Goal: Information Seeking & Learning: Learn about a topic

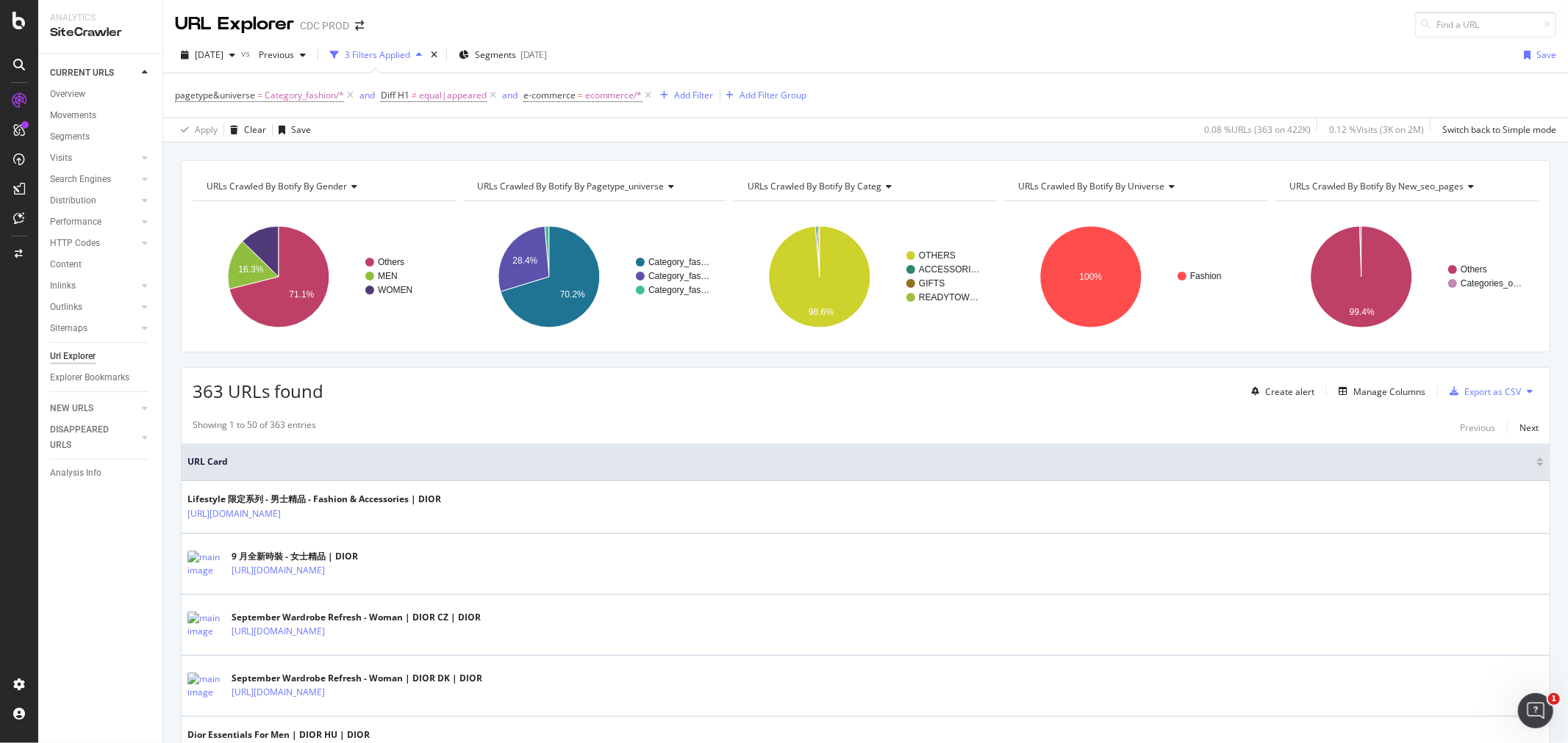
click at [1444, 182] on span "URLs Crawled By Botify By new_seo_pages" at bounding box center [1376, 186] width 175 height 13
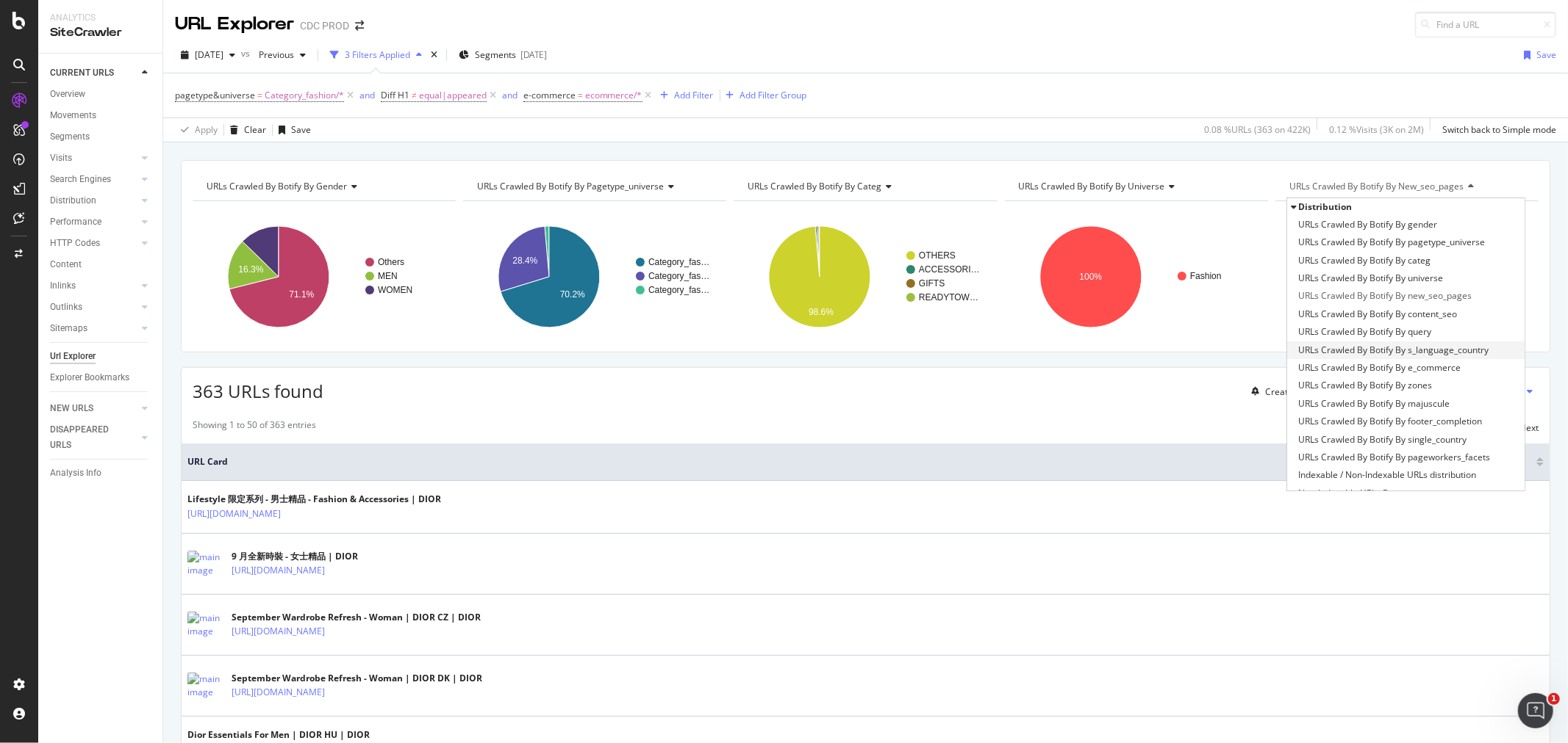
click at [1445, 349] on span "URLs Crawled By Botify By s_language_country" at bounding box center [1393, 350] width 191 height 15
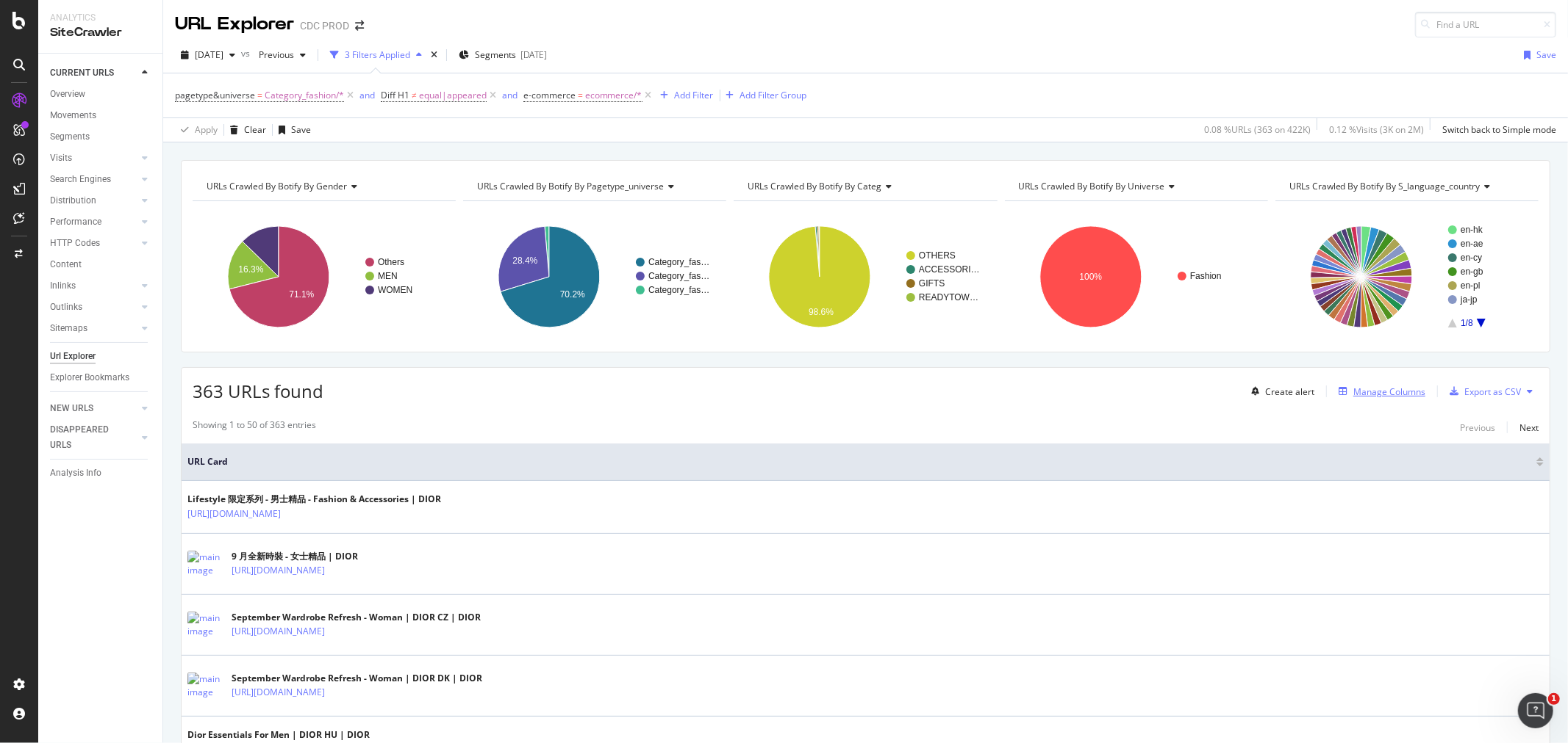
click at [1366, 394] on div "Manage Columns" at bounding box center [1389, 392] width 72 height 13
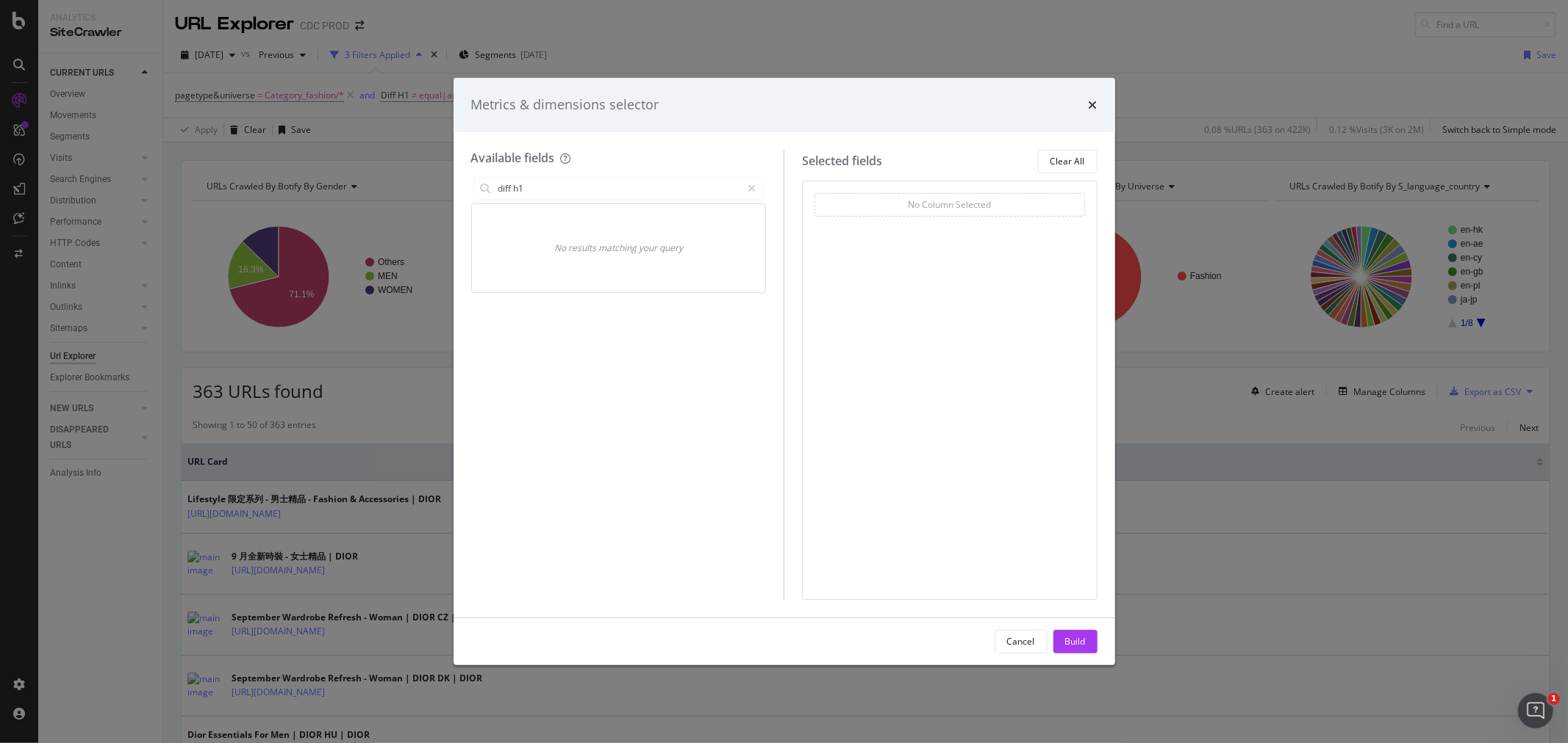
drag, startPoint x: 549, startPoint y: 189, endPoint x: 451, endPoint y: 182, distance: 98.2
click at [451, 182] on div "Metrics & dimensions selector Available fields diff h1 No results matching your…" at bounding box center [784, 372] width 1568 height 743
drag, startPoint x: 469, startPoint y: 187, endPoint x: 452, endPoint y: 188, distance: 17.0
click at [452, 188] on div "Metrics & dimensions selector Available fields gh1 No results matching your que…" at bounding box center [784, 372] width 1568 height 743
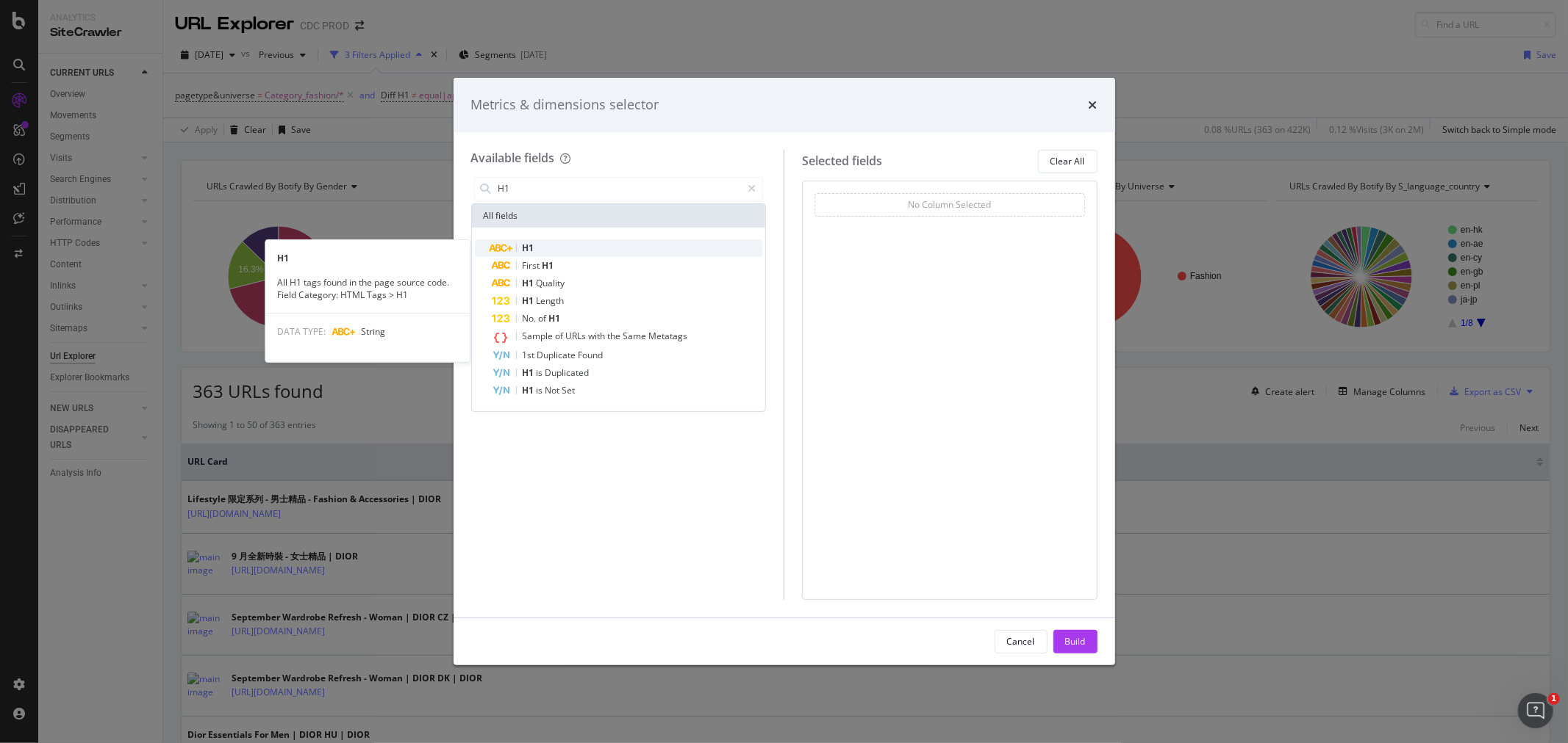
type input "H1"
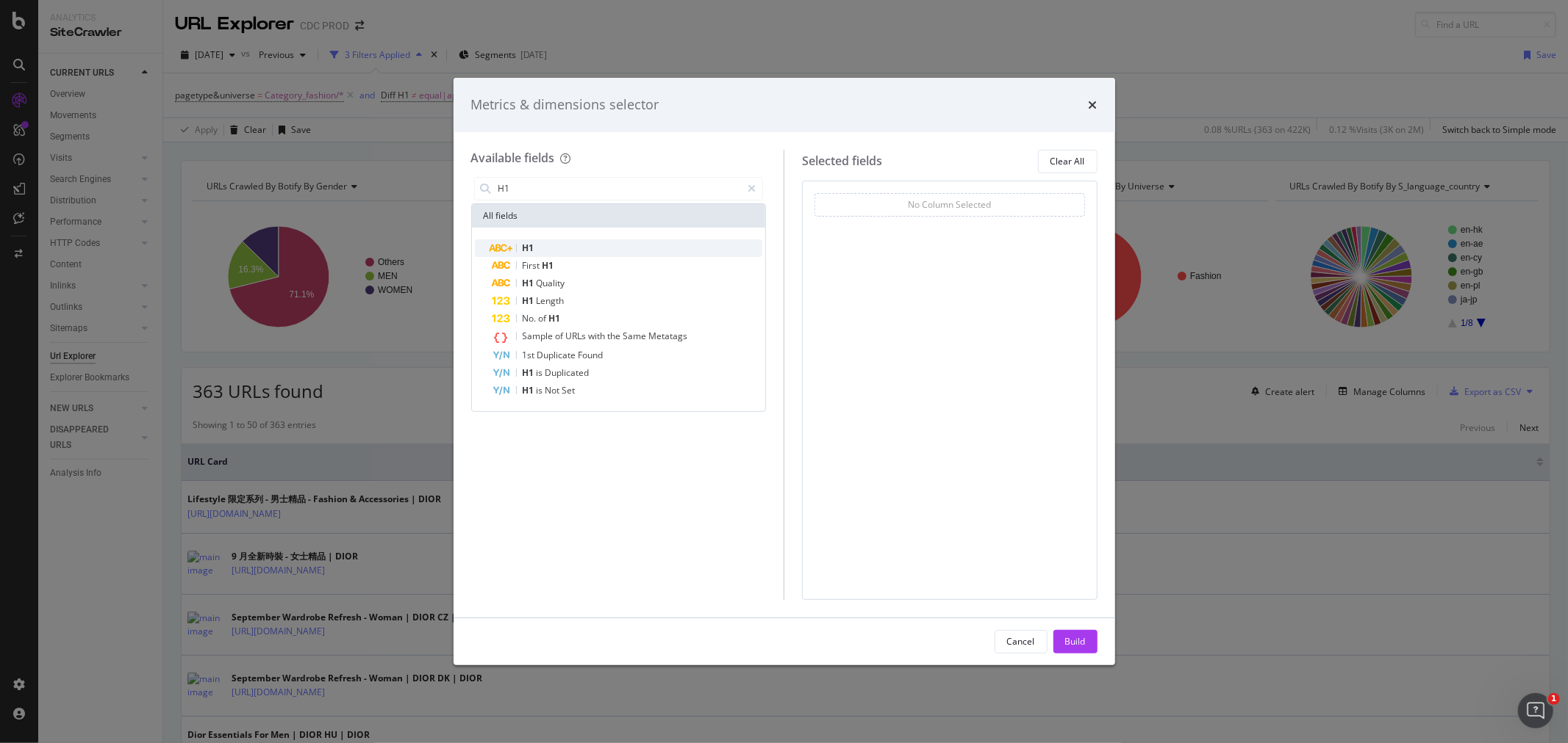
click at [555, 246] on div "H1" at bounding box center [627, 248] width 271 height 18
click at [872, 226] on span "On Current Crawl" at bounding box center [860, 226] width 71 height 13
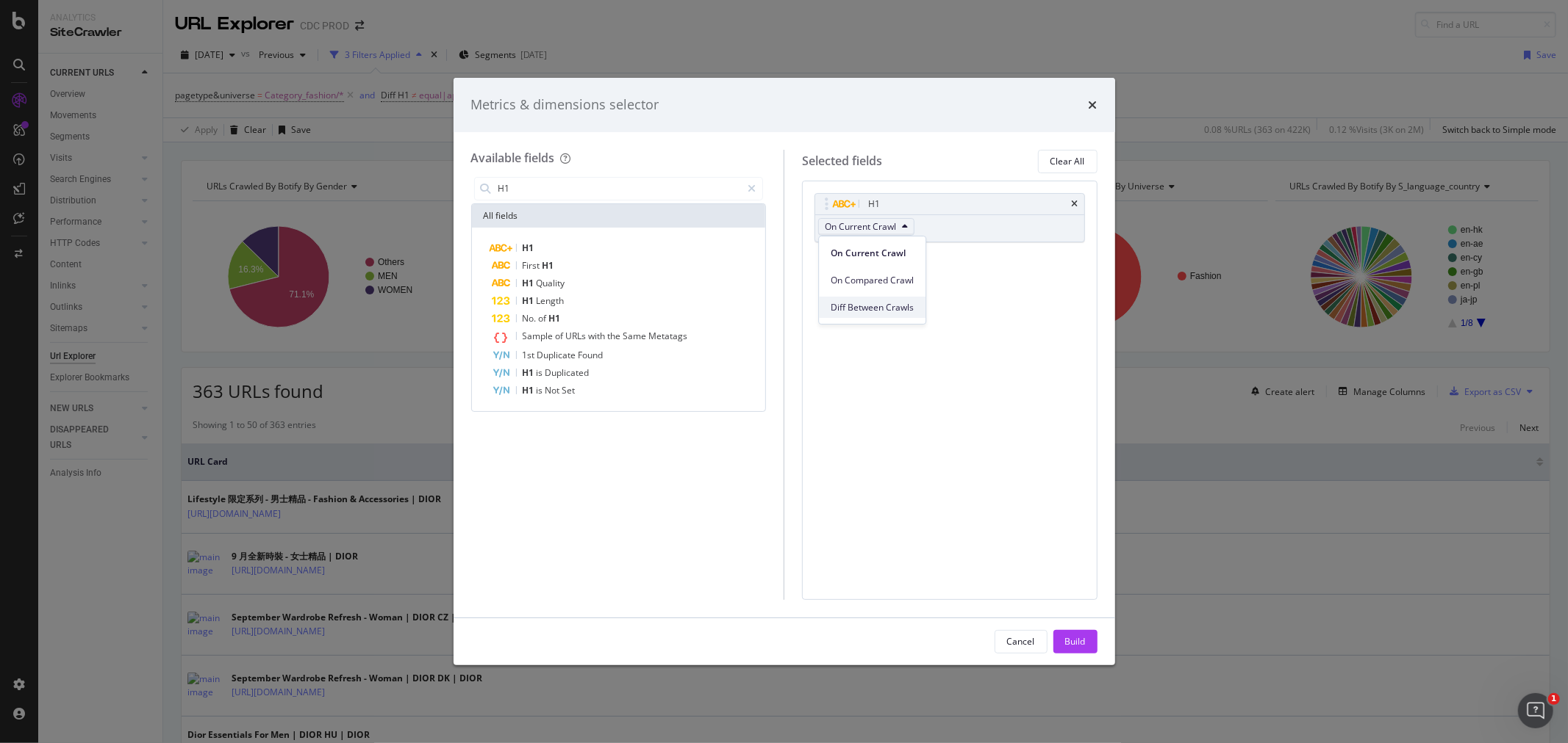
click at [871, 317] on div "Diff Between Crawls" at bounding box center [872, 308] width 107 height 22
click at [1069, 639] on div "Build" at bounding box center [1075, 641] width 21 height 13
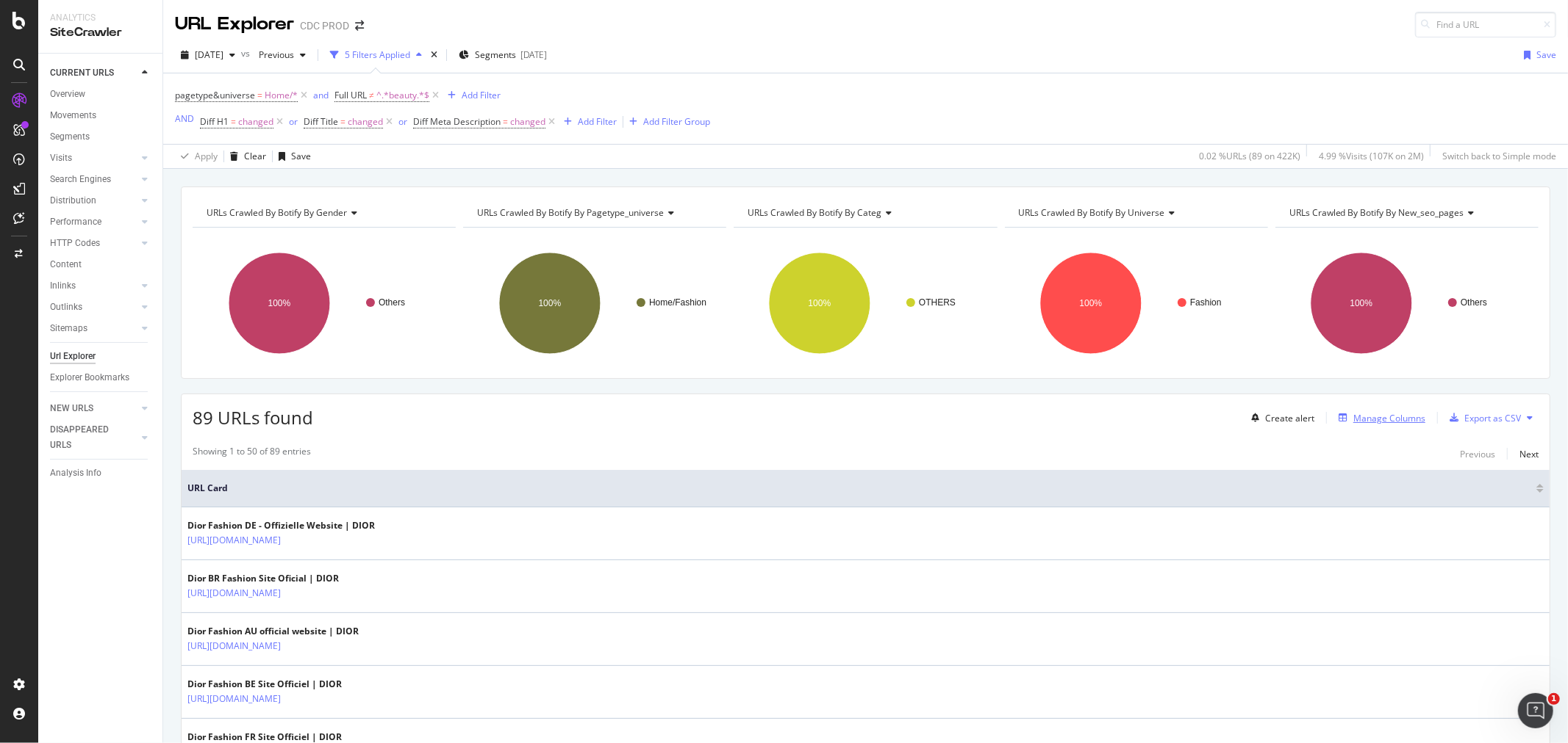
click at [1353, 418] on div "Manage Columns" at bounding box center [1389, 418] width 72 height 13
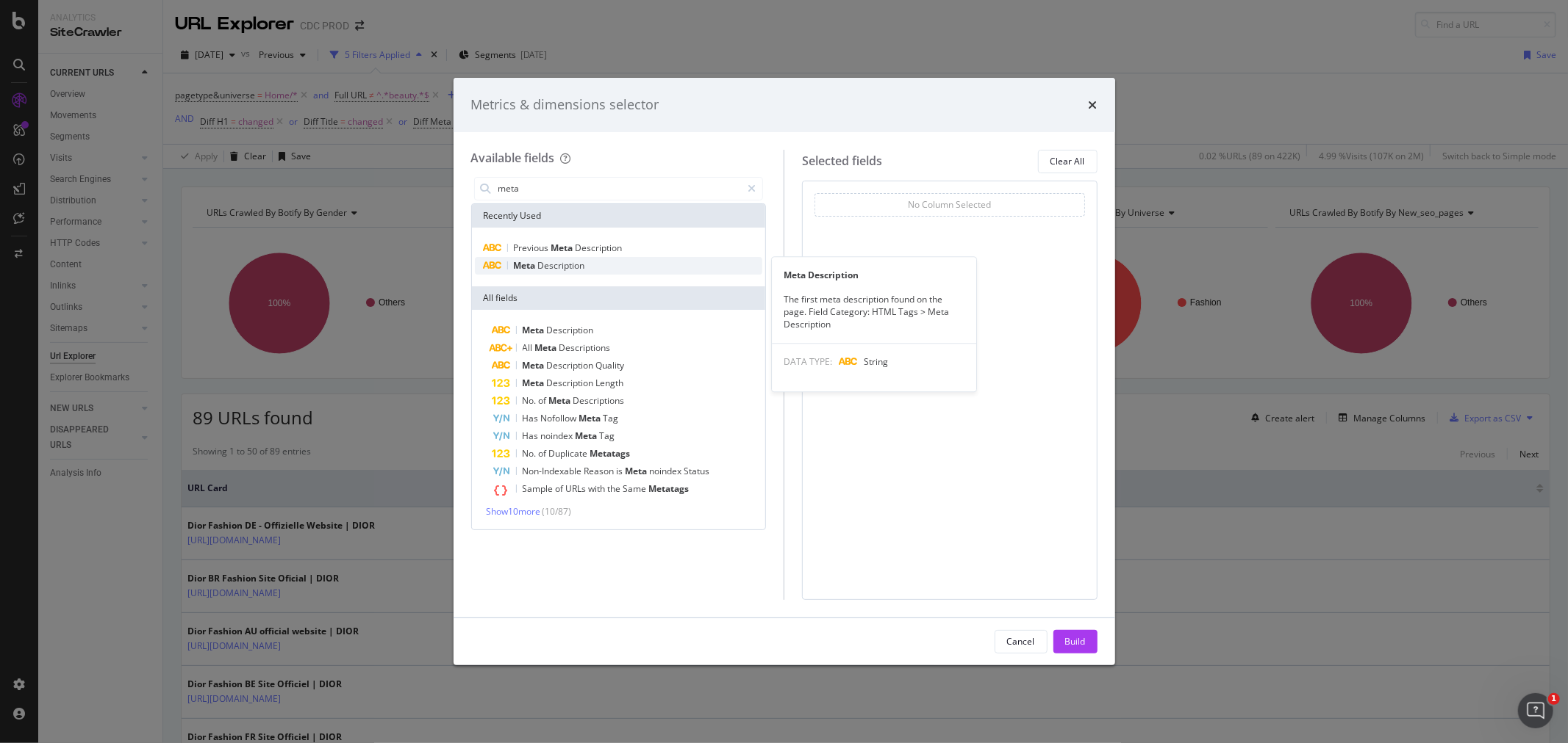
type input "meta"
click at [566, 267] on span "Description" at bounding box center [561, 265] width 47 height 13
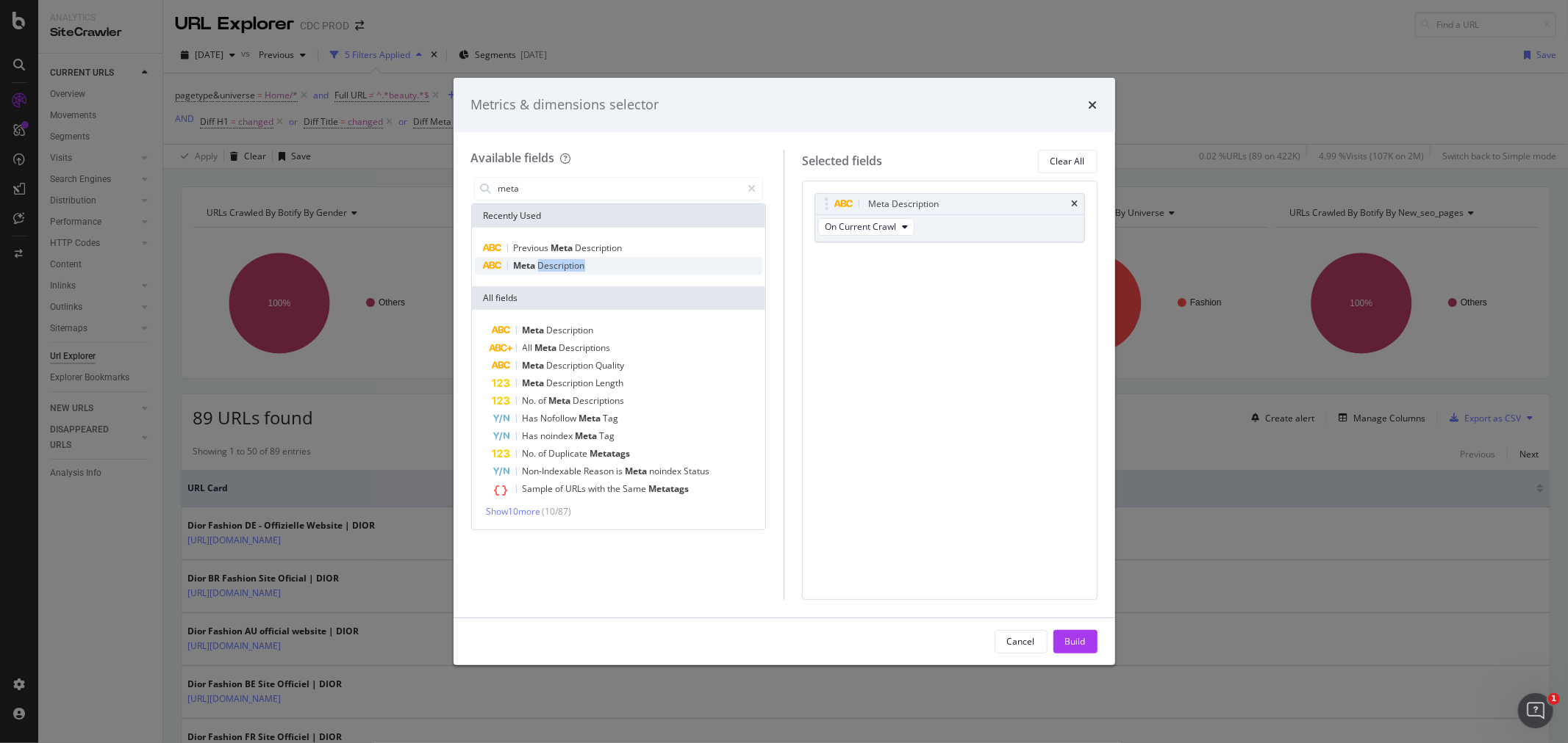
click at [566, 267] on span "Description" at bounding box center [561, 265] width 47 height 13
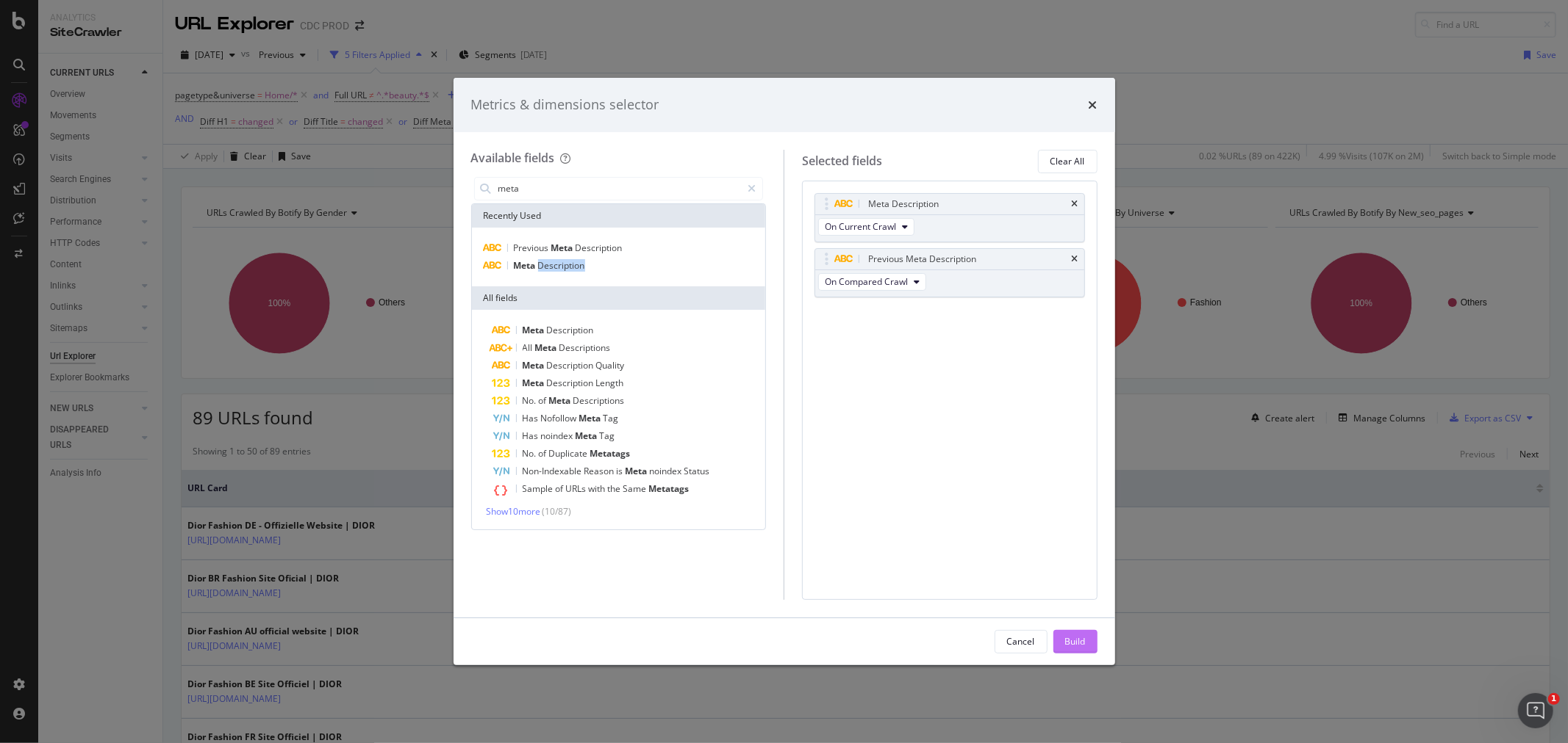
click at [1082, 645] on div "Build" at bounding box center [1075, 641] width 21 height 13
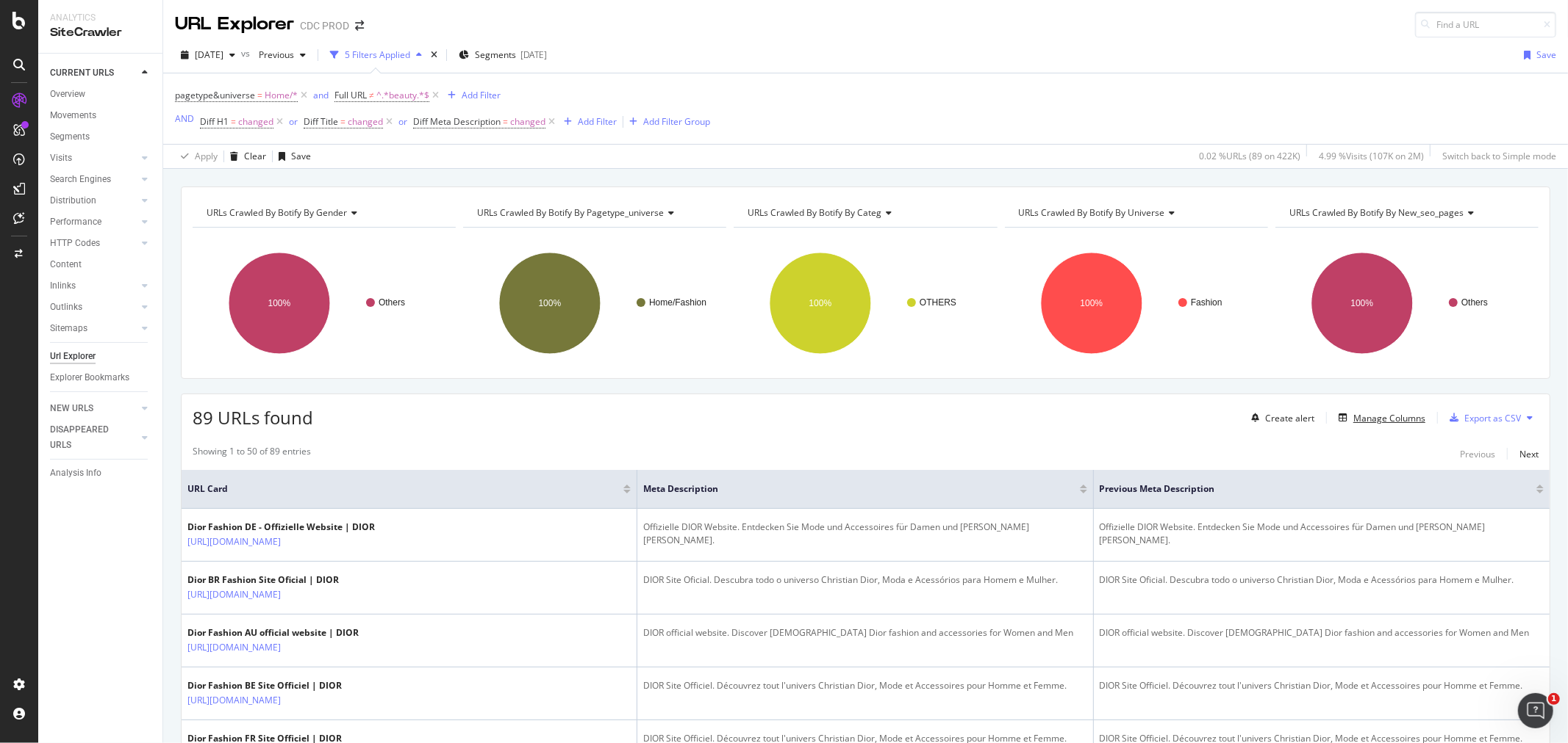
scroll to position [81, 0]
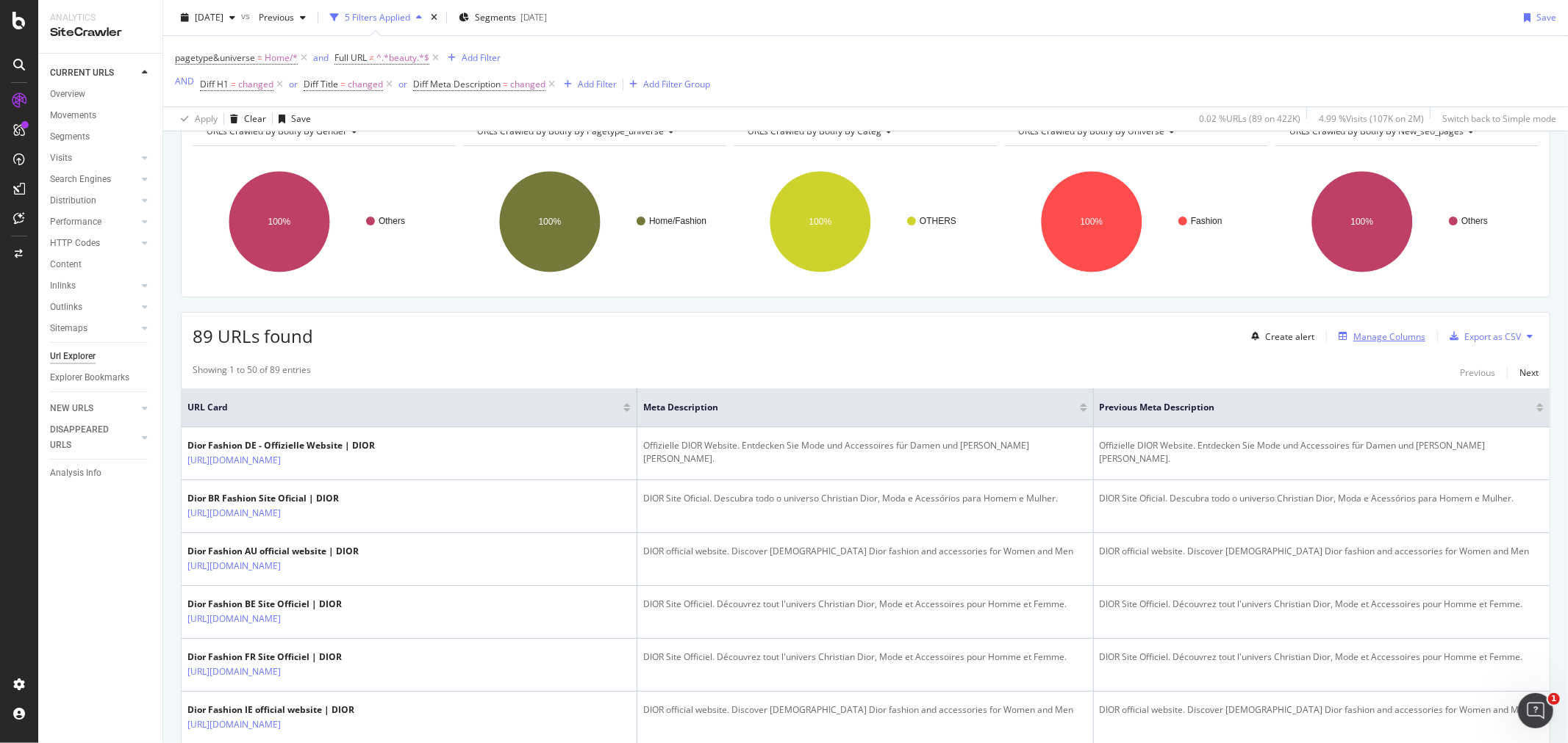
click at [1373, 343] on div "Manage Columns" at bounding box center [1389, 336] width 72 height 13
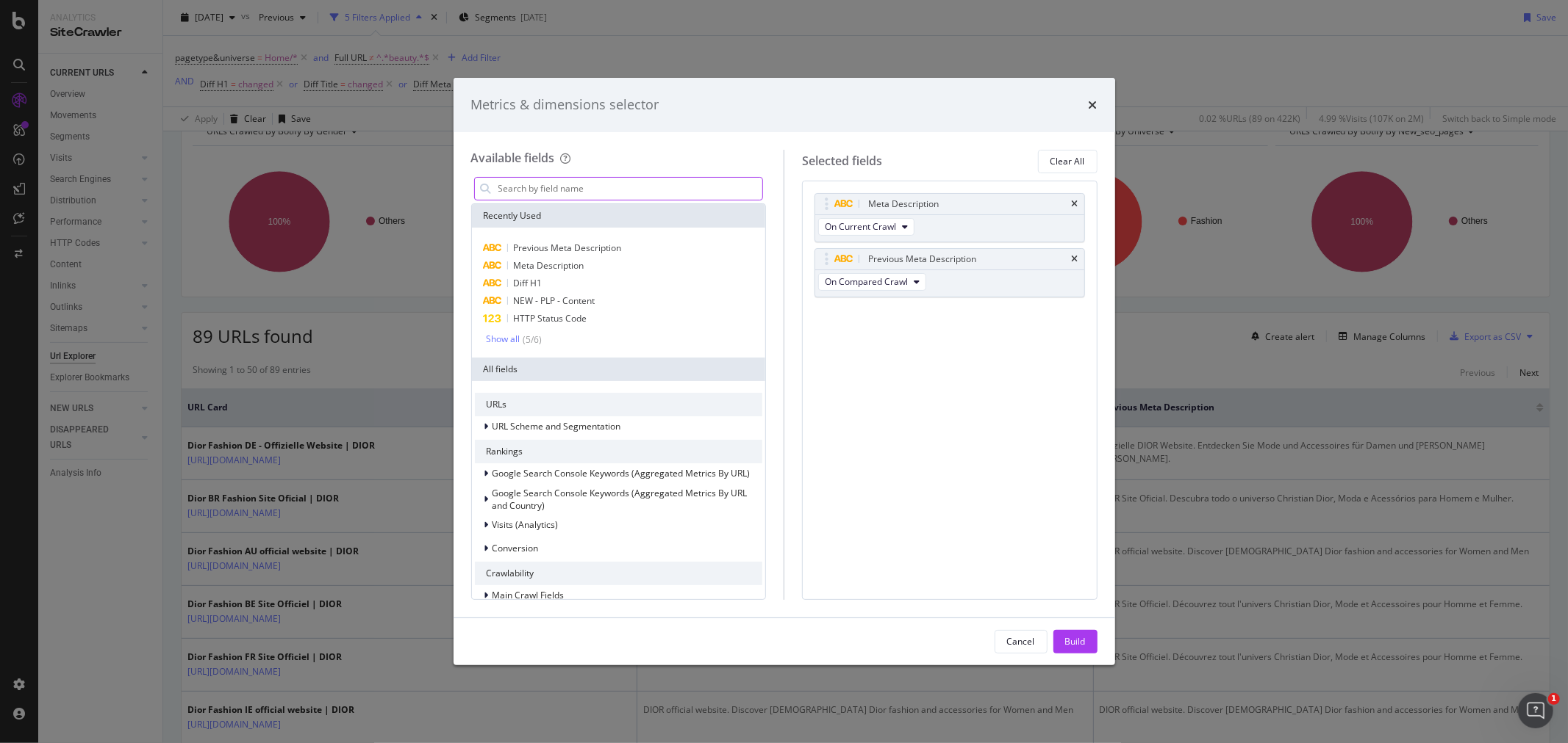
click at [531, 197] on input "modal" at bounding box center [630, 189] width 266 height 22
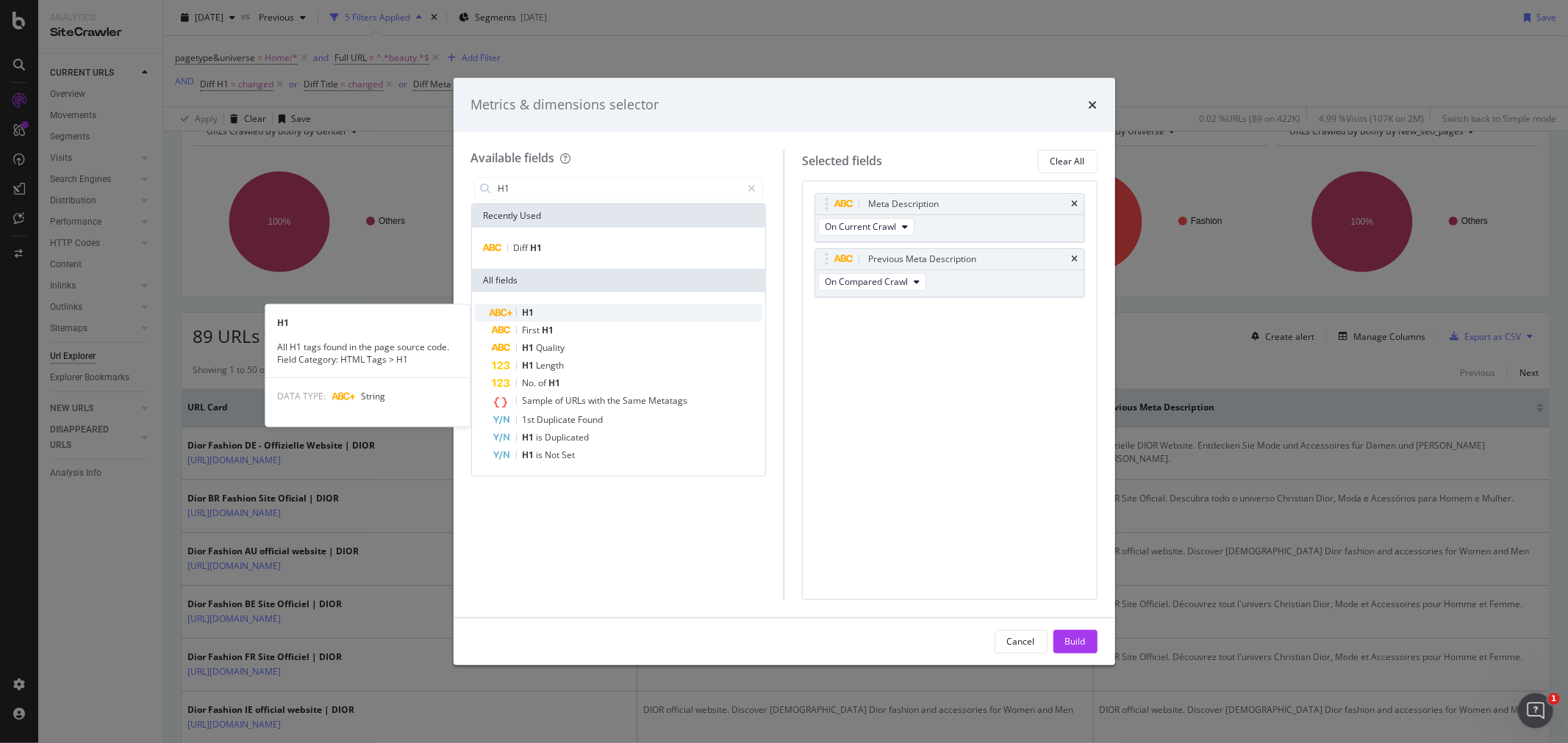
type input "H1"
click at [563, 306] on div "H1" at bounding box center [627, 313] width 271 height 18
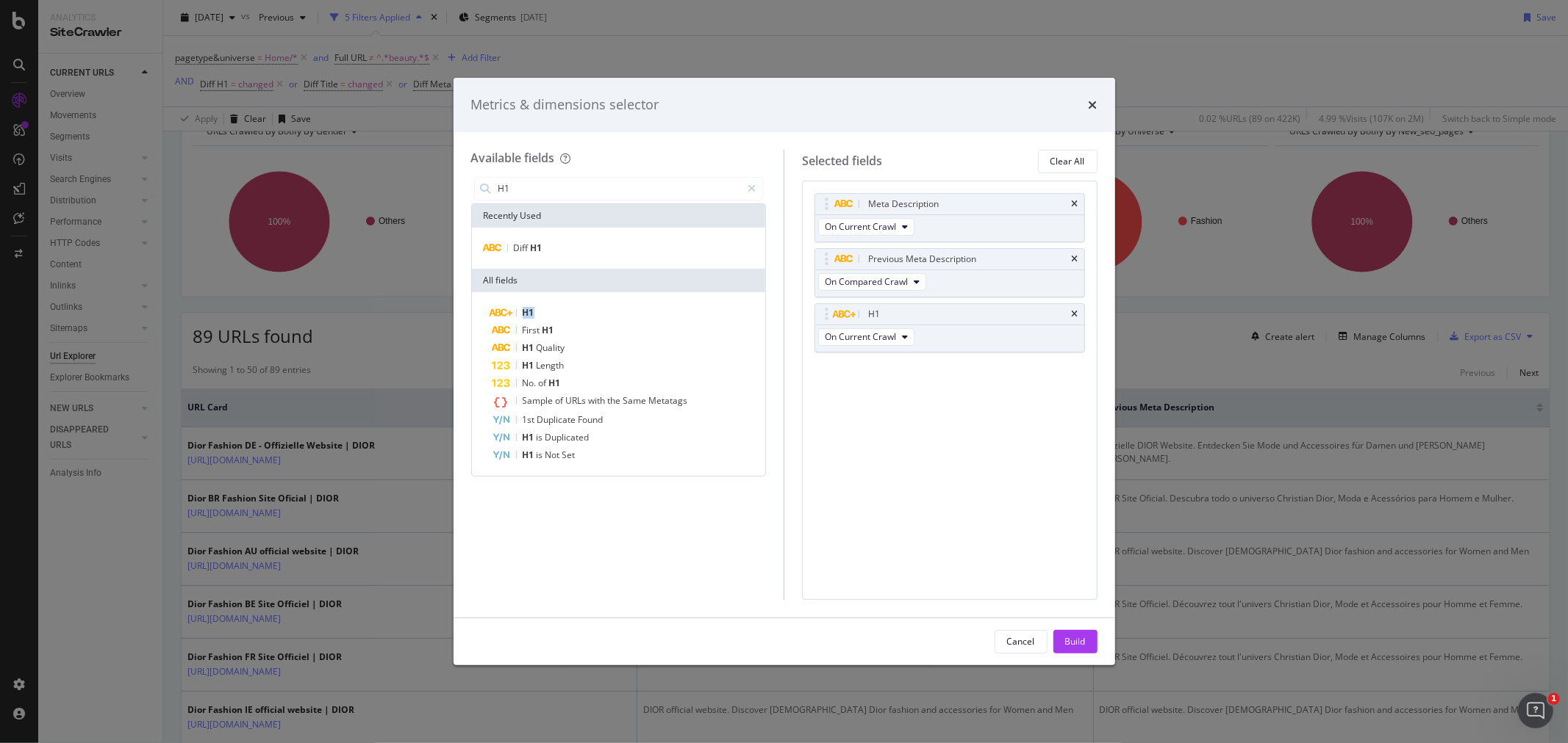
click at [563, 306] on div "H1" at bounding box center [627, 313] width 271 height 18
click at [1078, 206] on div "Meta Description" at bounding box center [949, 203] width 269 height 21
click at [1074, 202] on icon "times" at bounding box center [1075, 203] width 7 height 9
click at [1081, 647] on div "Build" at bounding box center [1075, 641] width 21 height 13
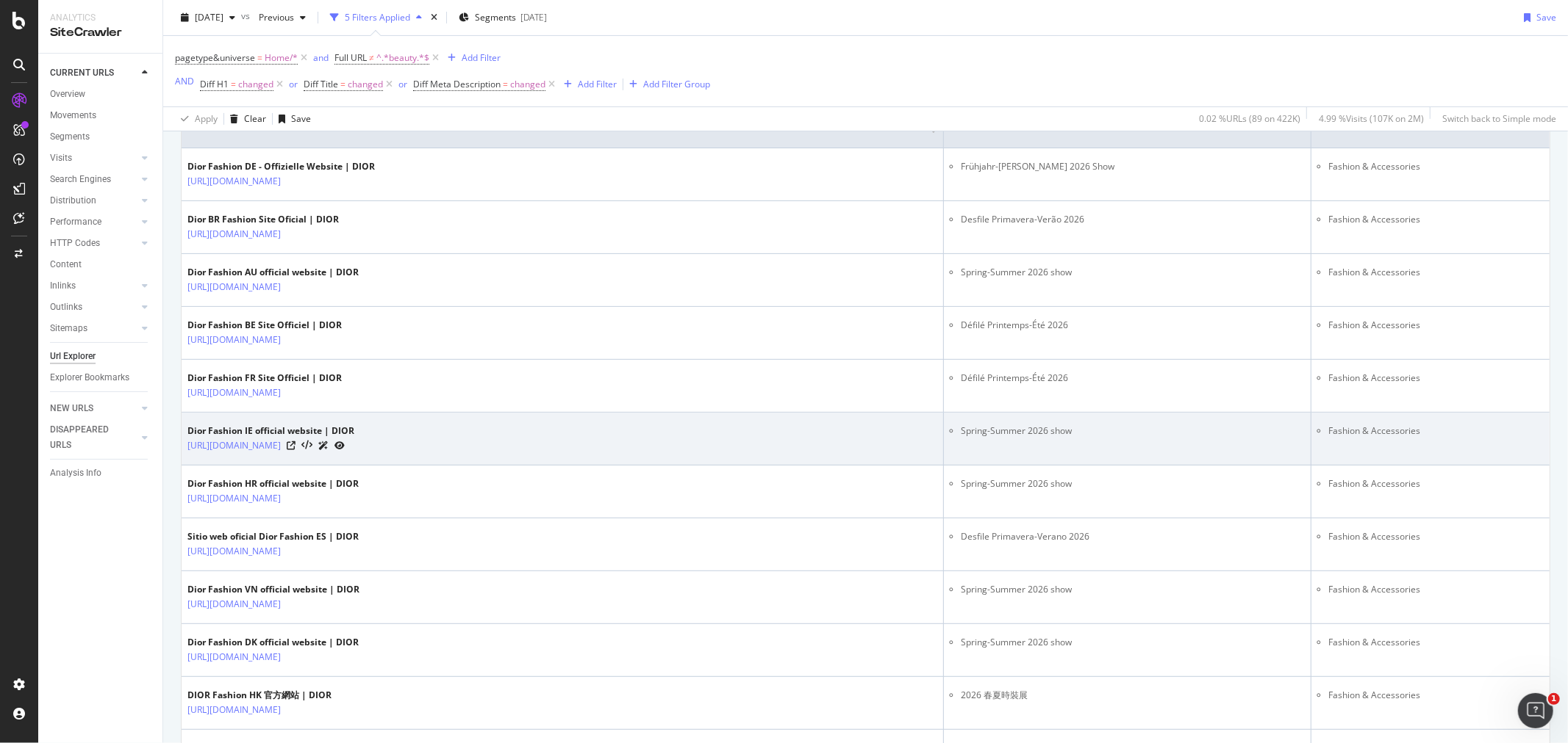
scroll to position [244, 0]
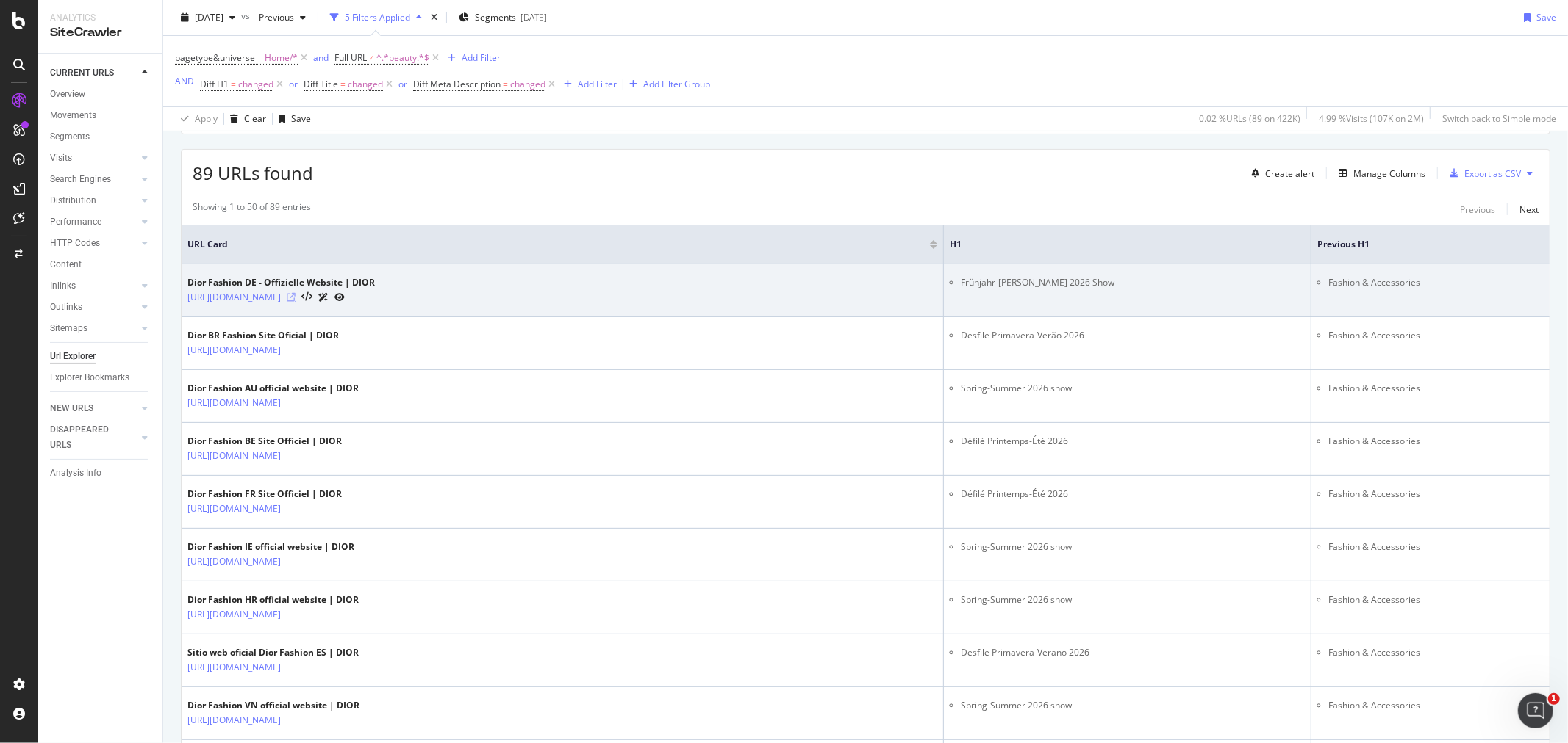
click at [295, 296] on icon at bounding box center [291, 297] width 9 height 9
click at [1046, 283] on li "Frühjahr-[PERSON_NAME] 2026 Show" at bounding box center [1133, 284] width 344 height 14
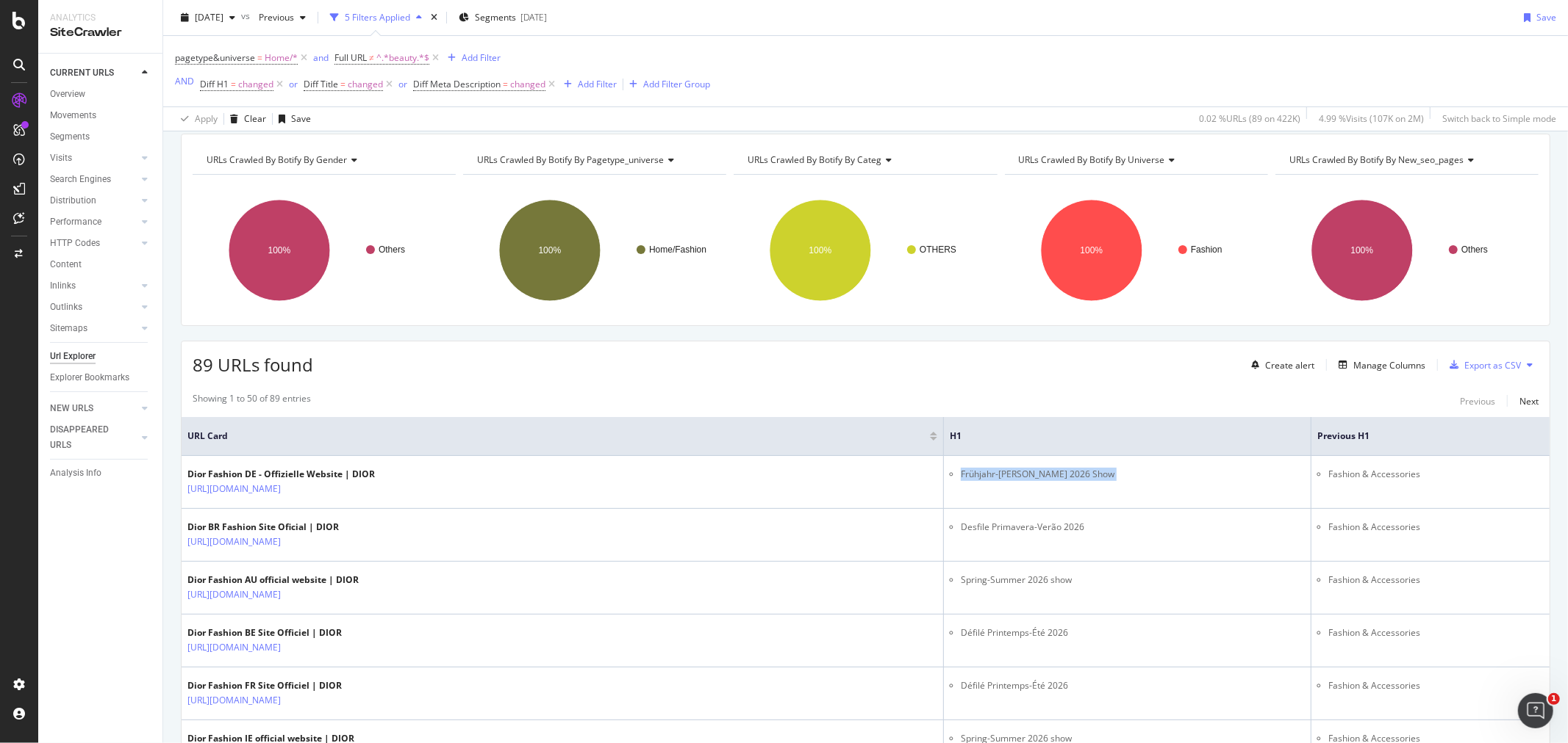
scroll to position [81, 0]
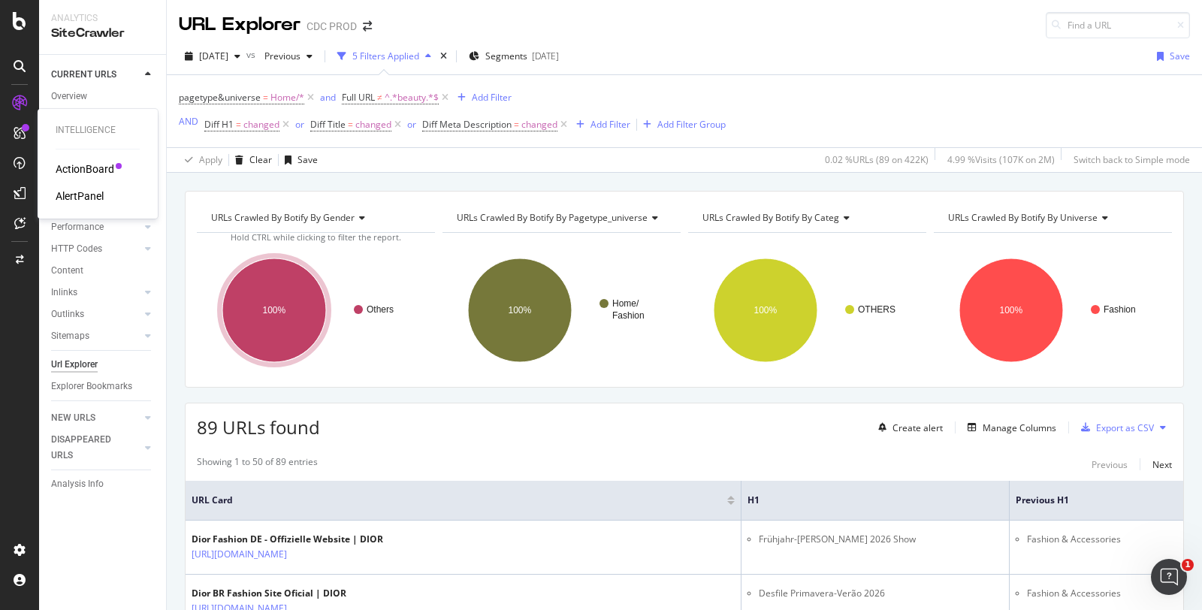
click at [77, 197] on div "AlertPanel" at bounding box center [80, 196] width 48 height 15
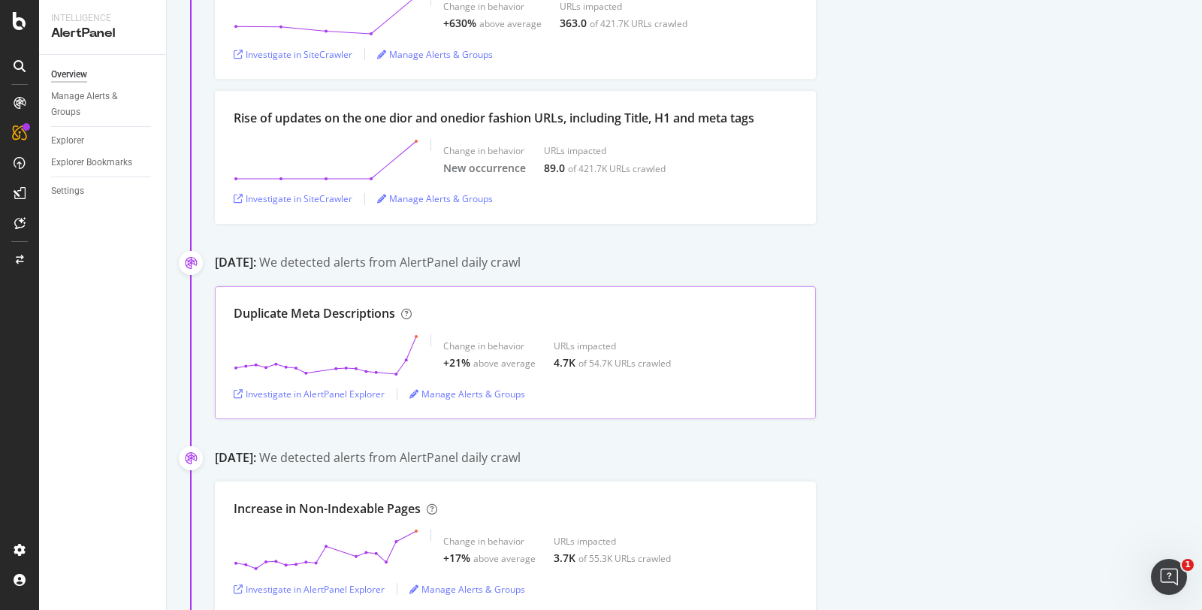
scroll to position [334, 0]
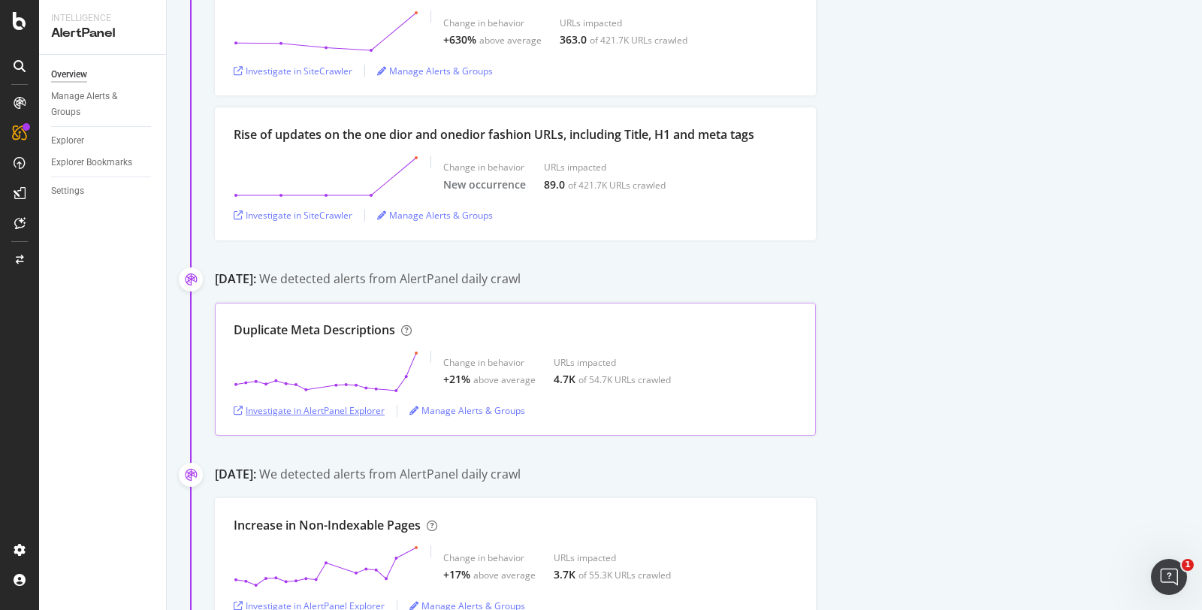
click at [316, 410] on div "Investigate in AlertPanel Explorer" at bounding box center [309, 410] width 151 height 13
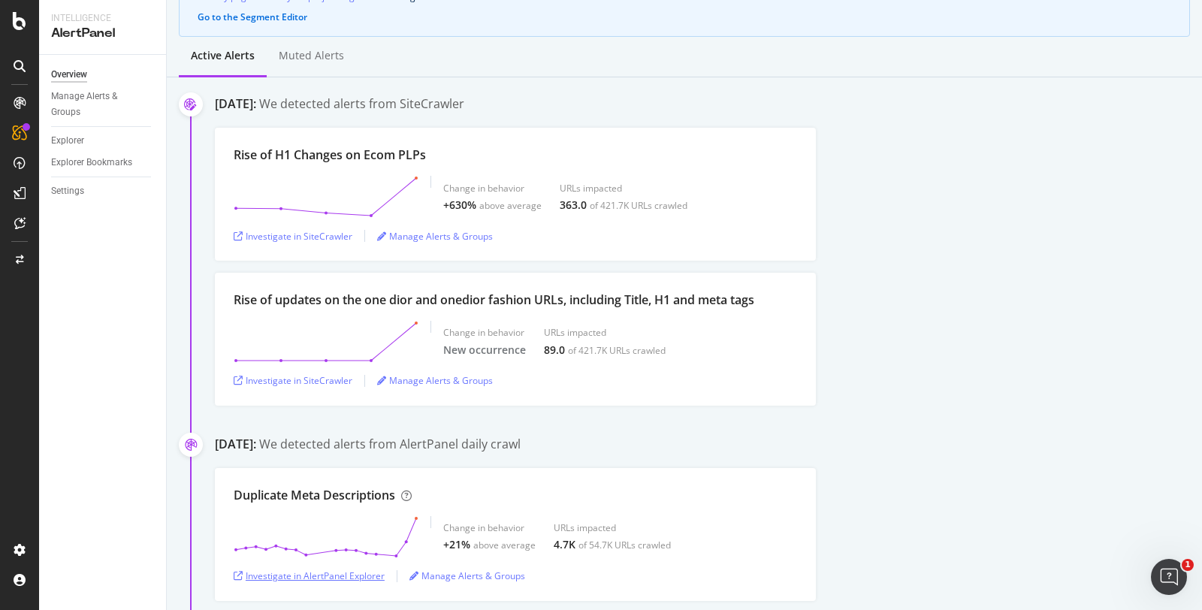
scroll to position [167, 0]
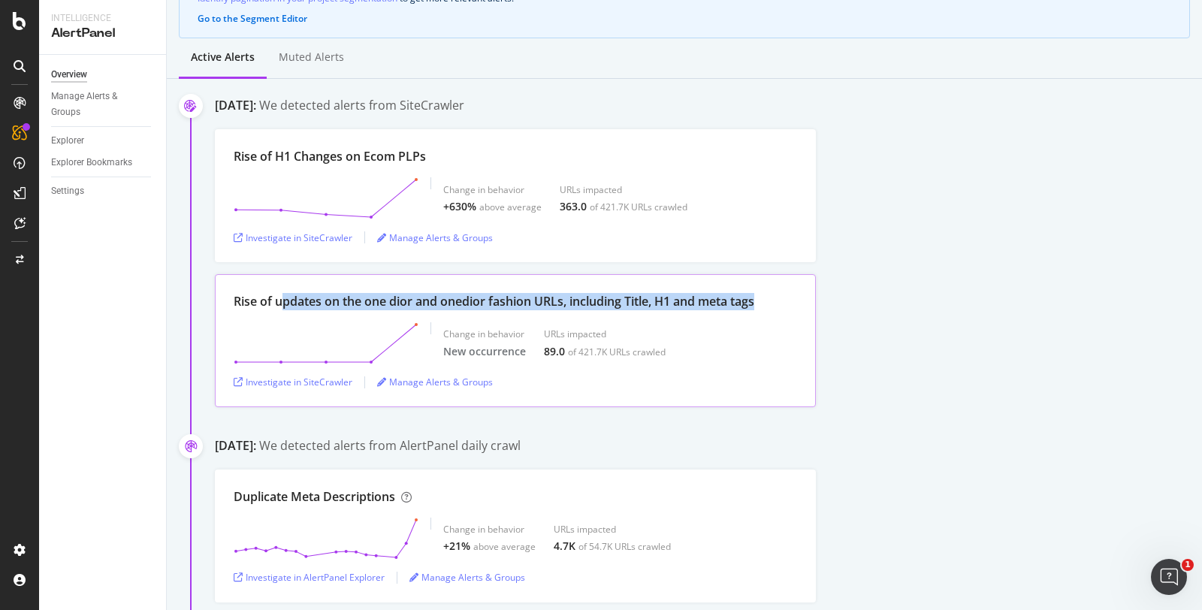
drag, startPoint x: 283, startPoint y: 298, endPoint x: 777, endPoint y: 298, distance: 493.7
click at [777, 298] on div "Rise of updates on the one dior and onedior fashion URLs, including Title, H1 a…" at bounding box center [516, 301] width 564 height 17
click at [392, 302] on div "Rise of updates on the one dior and onedior fashion URLs, including Title, H1 a…" at bounding box center [494, 301] width 521 height 17
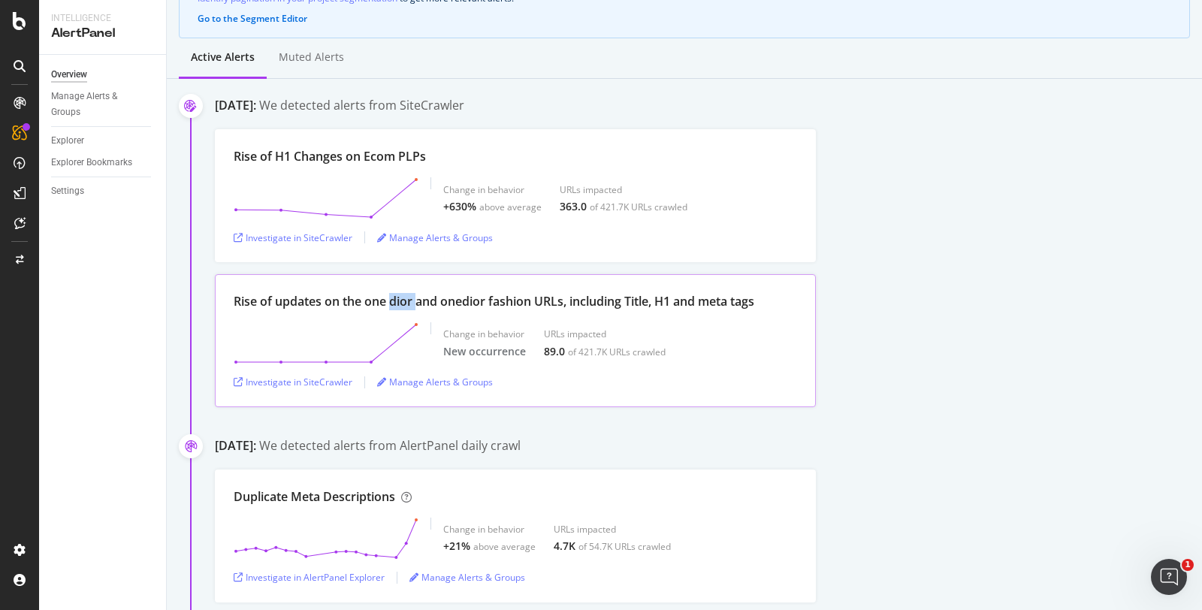
click at [392, 302] on div "Rise of updates on the one dior and onedior fashion URLs, including Title, H1 a…" at bounding box center [494, 301] width 521 height 17
click at [402, 301] on div "Rise of updates on the one dior and onedior fashion URLs, including Title, H1 a…" at bounding box center [494, 301] width 521 height 17
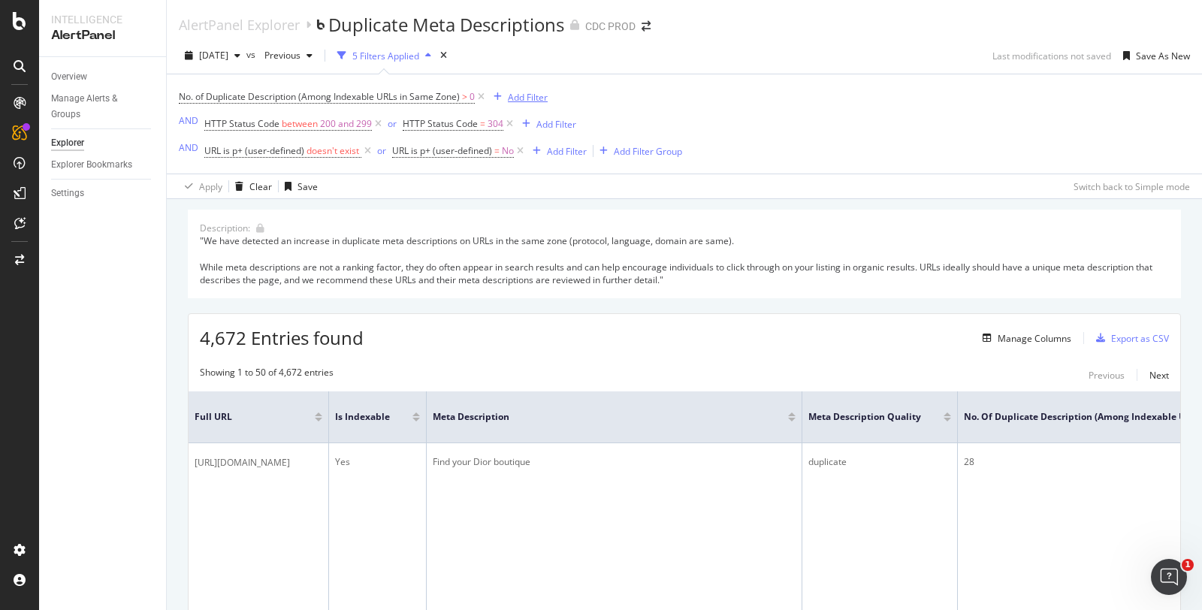
click at [528, 91] on div "Add Filter" at bounding box center [528, 97] width 40 height 13
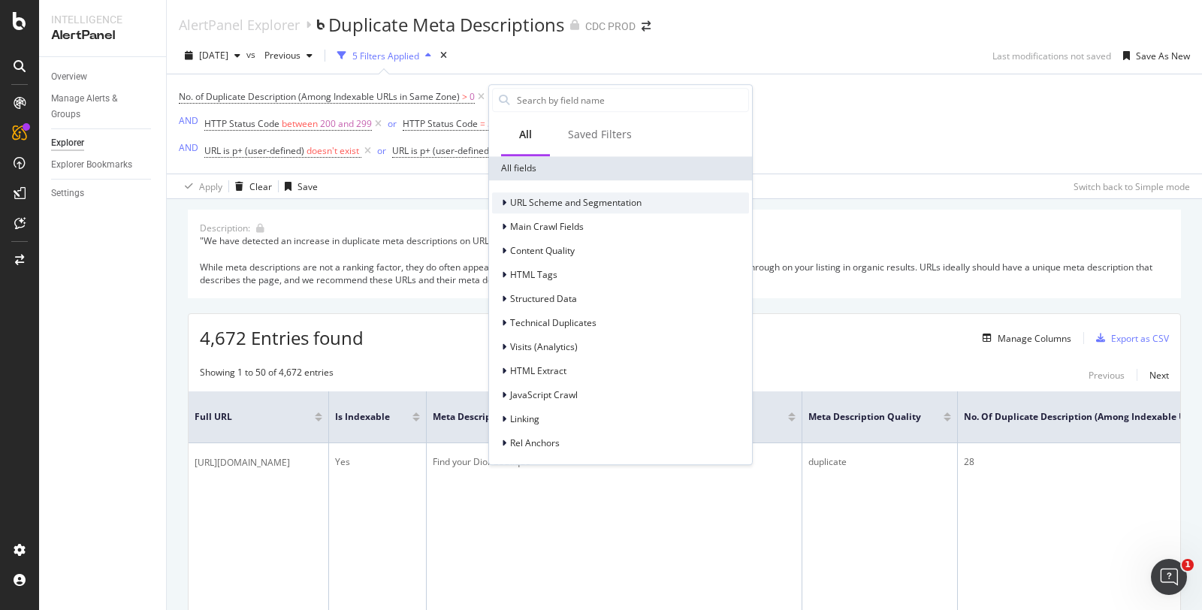
click at [503, 207] on div at bounding box center [505, 202] width 9 height 15
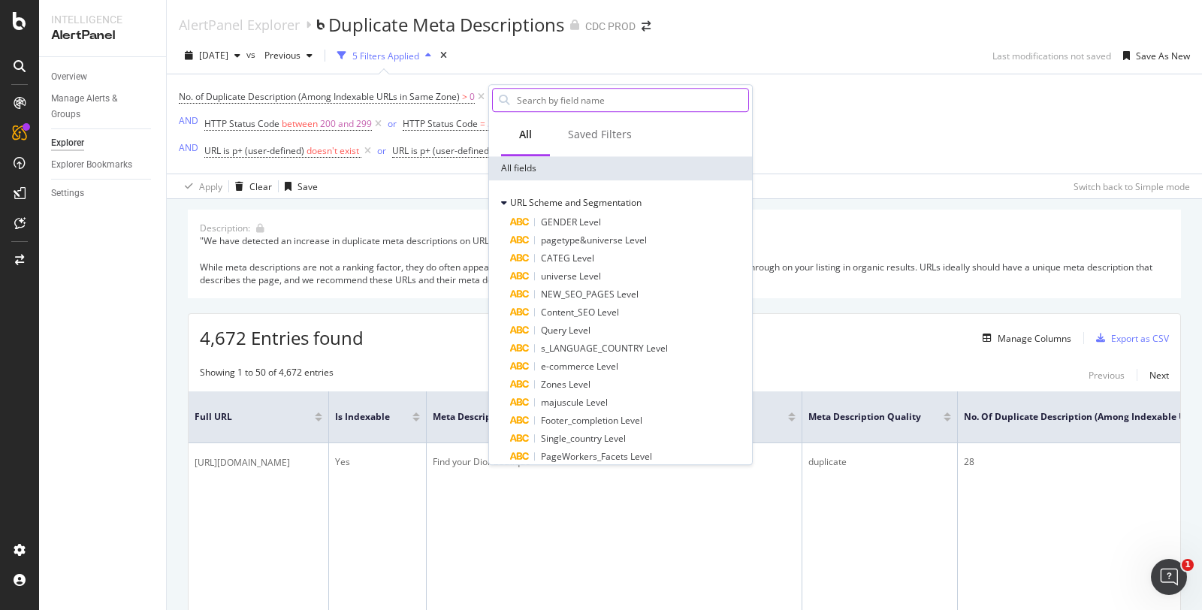
click at [555, 104] on input "text" at bounding box center [632, 100] width 233 height 23
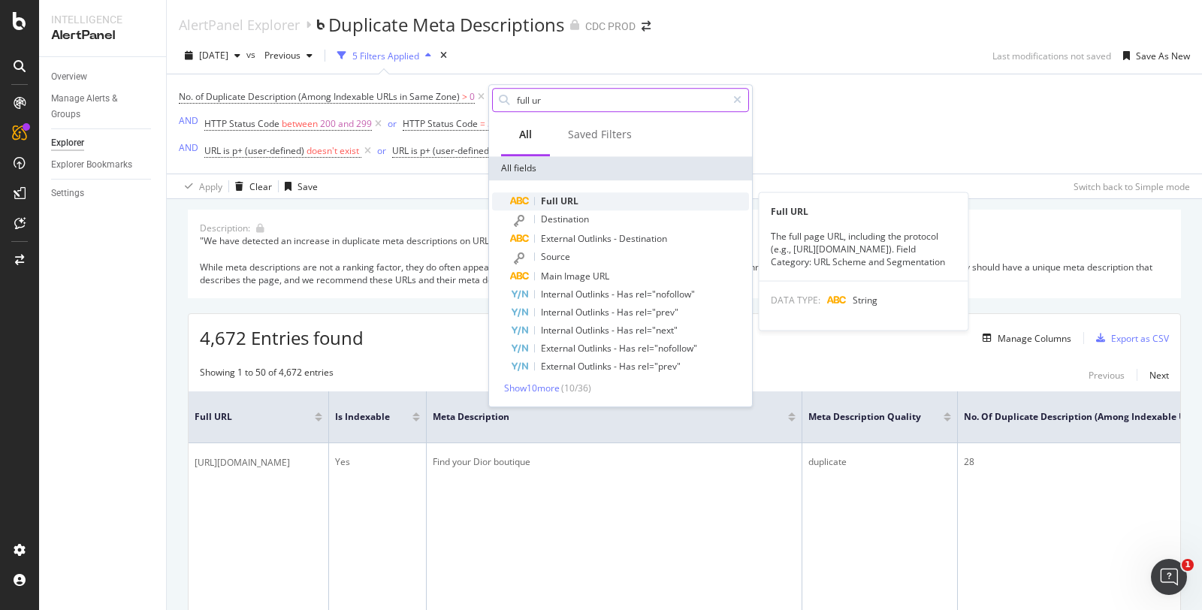
type input "full ur"
click at [581, 198] on div "Full URL" at bounding box center [629, 201] width 239 height 18
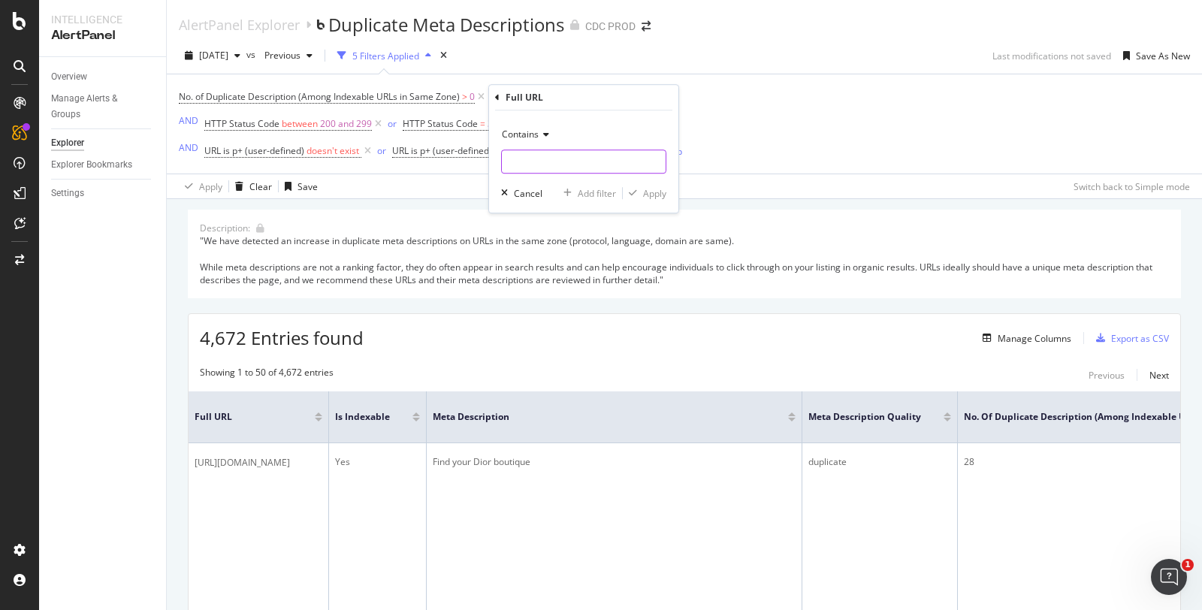
click at [554, 164] on input "text" at bounding box center [584, 162] width 164 height 24
type input "beauty"
click at [660, 198] on div "Apply" at bounding box center [654, 193] width 23 height 13
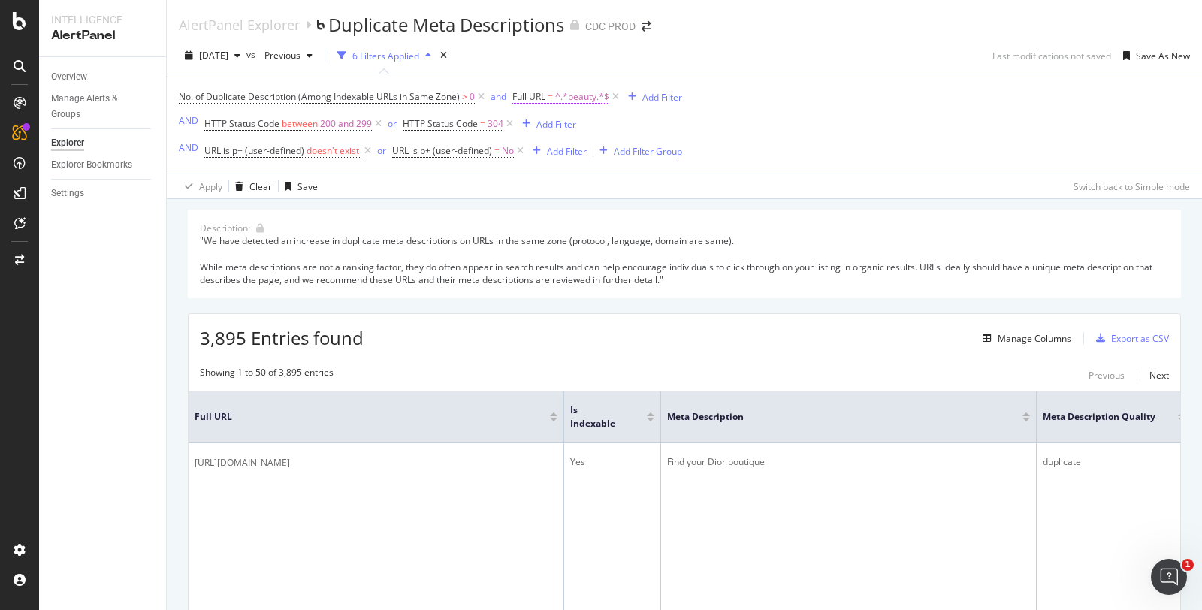
click at [569, 92] on span "^.*beauty.*$" at bounding box center [582, 96] width 54 height 21
click at [565, 135] on icon at bounding box center [569, 131] width 11 height 9
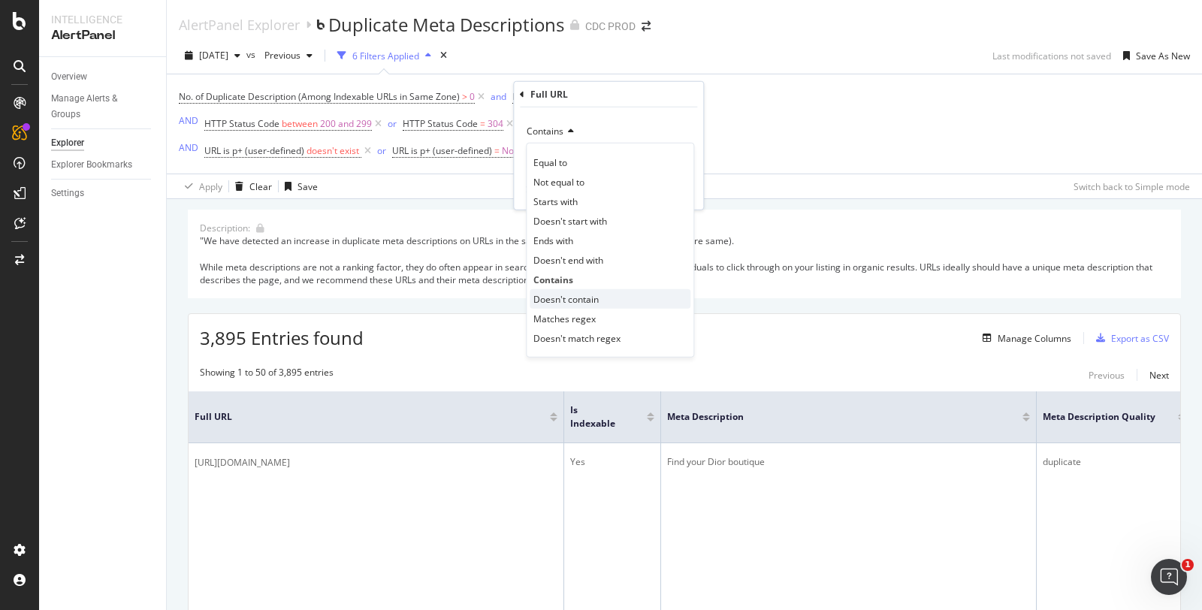
click at [570, 299] on span "Doesn't contain" at bounding box center [566, 298] width 65 height 13
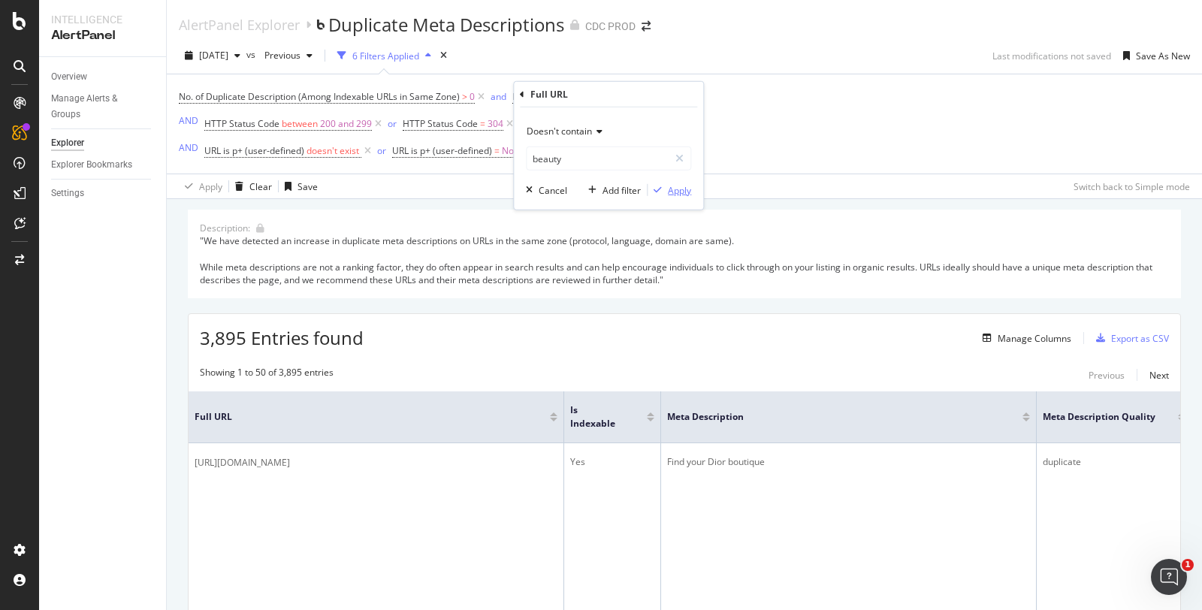
click at [674, 189] on div "Apply" at bounding box center [679, 189] width 23 height 13
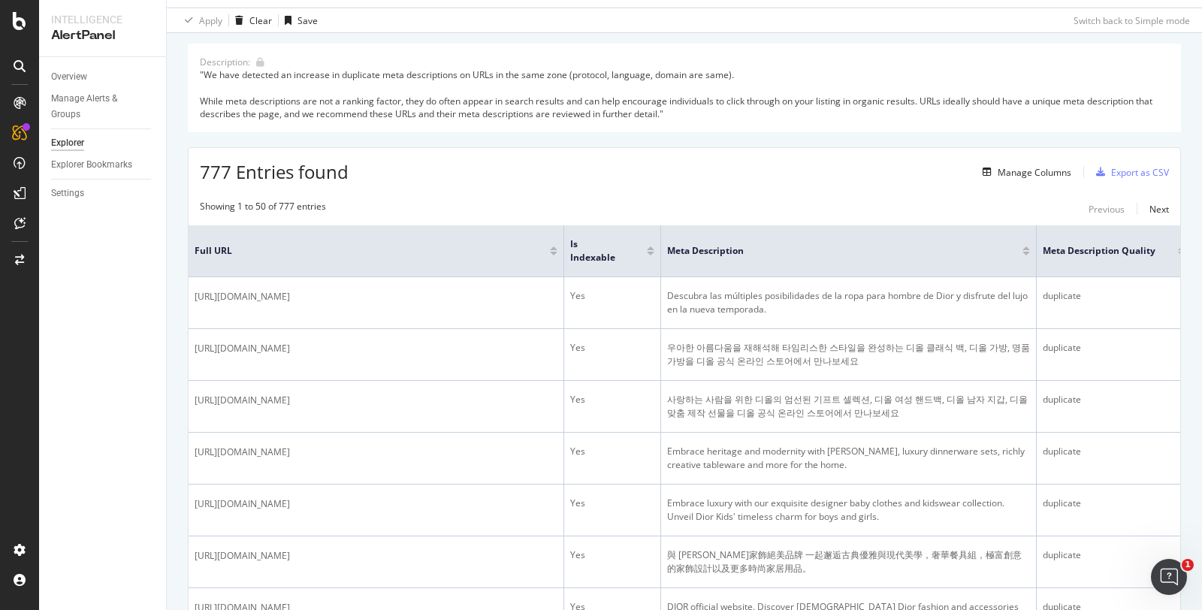
scroll to position [167, 0]
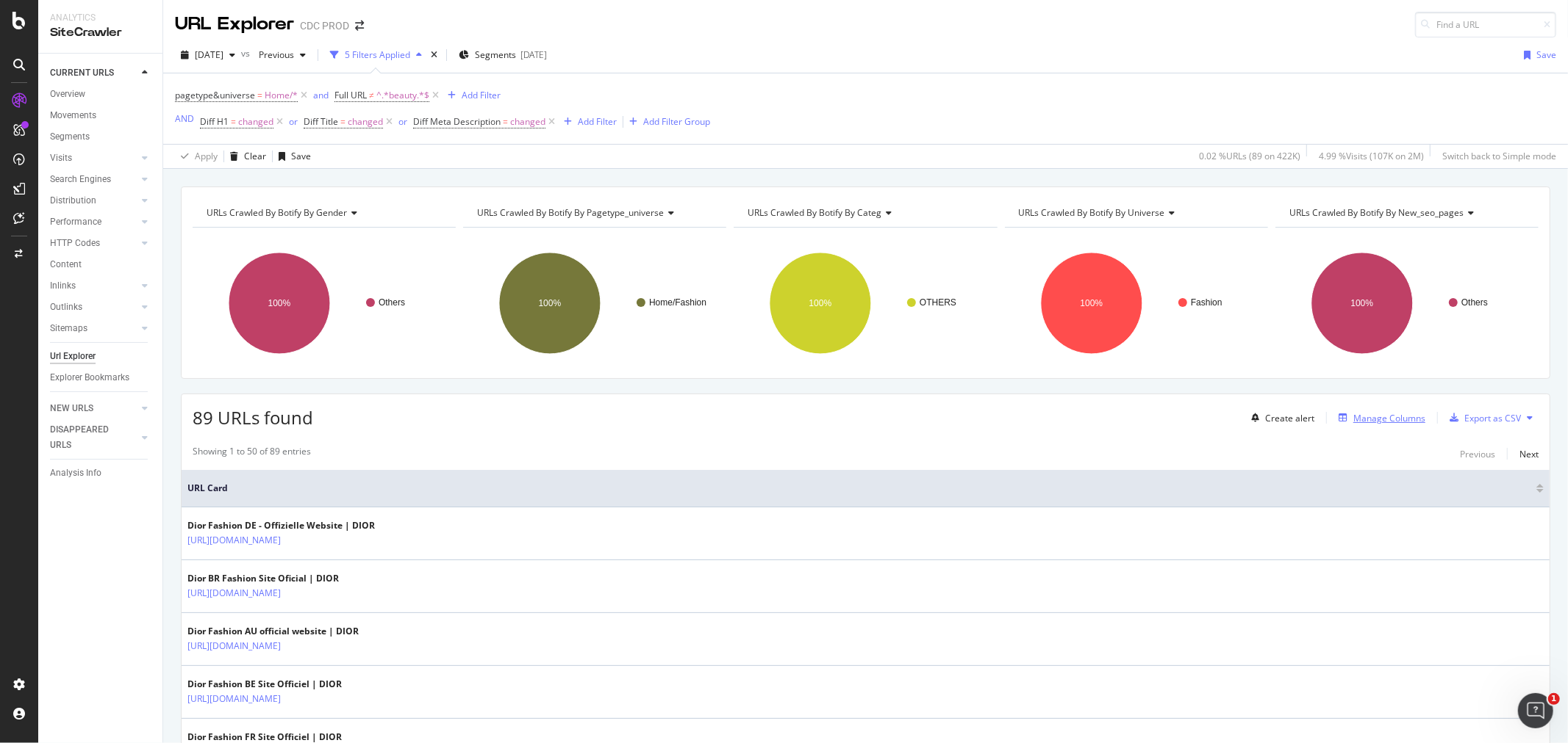
click at [1176, 423] on div "Manage Columns" at bounding box center [1389, 418] width 72 height 13
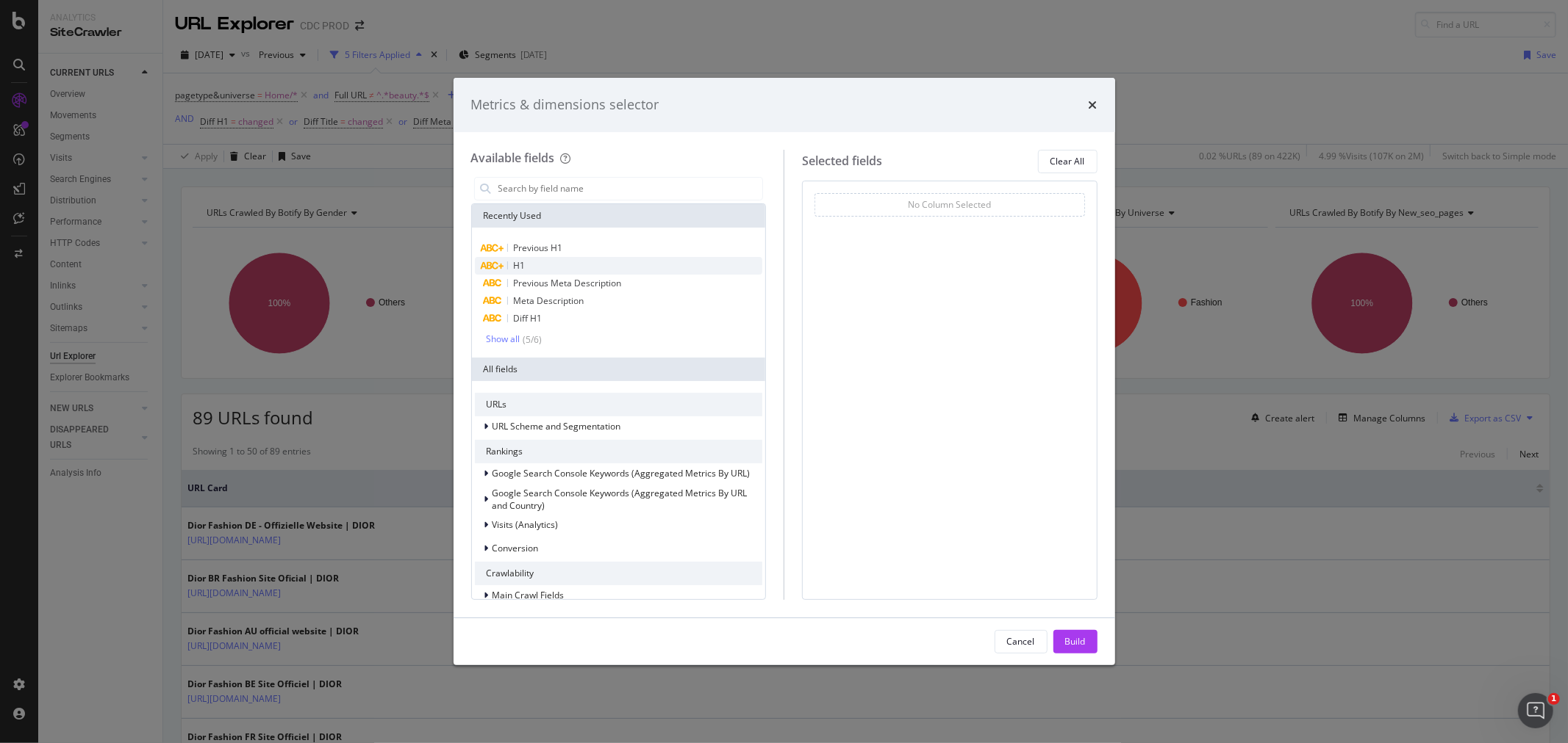
click at [566, 263] on div "H1" at bounding box center [618, 266] width 289 height 18
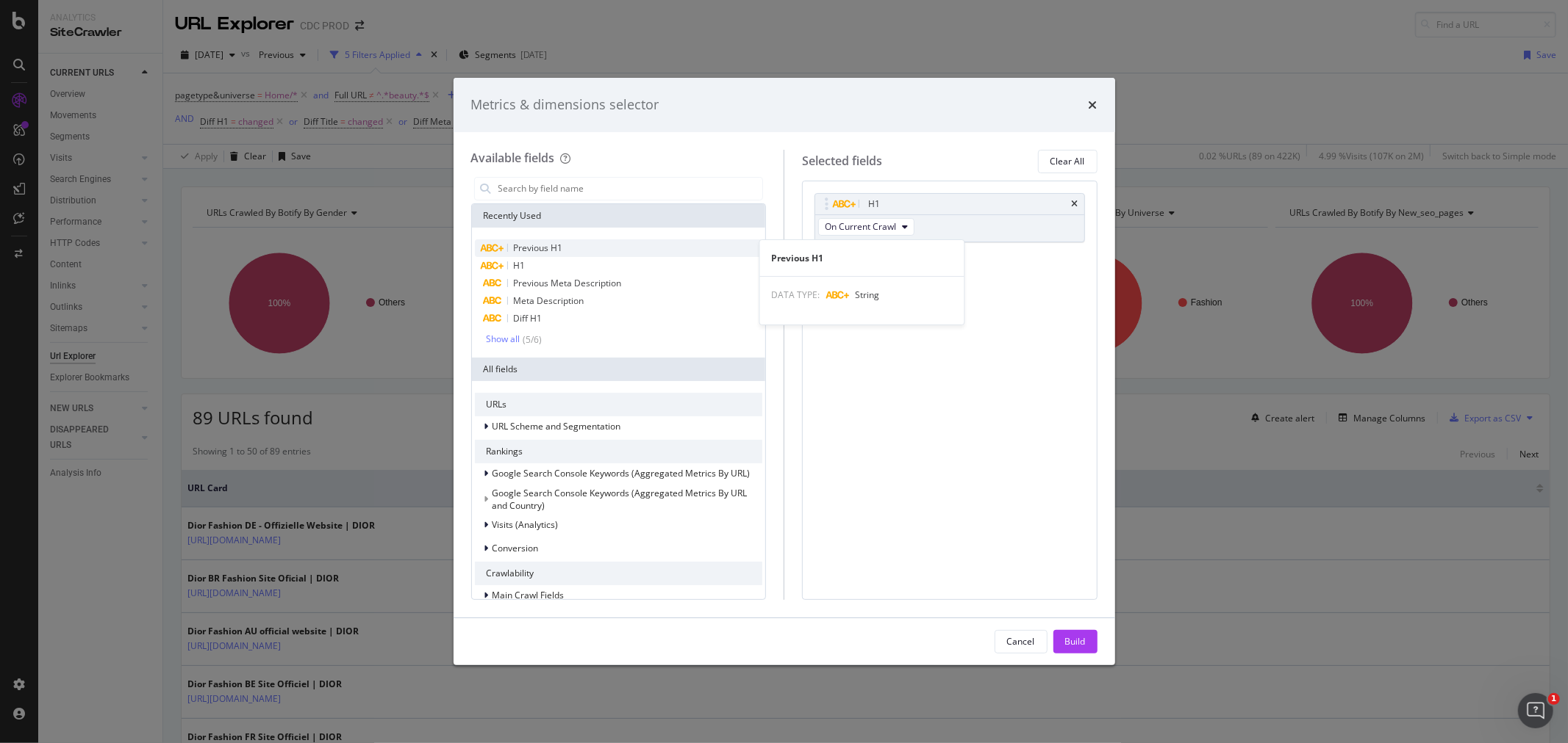
click at [560, 246] on span "Previous H1" at bounding box center [538, 247] width 49 height 13
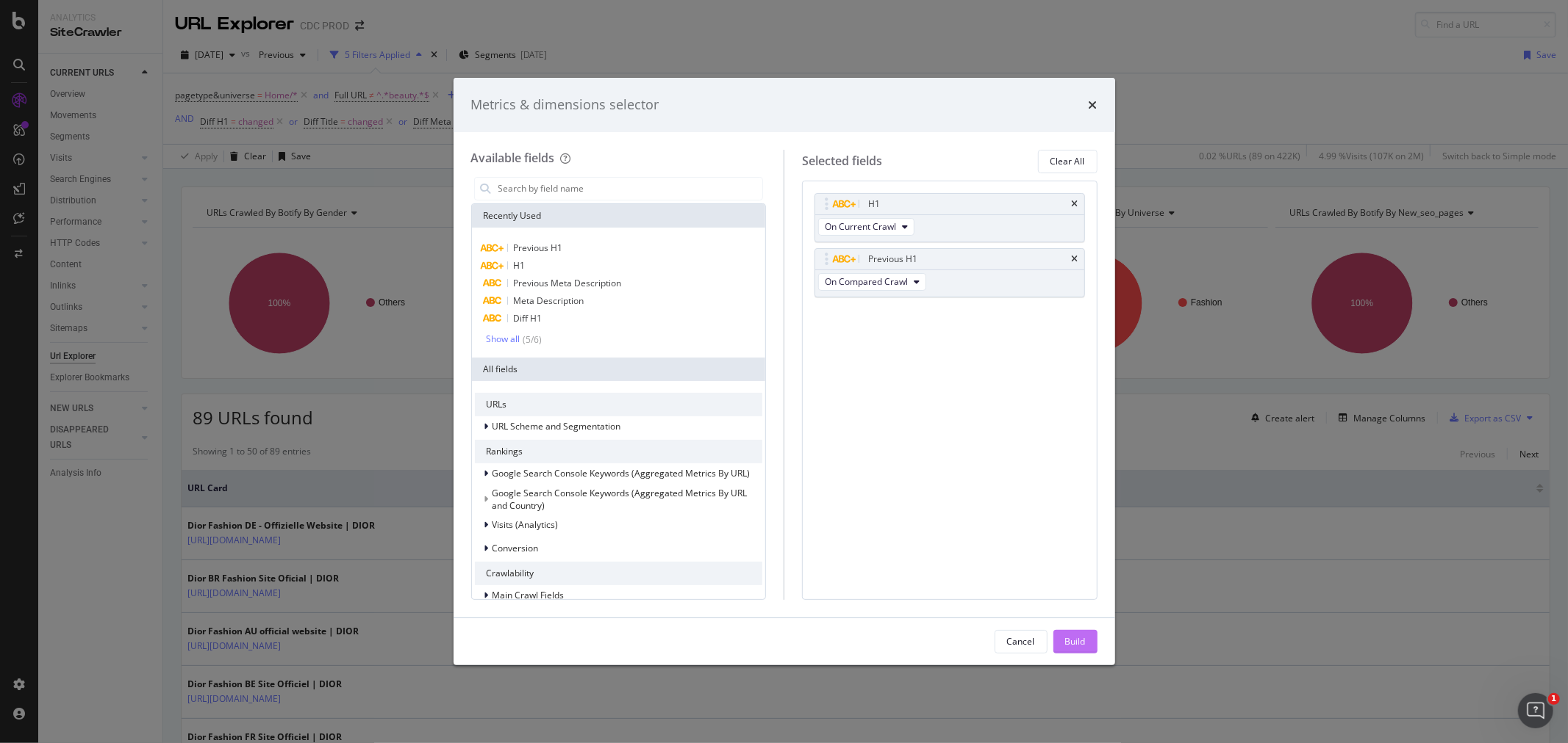
click at [1075, 595] on div "Build" at bounding box center [1075, 641] width 21 height 13
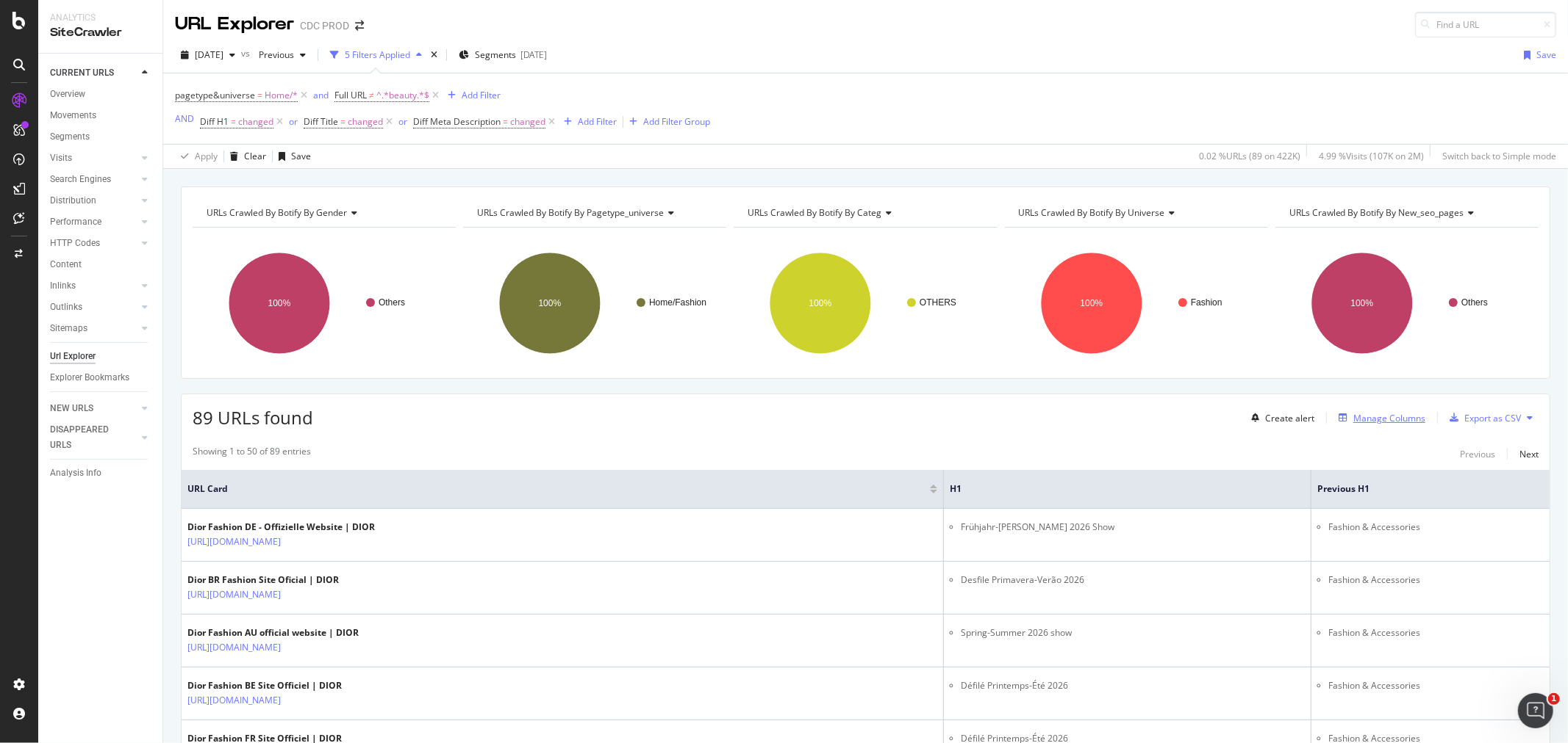
click at [1176, 423] on div "Manage Columns" at bounding box center [1389, 418] width 72 height 13
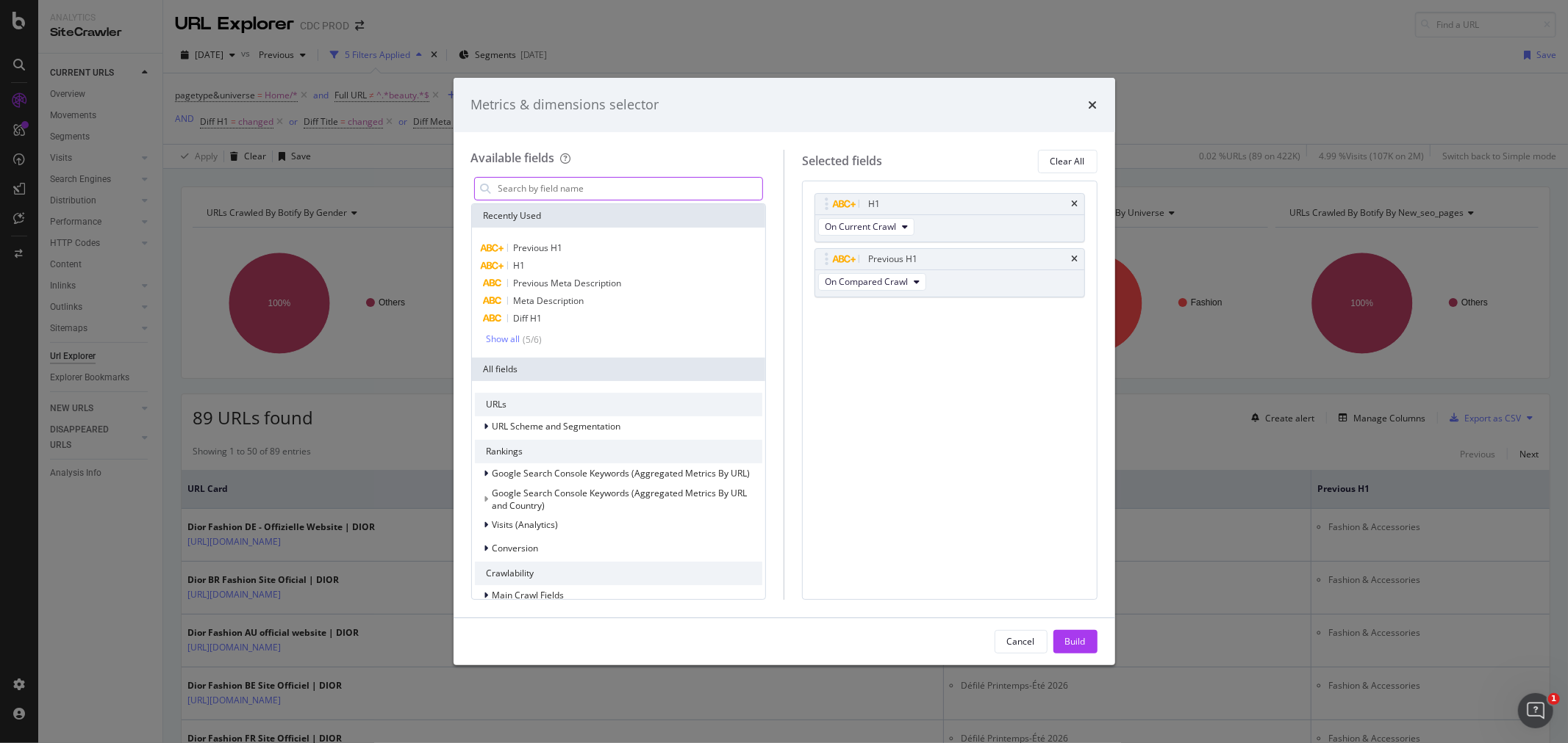
click at [532, 186] on input "modal" at bounding box center [630, 189] width 266 height 22
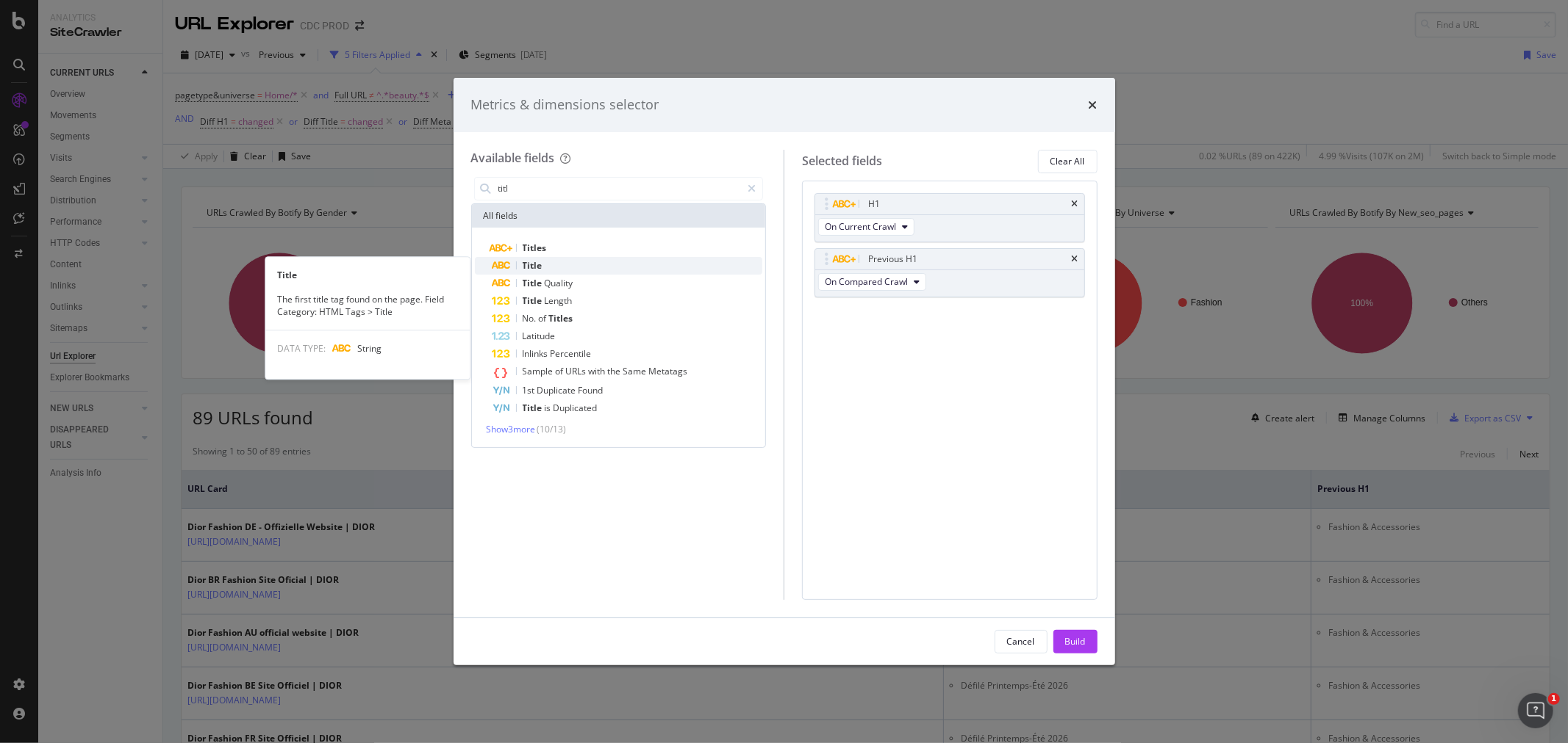
type input "titl"
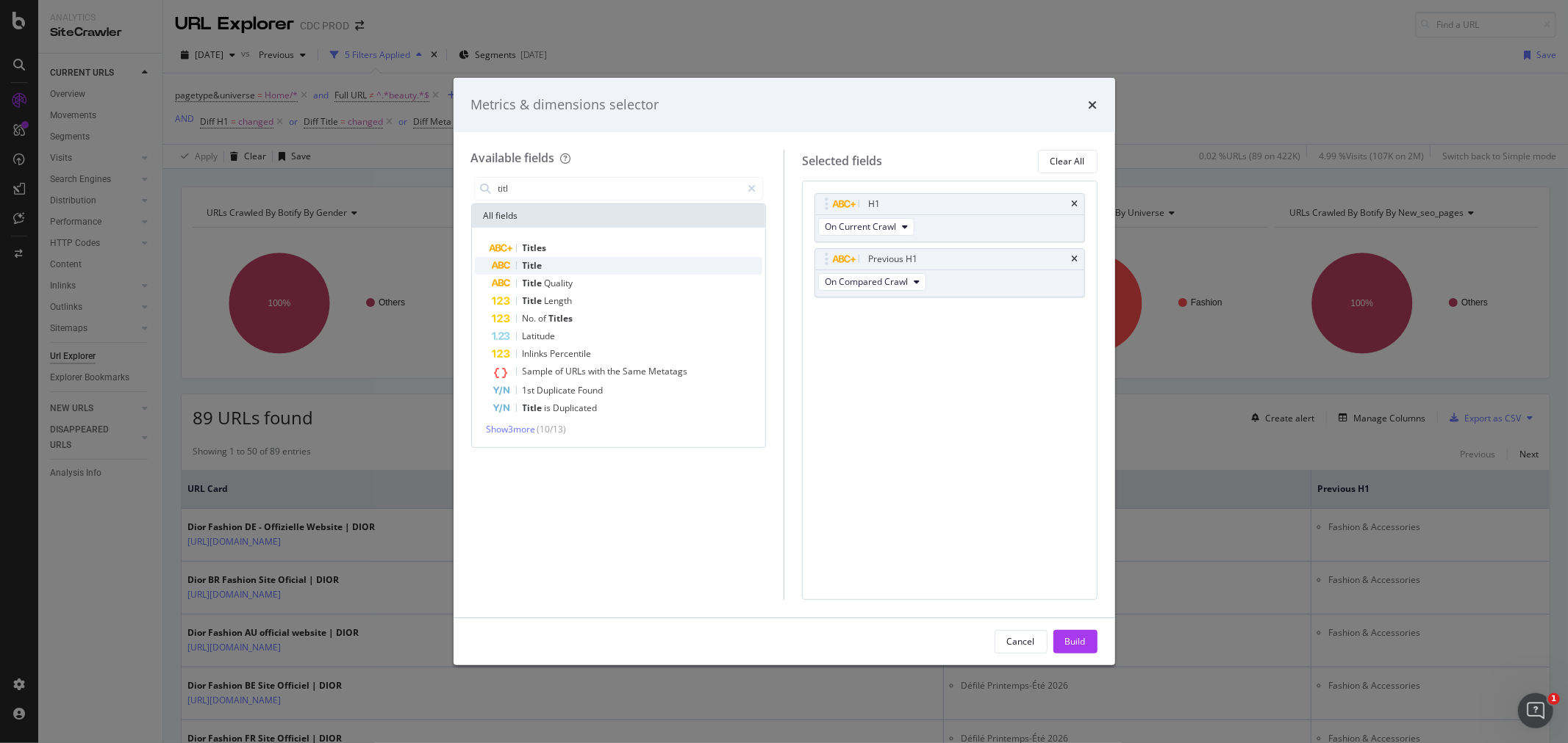
click at [571, 262] on div "Title" at bounding box center [627, 266] width 271 height 18
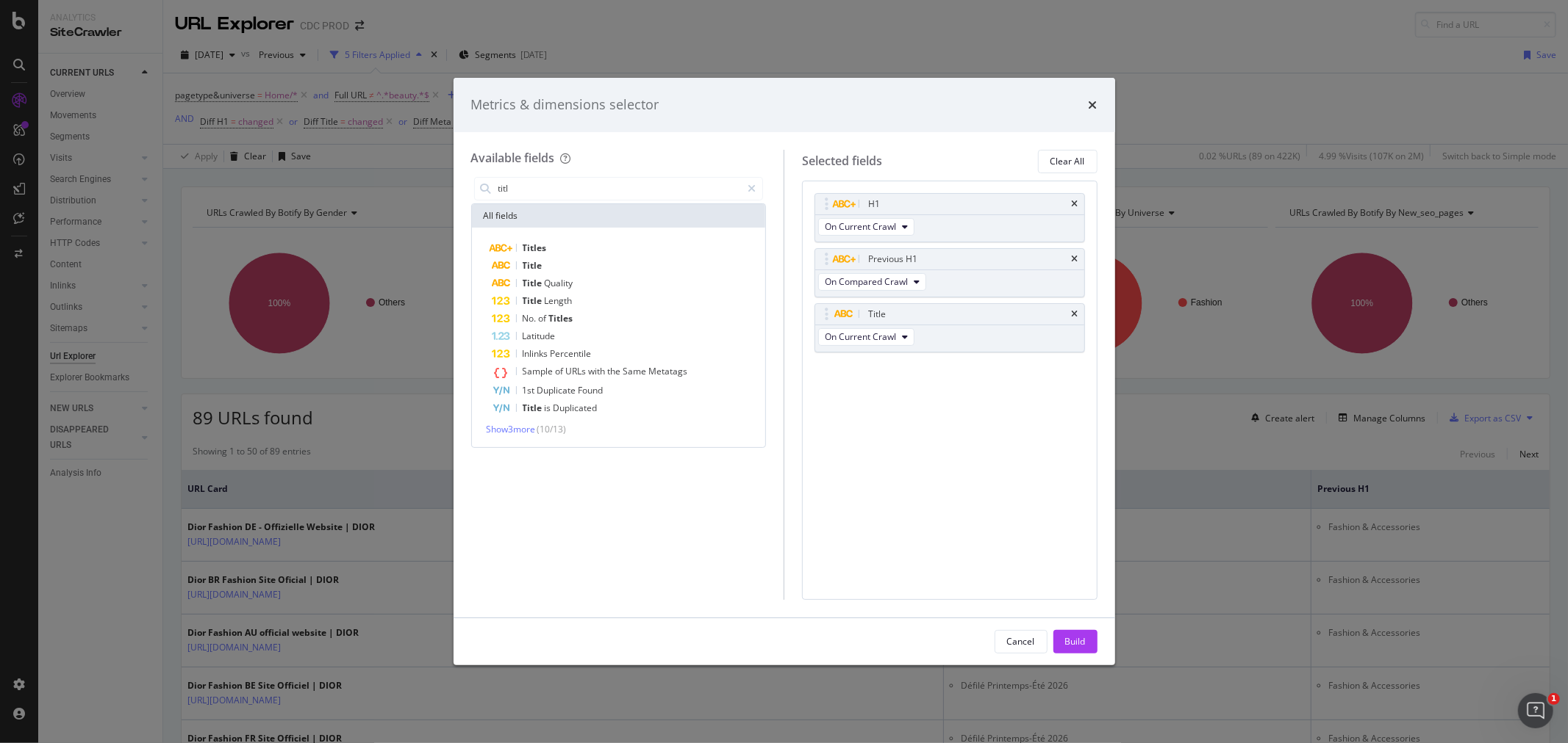
click at [571, 262] on div "Title" at bounding box center [627, 266] width 271 height 18
click at [1084, 595] on div "Build" at bounding box center [1075, 642] width 21 height 22
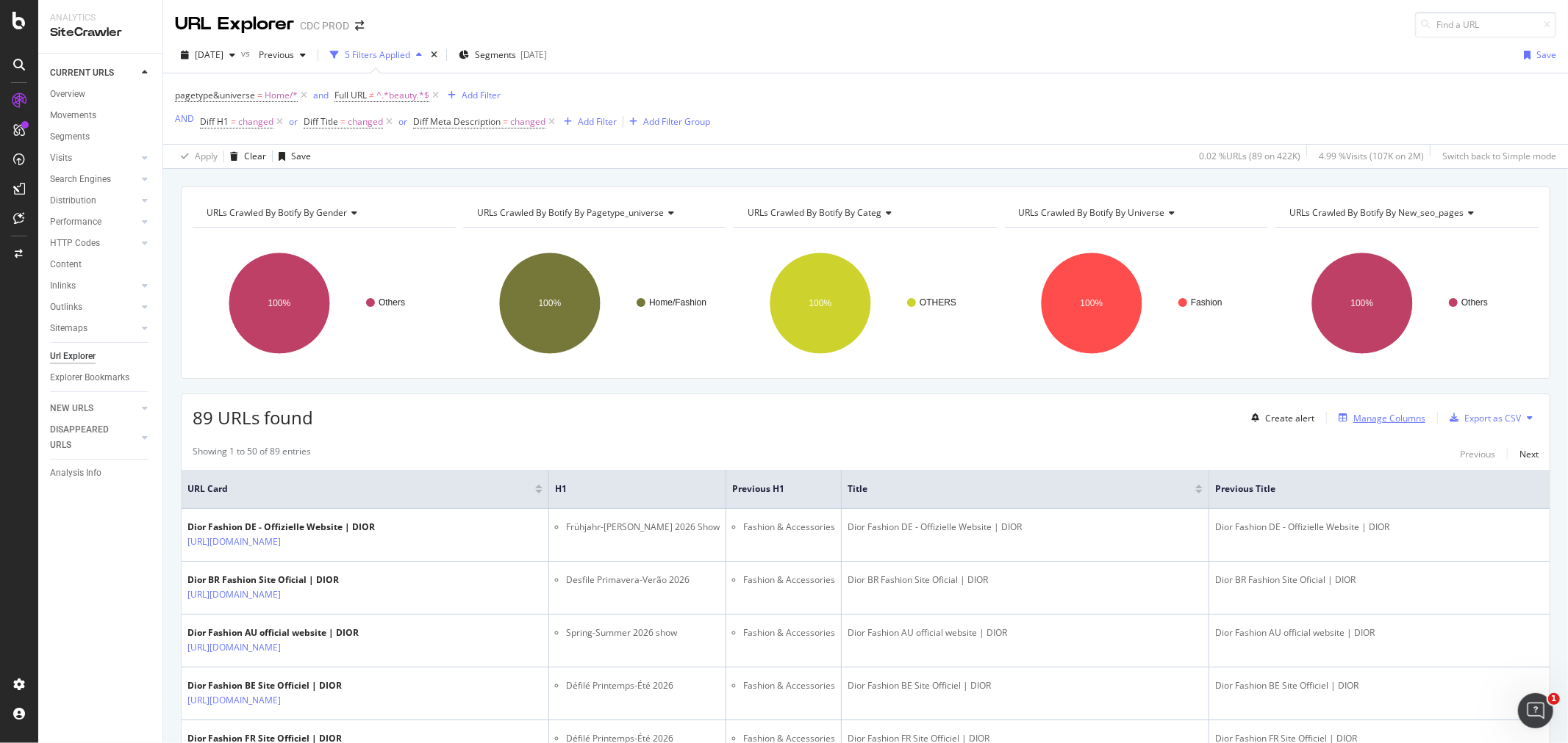
click at [1176, 418] on div "Manage Columns" at bounding box center [1389, 418] width 72 height 13
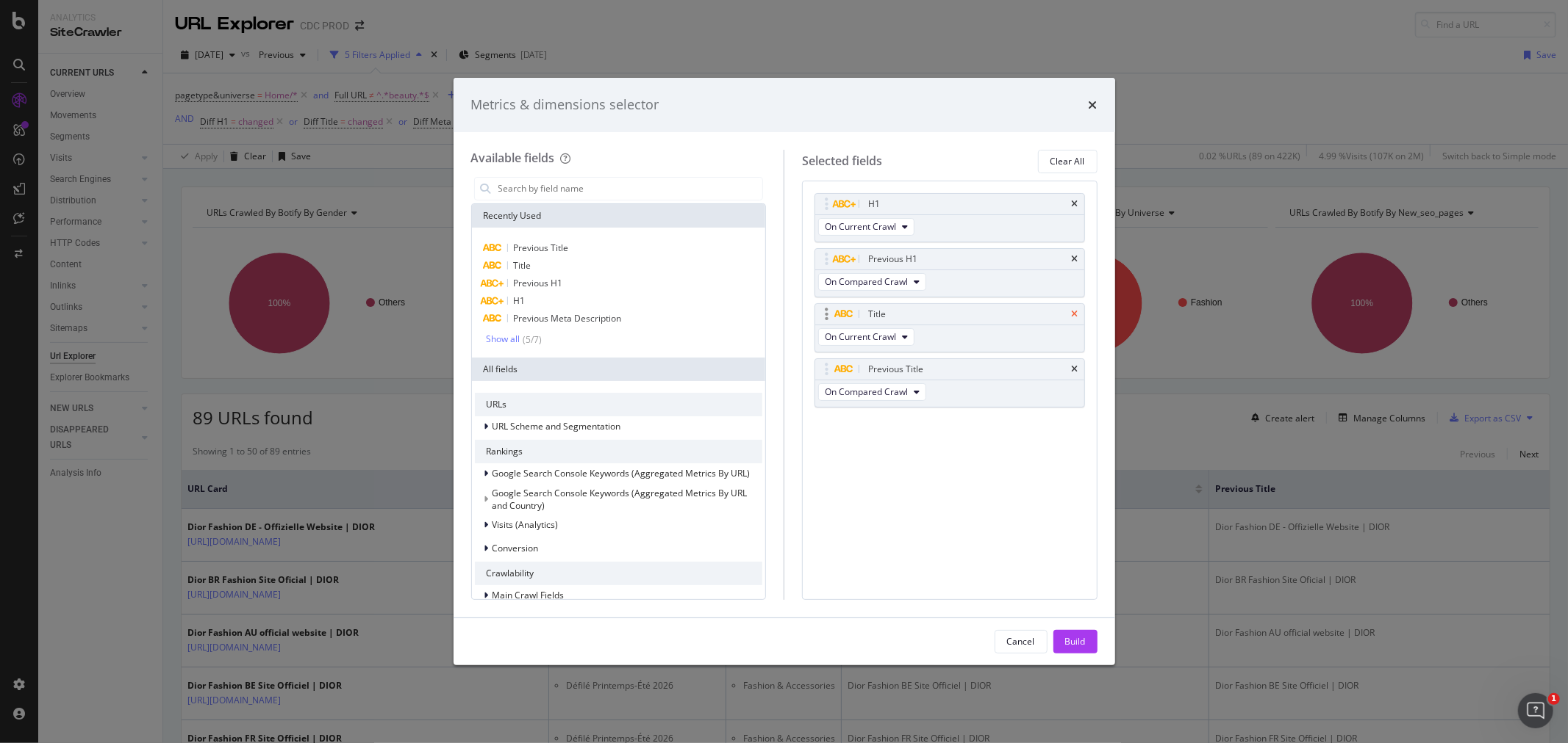
click at [1072, 318] on icon "times" at bounding box center [1075, 314] width 7 height 9
click at [1066, 320] on div "Previous Title" at bounding box center [966, 314] width 203 height 15
click at [1076, 316] on icon "times" at bounding box center [1075, 314] width 7 height 9
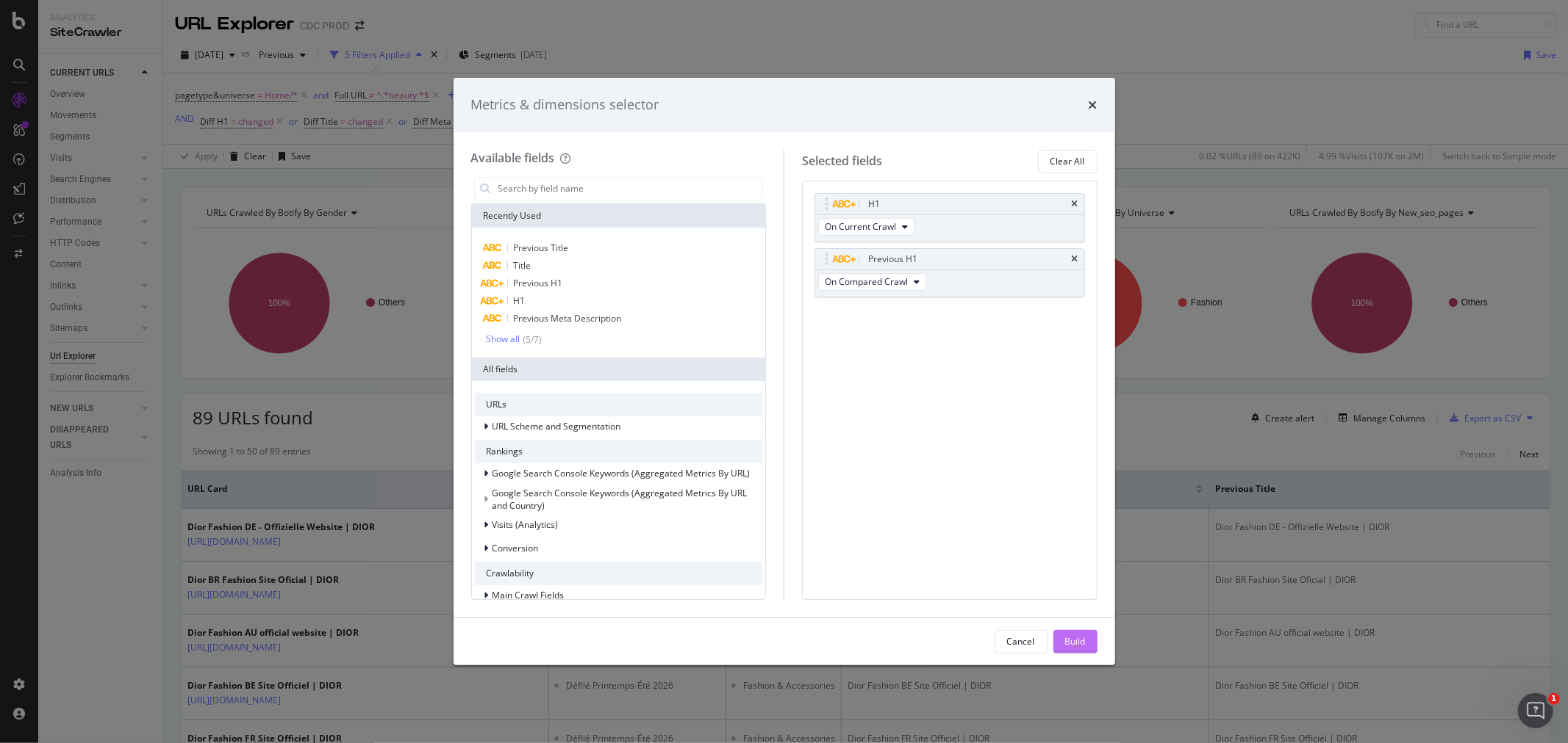
click at [1091, 595] on button "Build" at bounding box center [1075, 642] width 44 height 23
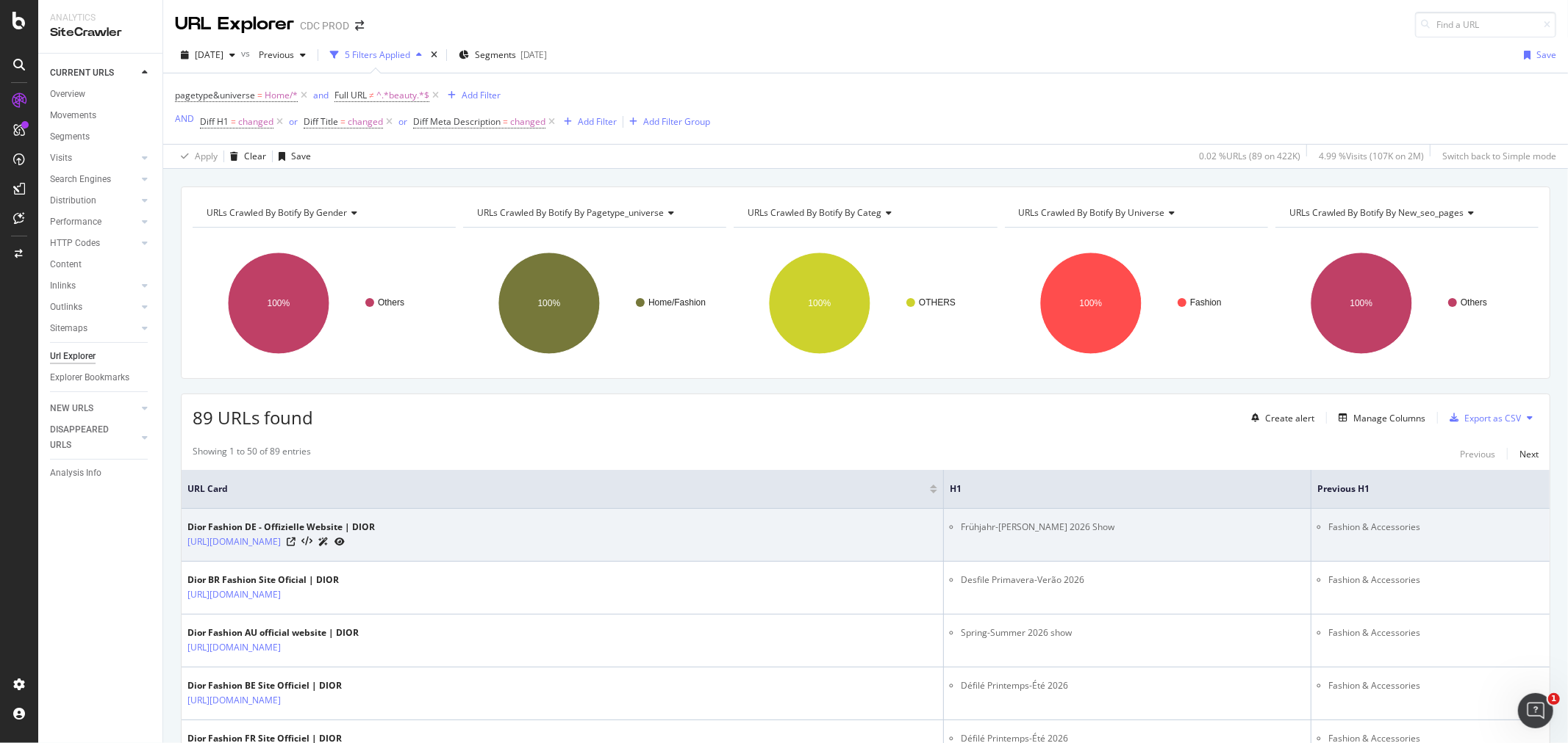
click at [1053, 531] on li "Frühjahr-Sommer 2026 Show" at bounding box center [1133, 528] width 344 height 14
copy li "Frühjahr-Sommer 2026 Show"
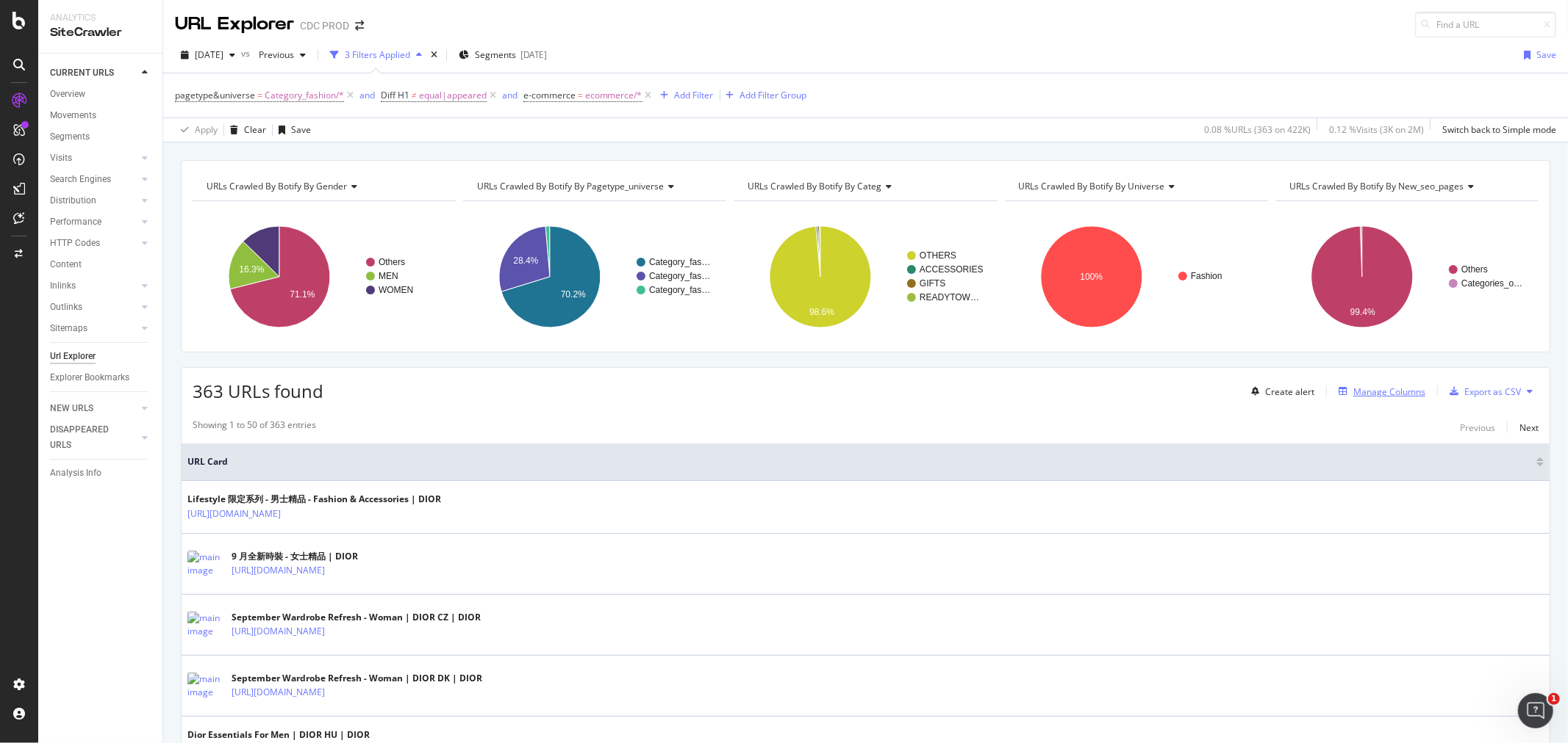
click at [1368, 391] on div "Manage Columns" at bounding box center [1389, 392] width 72 height 13
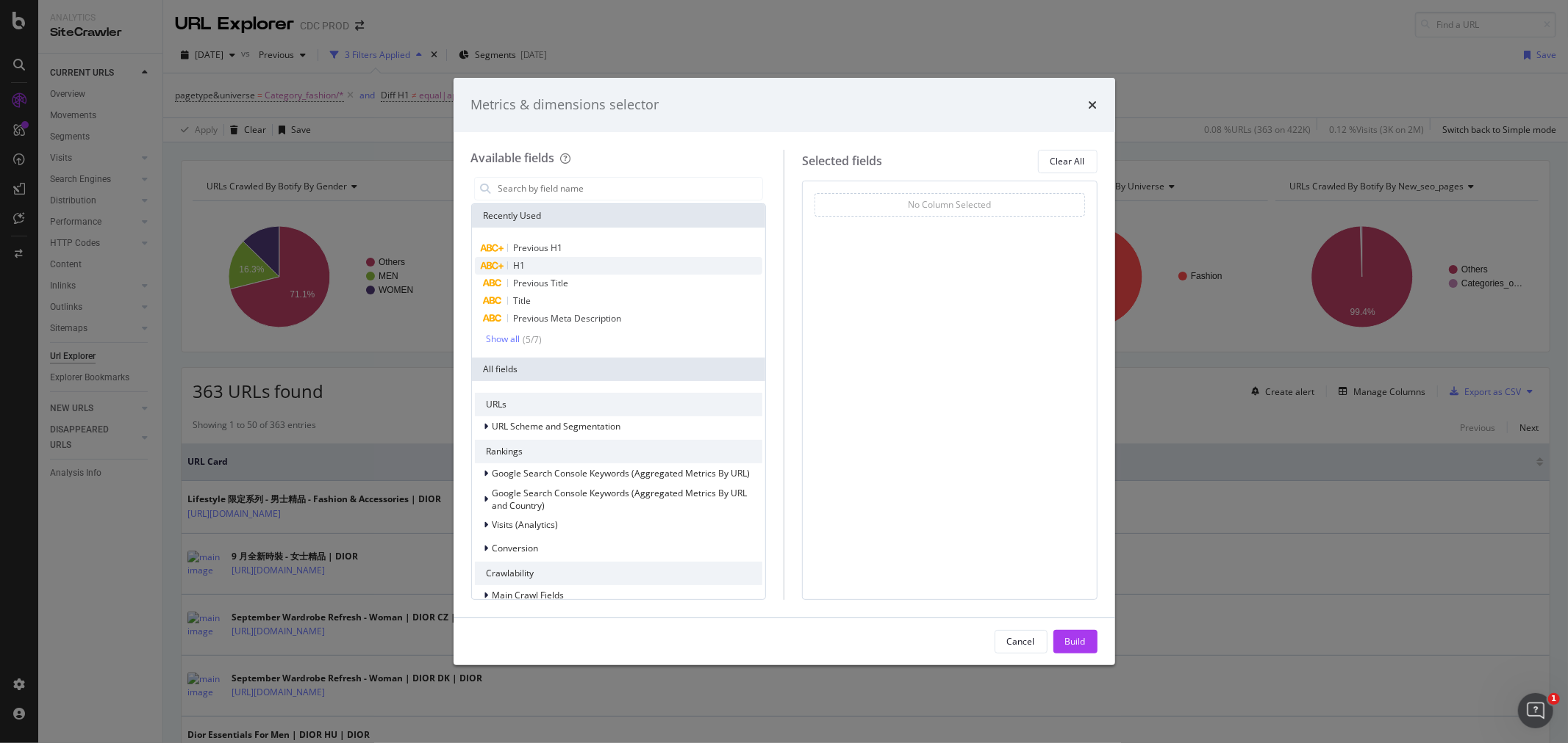
click at [550, 265] on div "H1" at bounding box center [618, 266] width 289 height 18
click at [549, 265] on div "H1" at bounding box center [618, 266] width 289 height 18
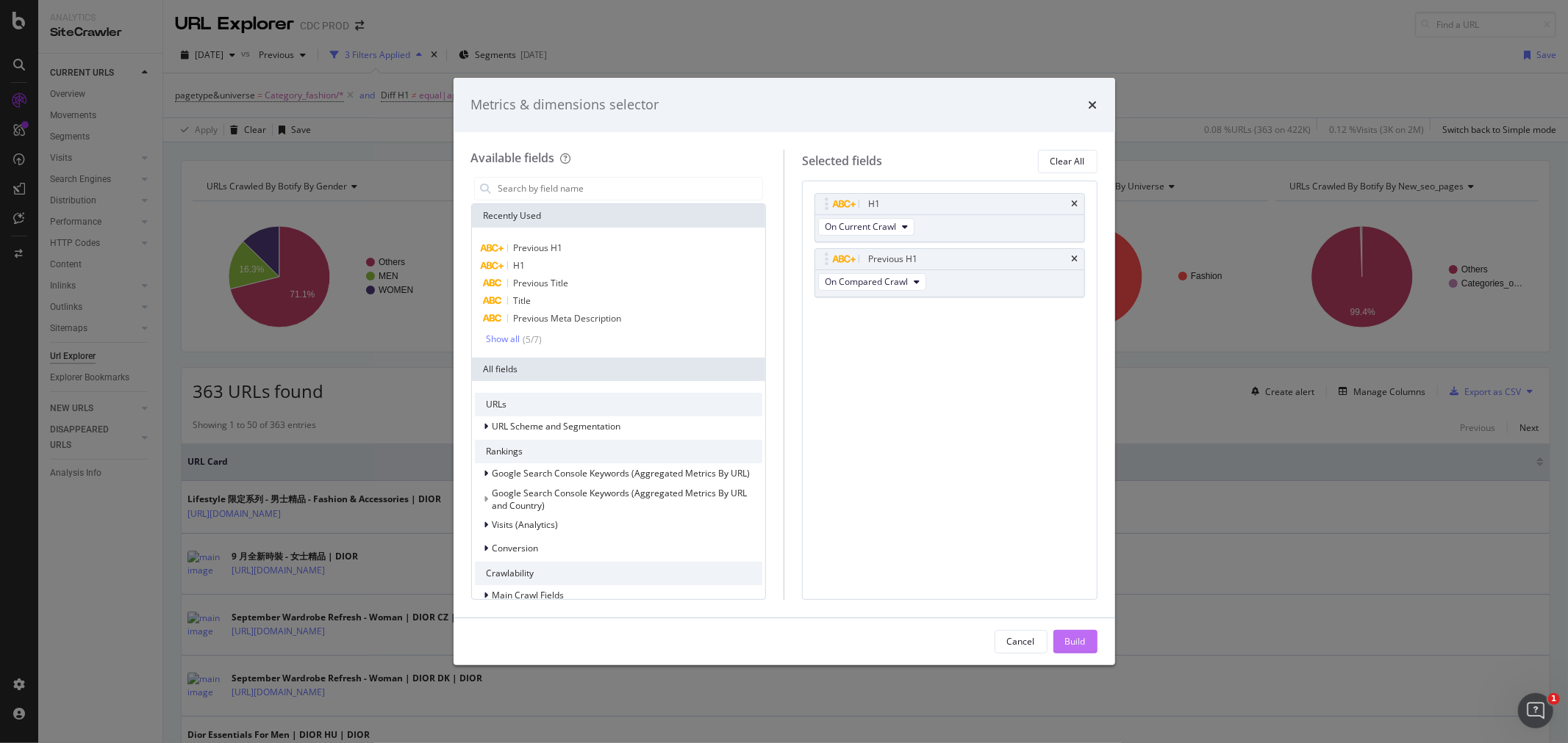
click at [1077, 646] on div "Build" at bounding box center [1075, 641] width 21 height 13
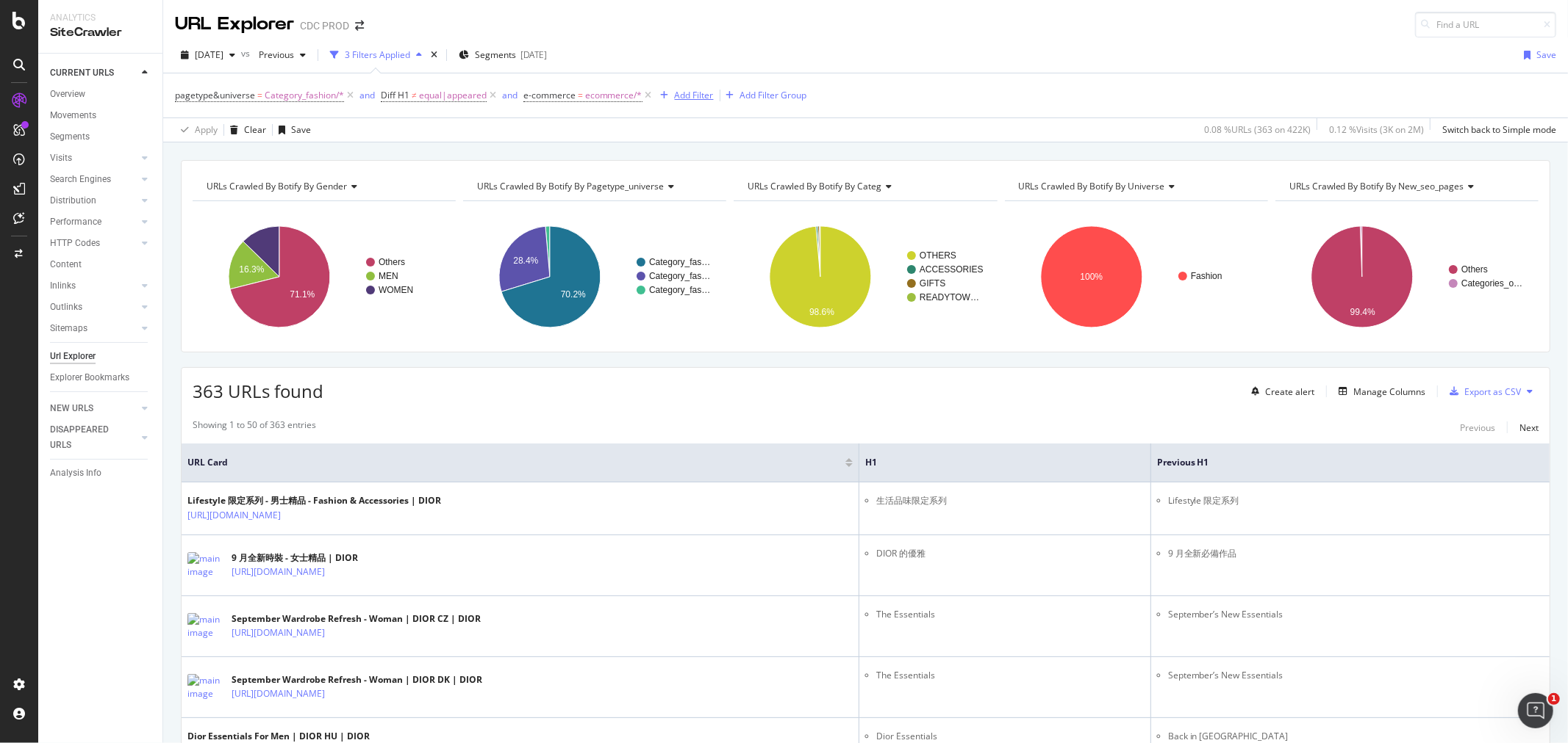
click at [691, 94] on div "Add Filter" at bounding box center [694, 95] width 39 height 13
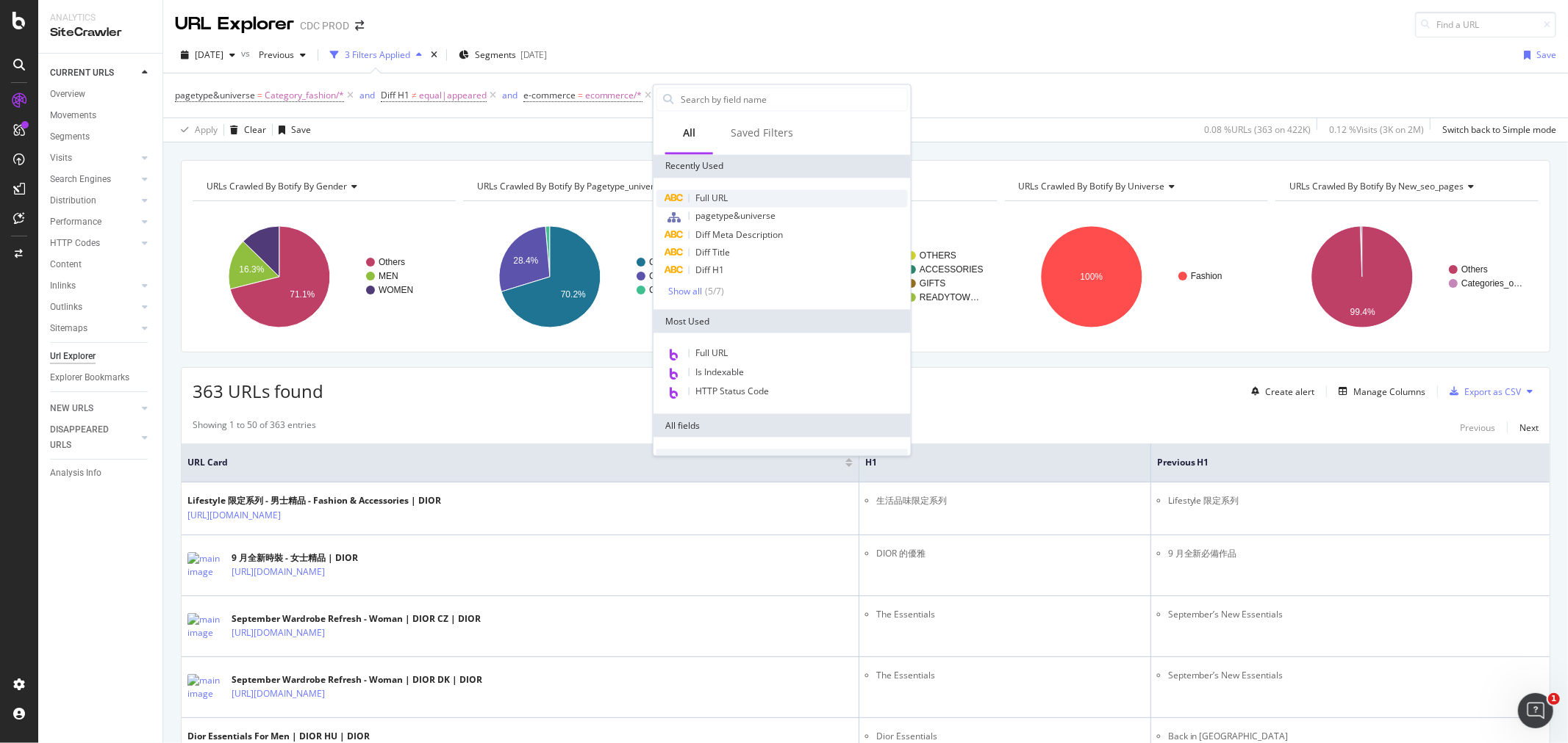
click at [729, 202] on div "Full URL" at bounding box center [782, 198] width 251 height 18
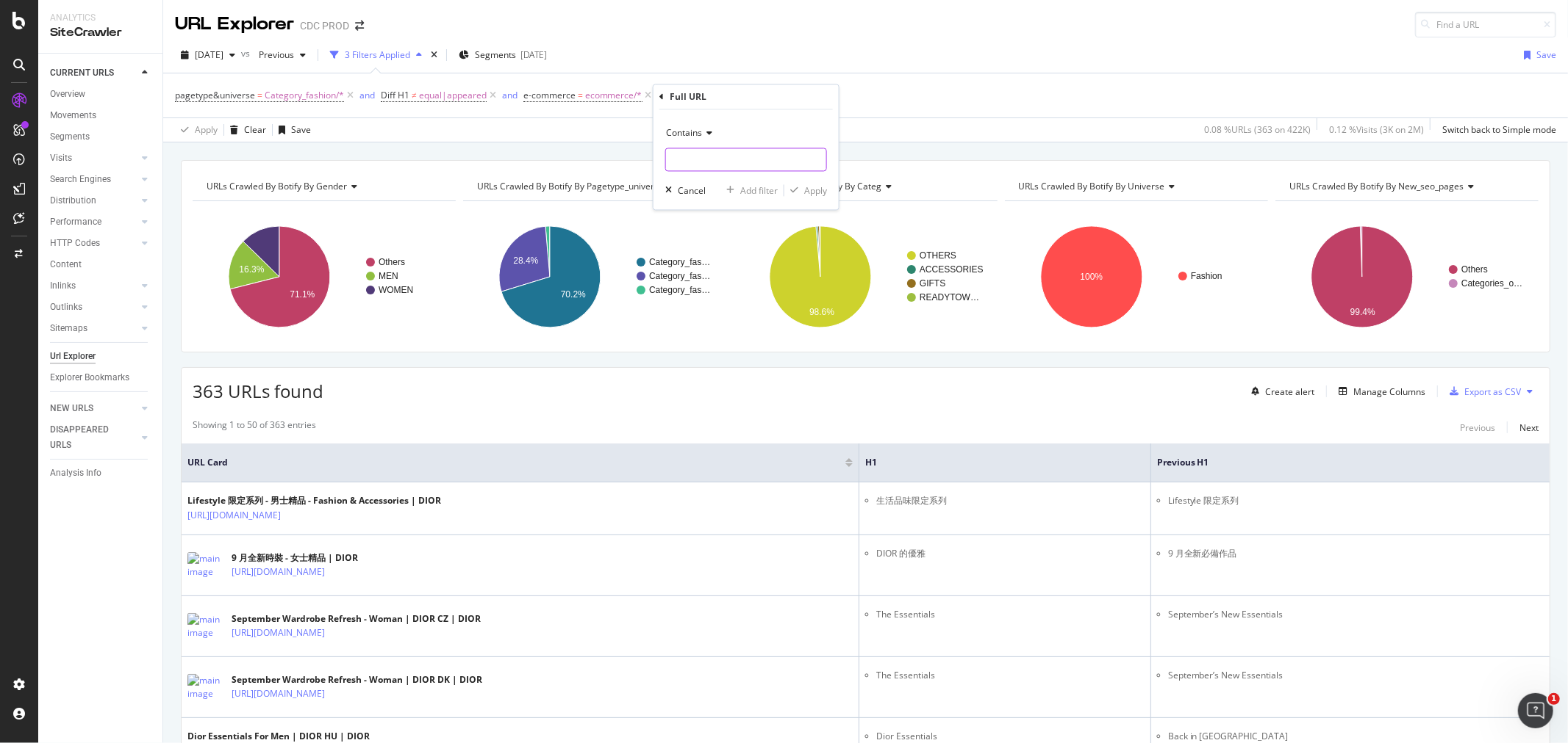
click at [708, 149] on input "text" at bounding box center [746, 160] width 160 height 23
type input "essential"
click at [704, 129] on icon at bounding box center [707, 133] width 11 height 9
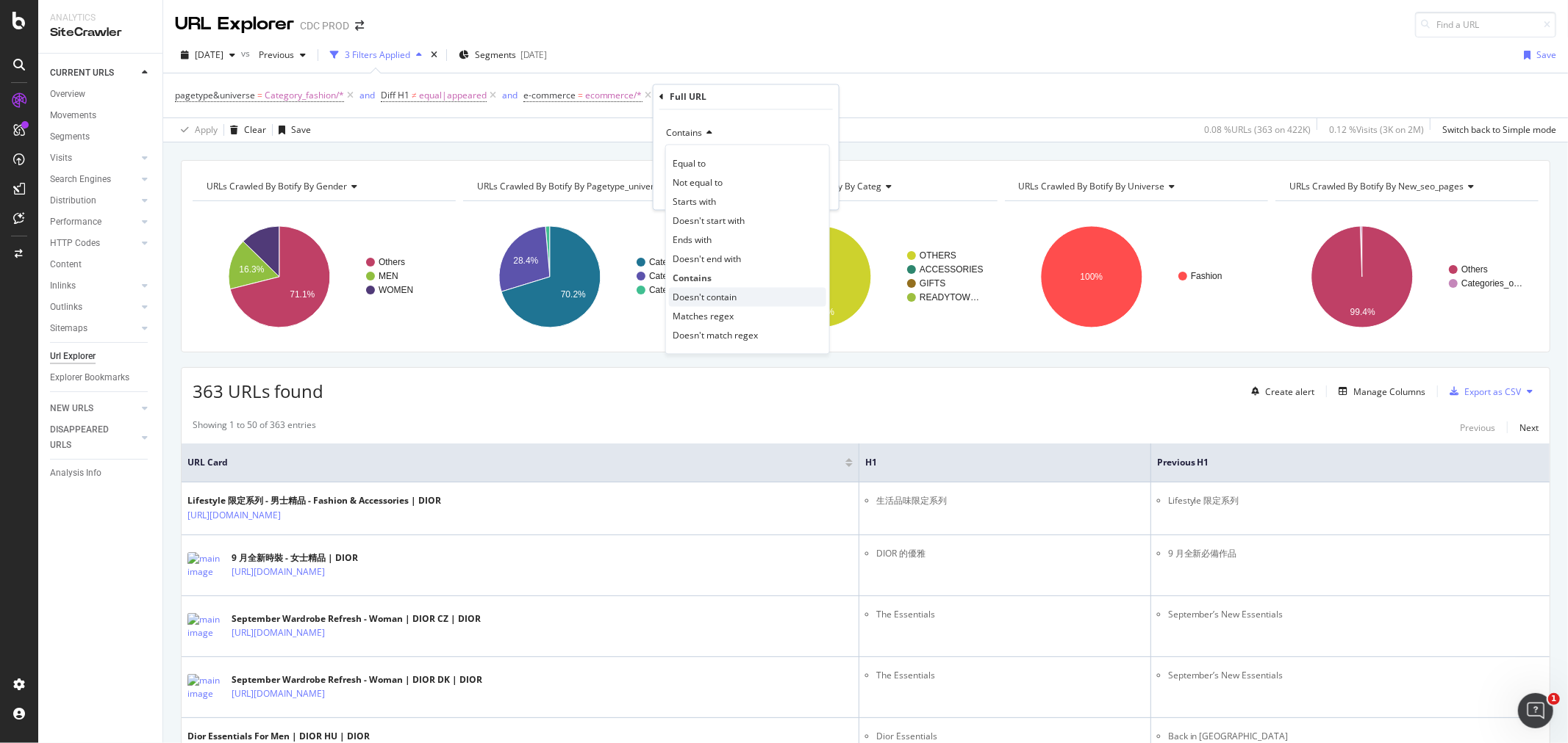
click at [732, 294] on span "Doesn't contain" at bounding box center [704, 297] width 64 height 13
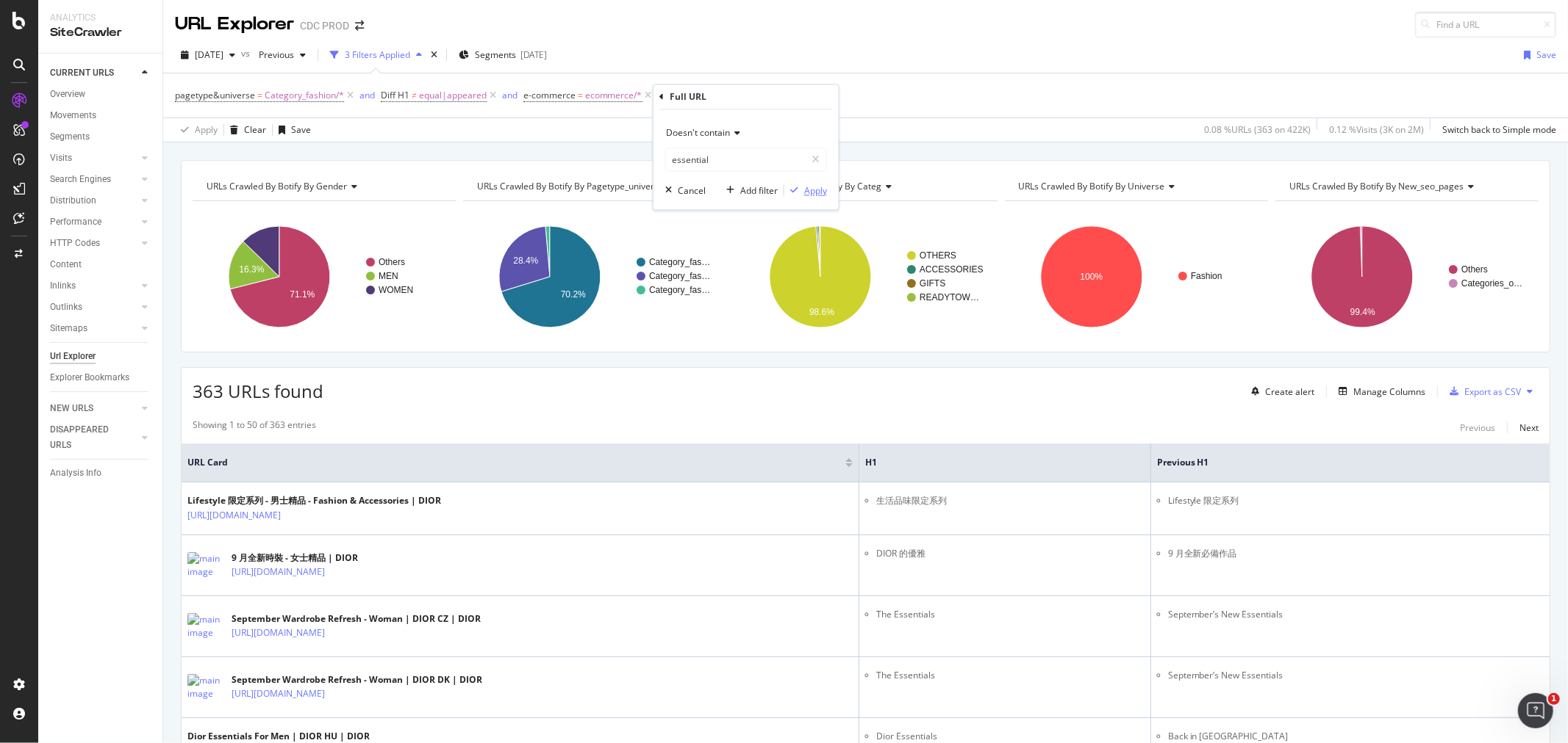
click at [815, 192] on div "Apply" at bounding box center [815, 191] width 22 height 13
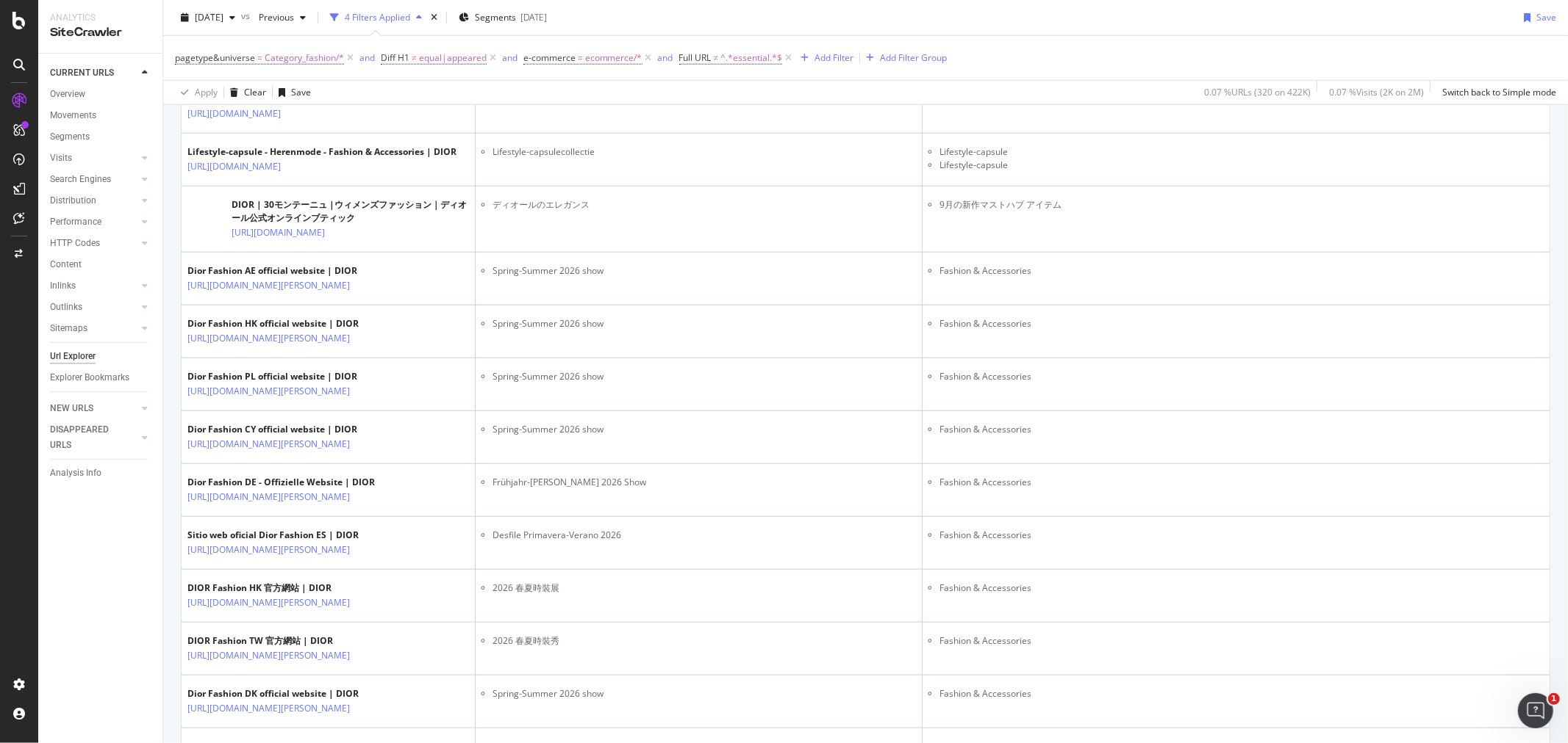
scroll to position [1143, 0]
click at [738, 61] on span "^.*essential.*$" at bounding box center [750, 58] width 62 height 21
click at [760, 111] on input "essential" at bounding box center [760, 119] width 139 height 23
click at [787, 113] on input "essential" at bounding box center [760, 119] width 139 height 23
type input "essential|essentiel"
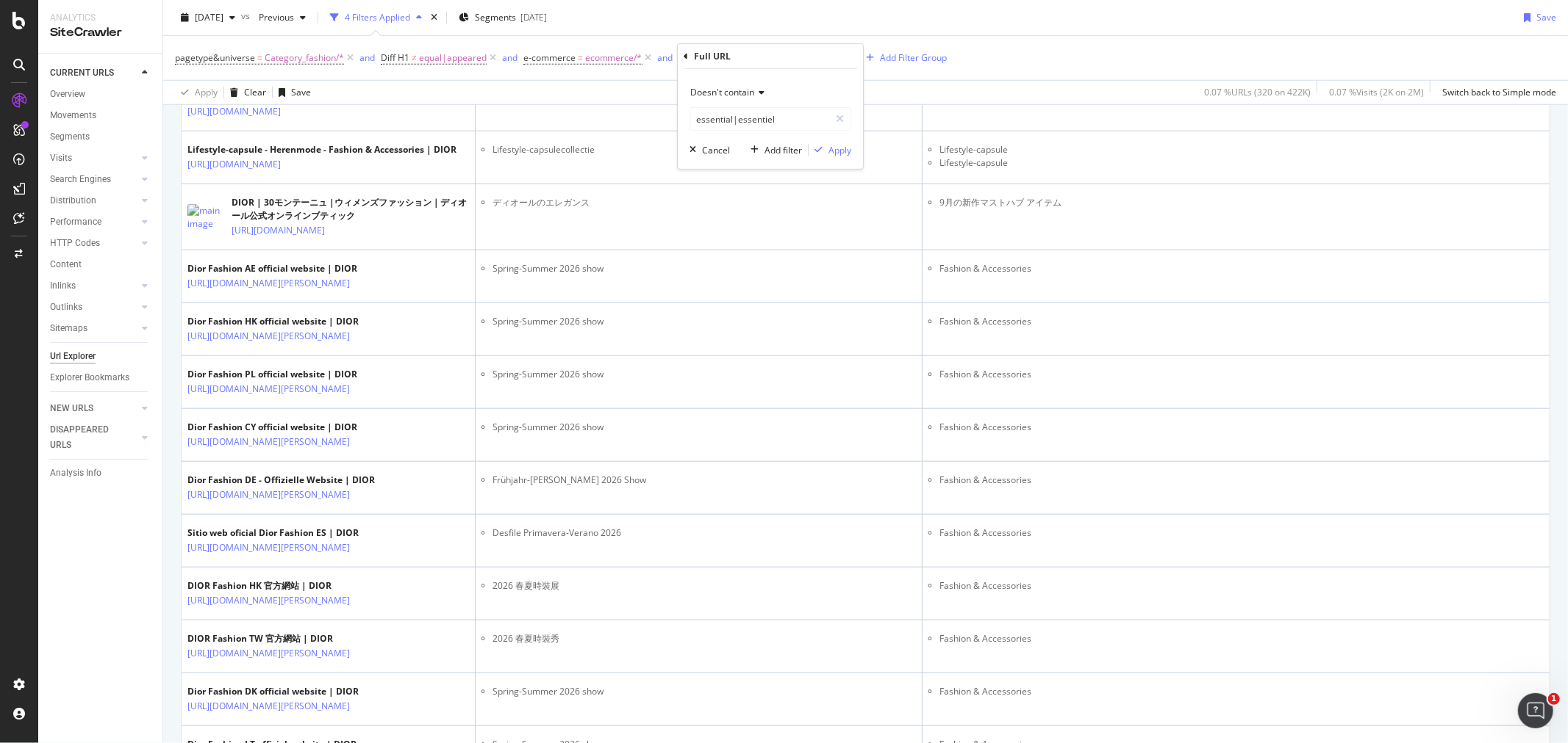
click at [719, 97] on span "Doesn't contain" at bounding box center [722, 92] width 64 height 13
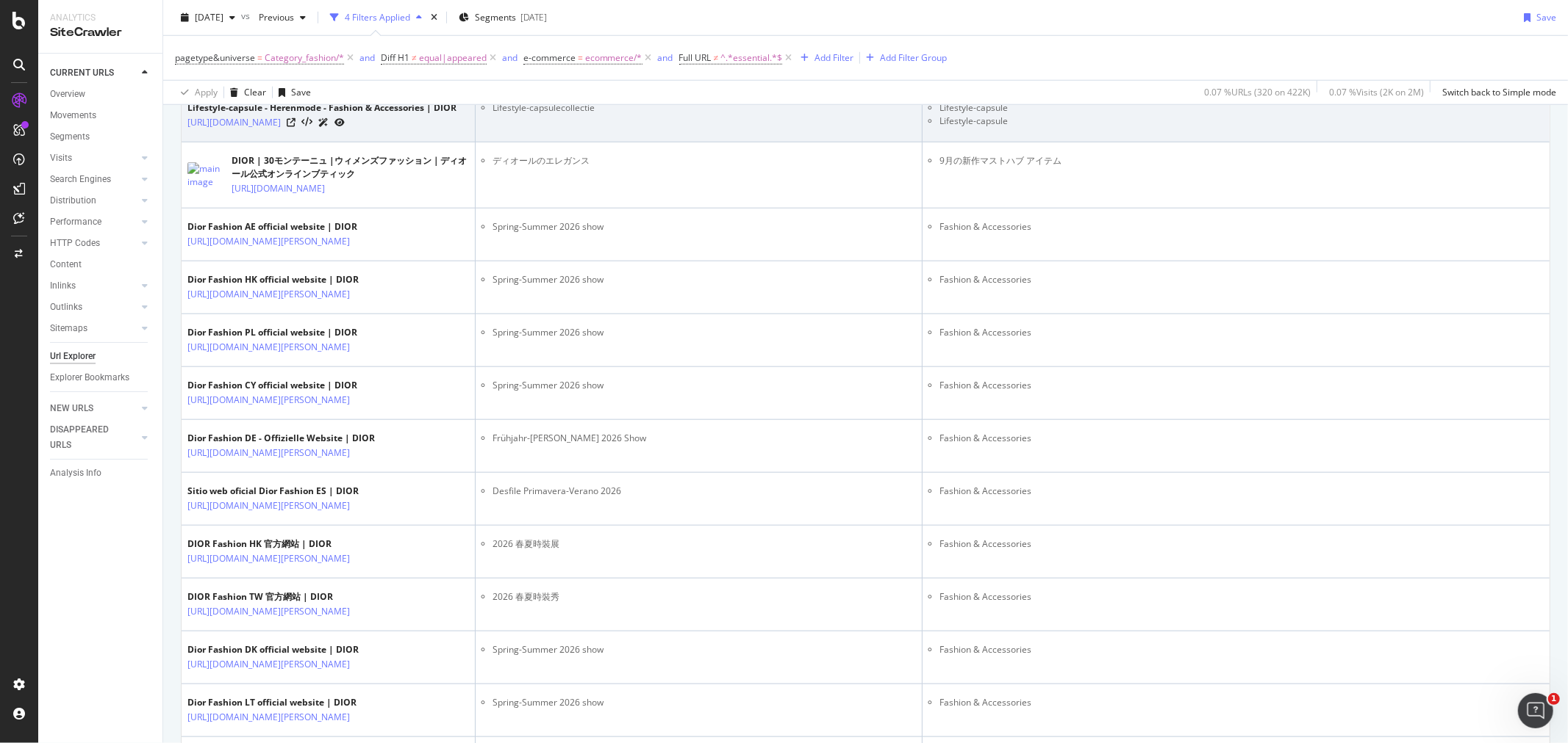
scroll to position [1224, 0]
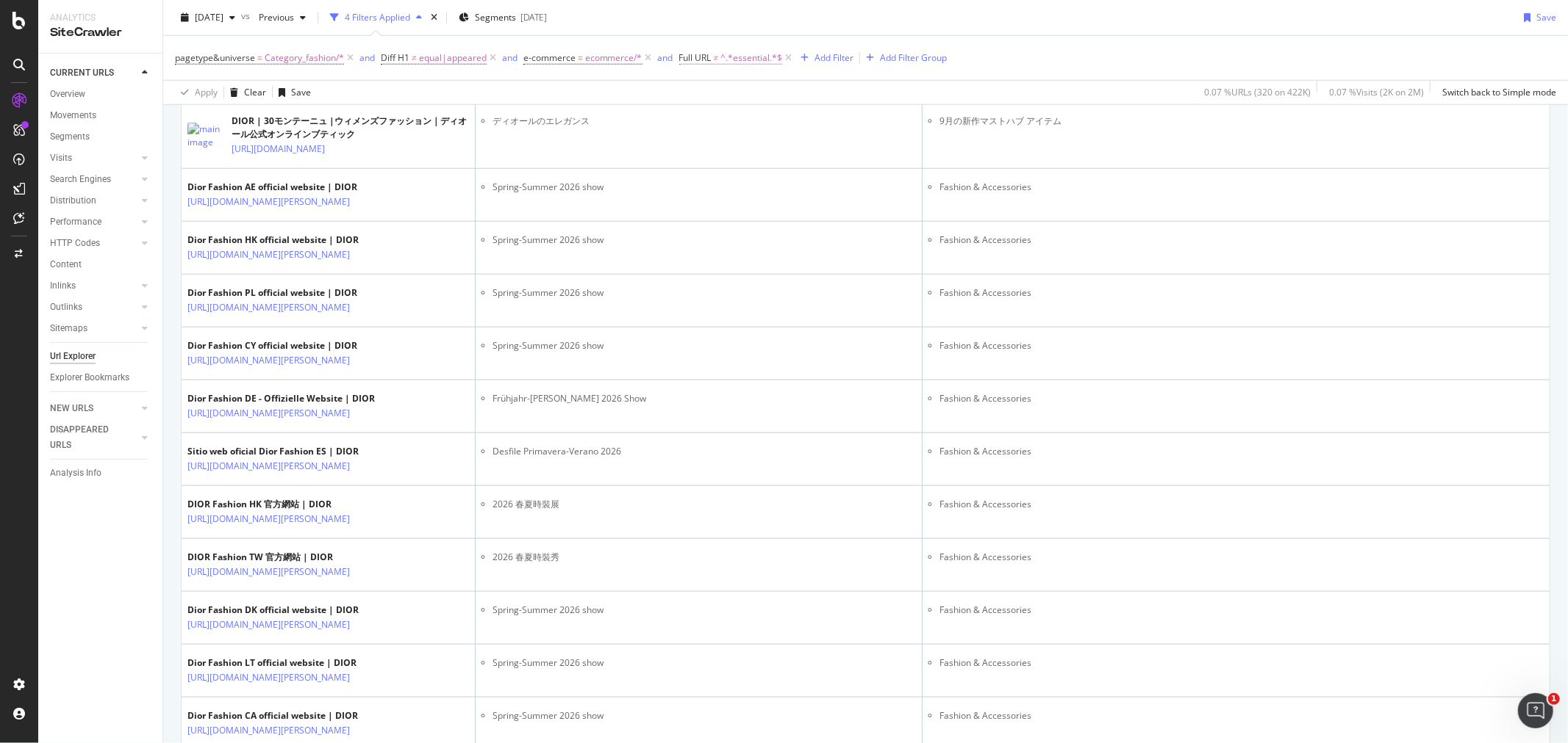
click at [732, 54] on span "^.*essential.*$" at bounding box center [750, 58] width 62 height 21
click at [737, 90] on span "Doesn't contain" at bounding box center [722, 92] width 64 height 13
click at [750, 298] on span "Doesn't match regex" at bounding box center [739, 294] width 85 height 13
click at [733, 119] on input "essential" at bounding box center [760, 119] width 139 height 23
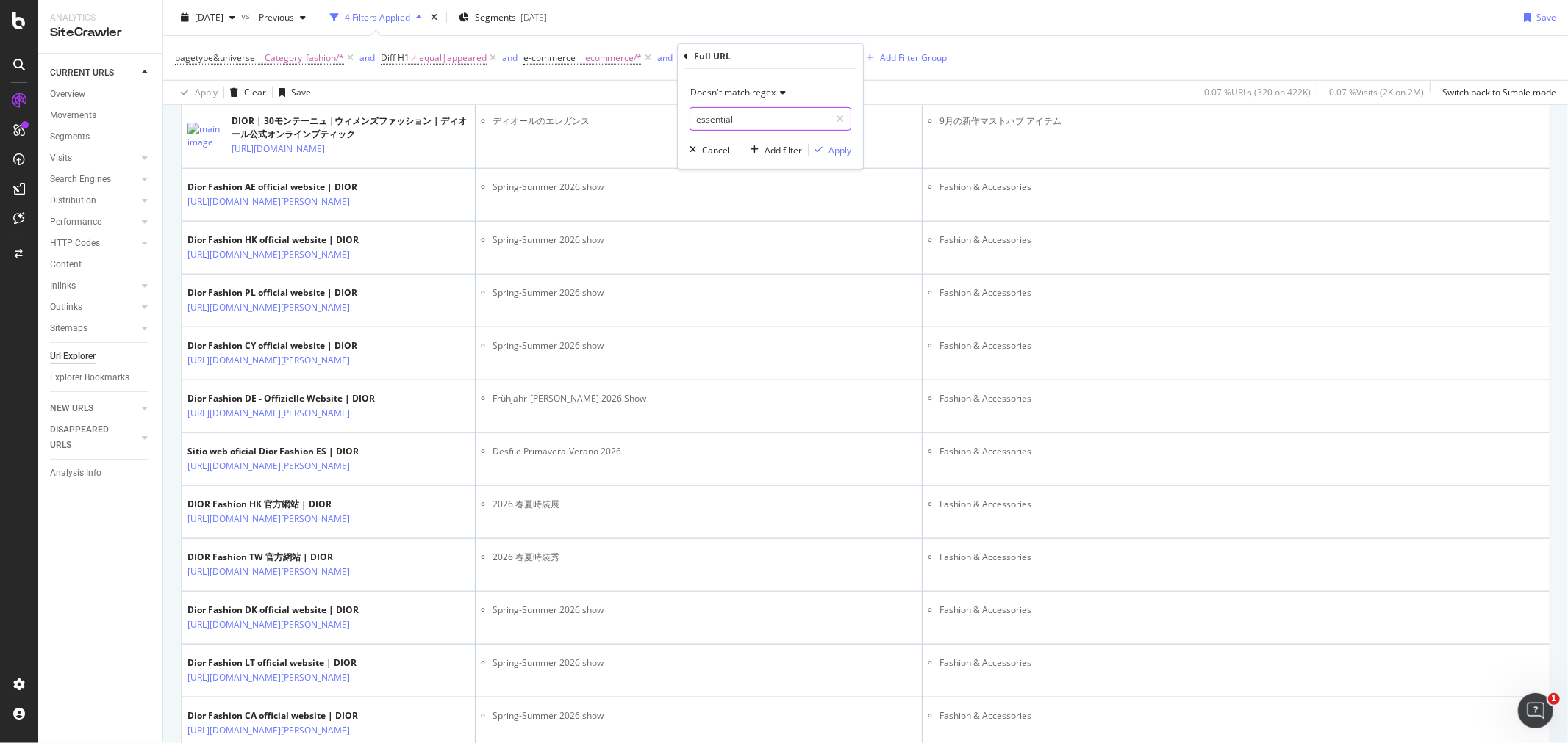
click at [733, 119] on input "essential" at bounding box center [760, 119] width 139 height 23
paste input "|essentiel"
type input "essential|essentiel"
click at [826, 150] on div "button" at bounding box center [819, 150] width 20 height 9
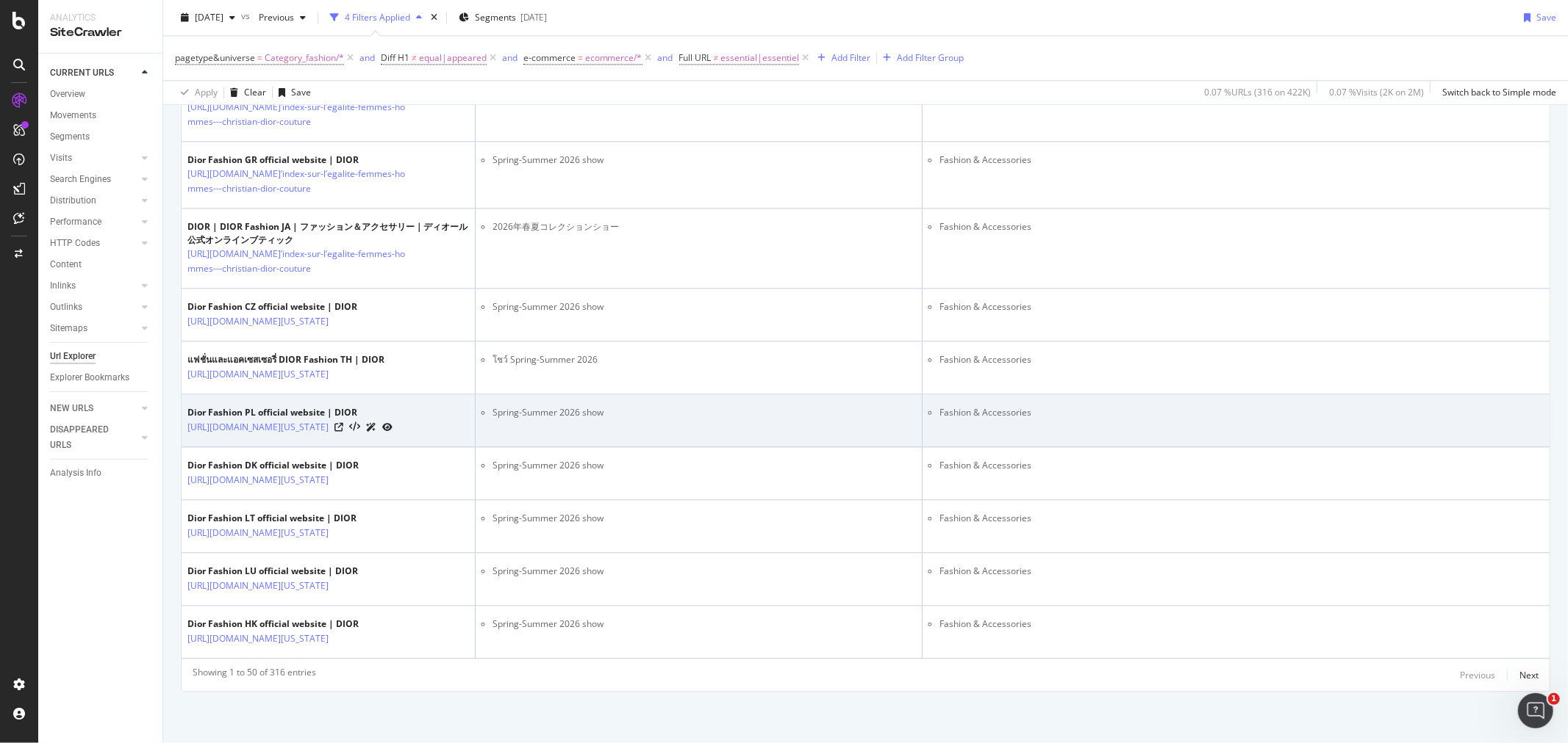
scroll to position [3236, 0]
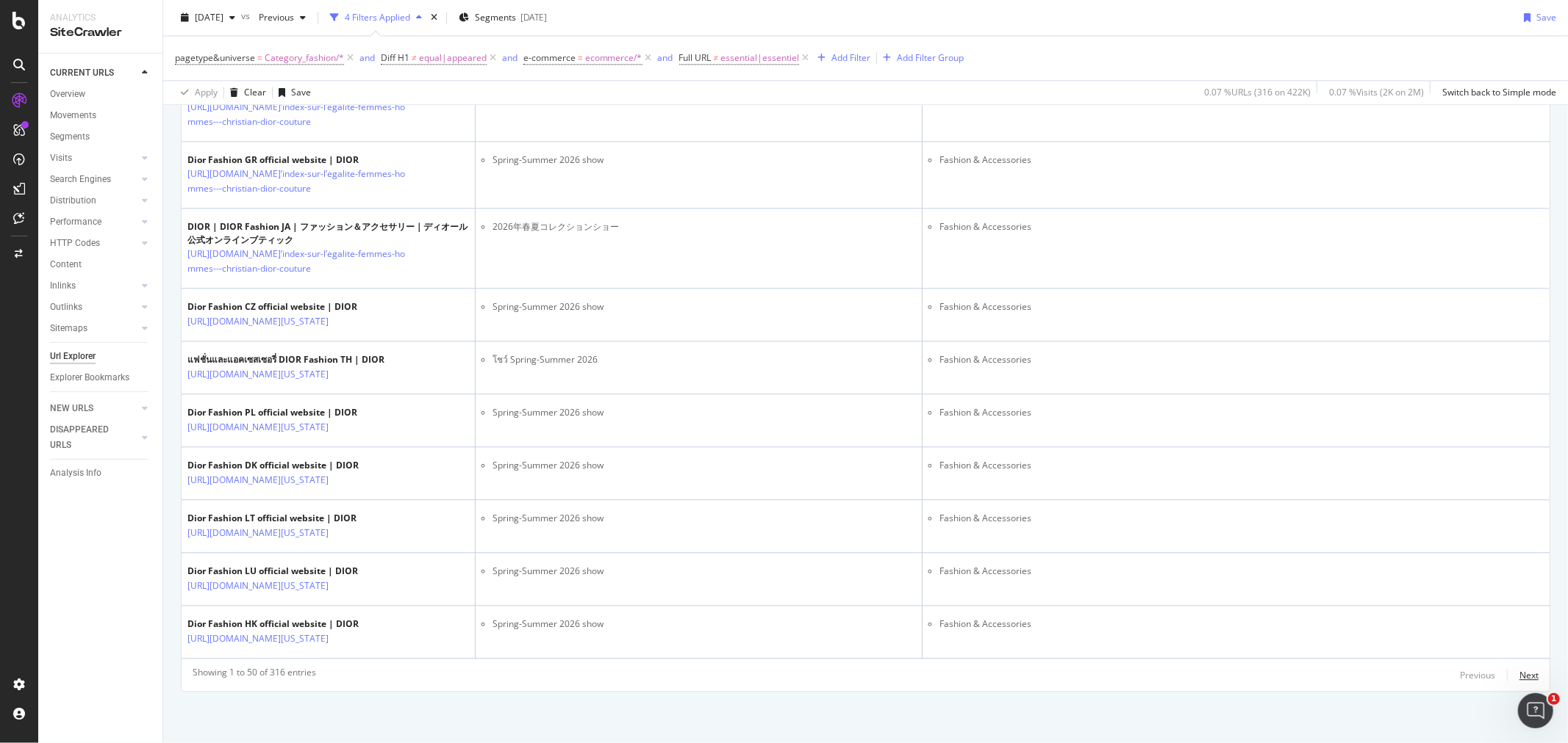
click at [1523, 678] on div "Next" at bounding box center [1529, 676] width 20 height 13
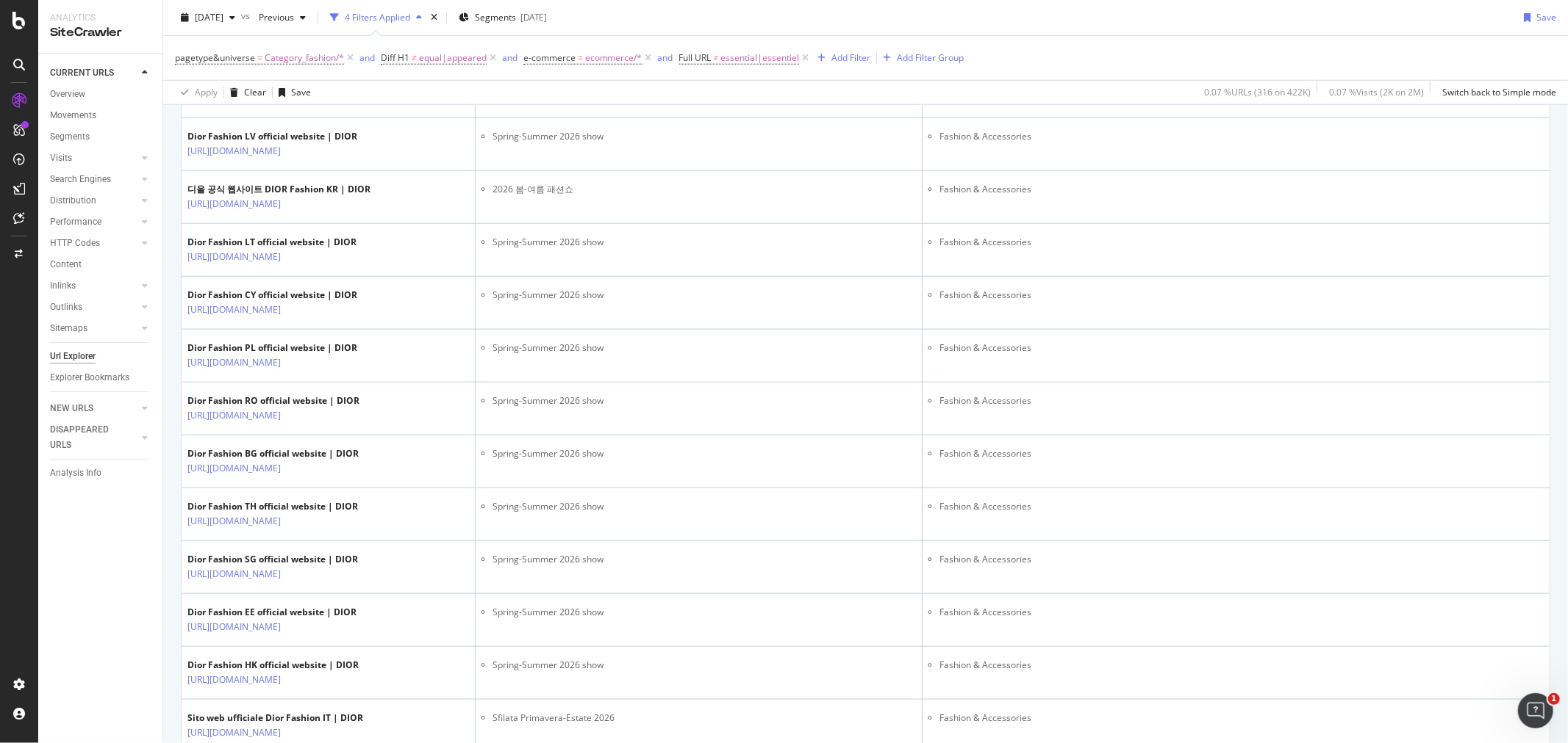
scroll to position [1469, 0]
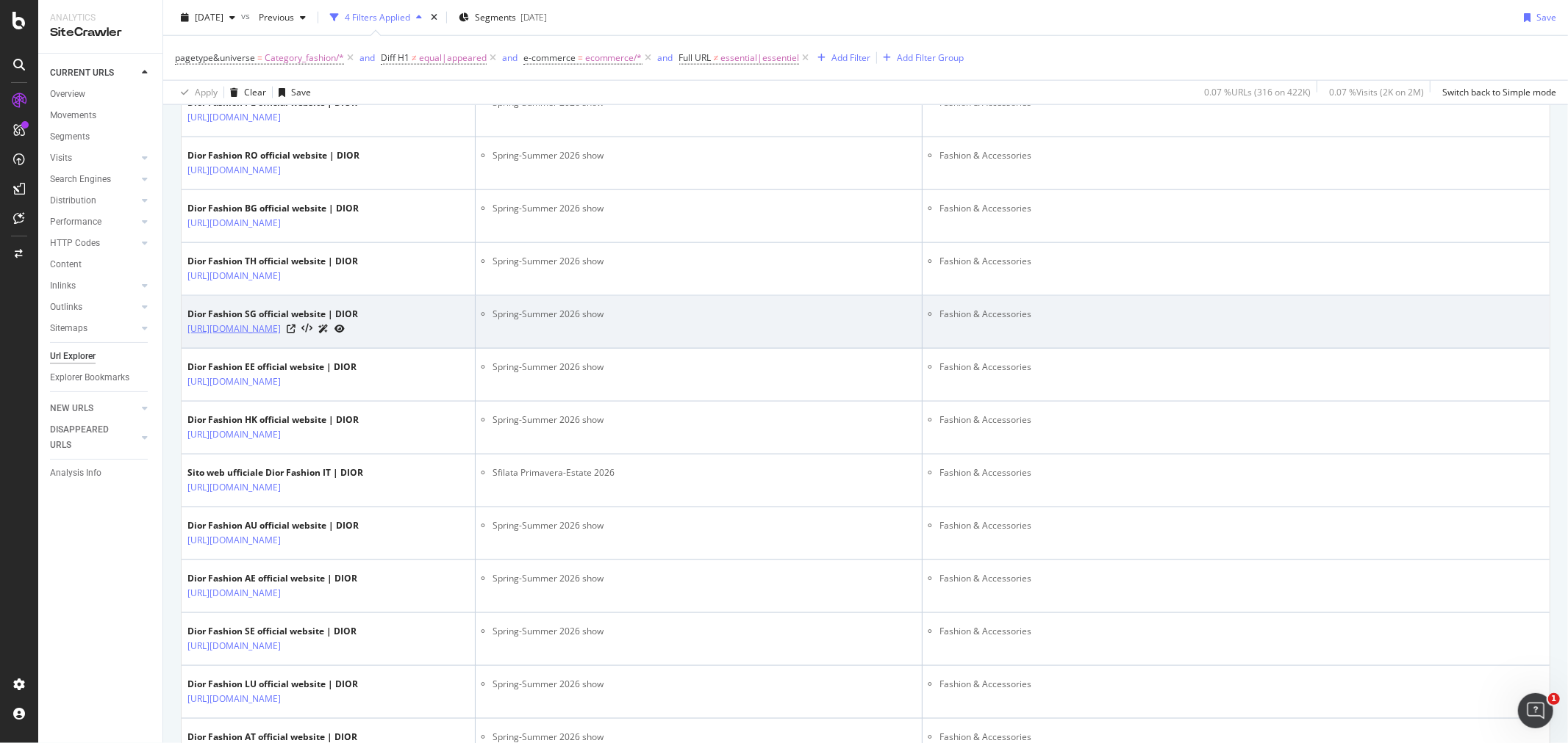
click at [281, 336] on link "[URL][DOMAIN_NAME]" at bounding box center [234, 328] width 93 height 15
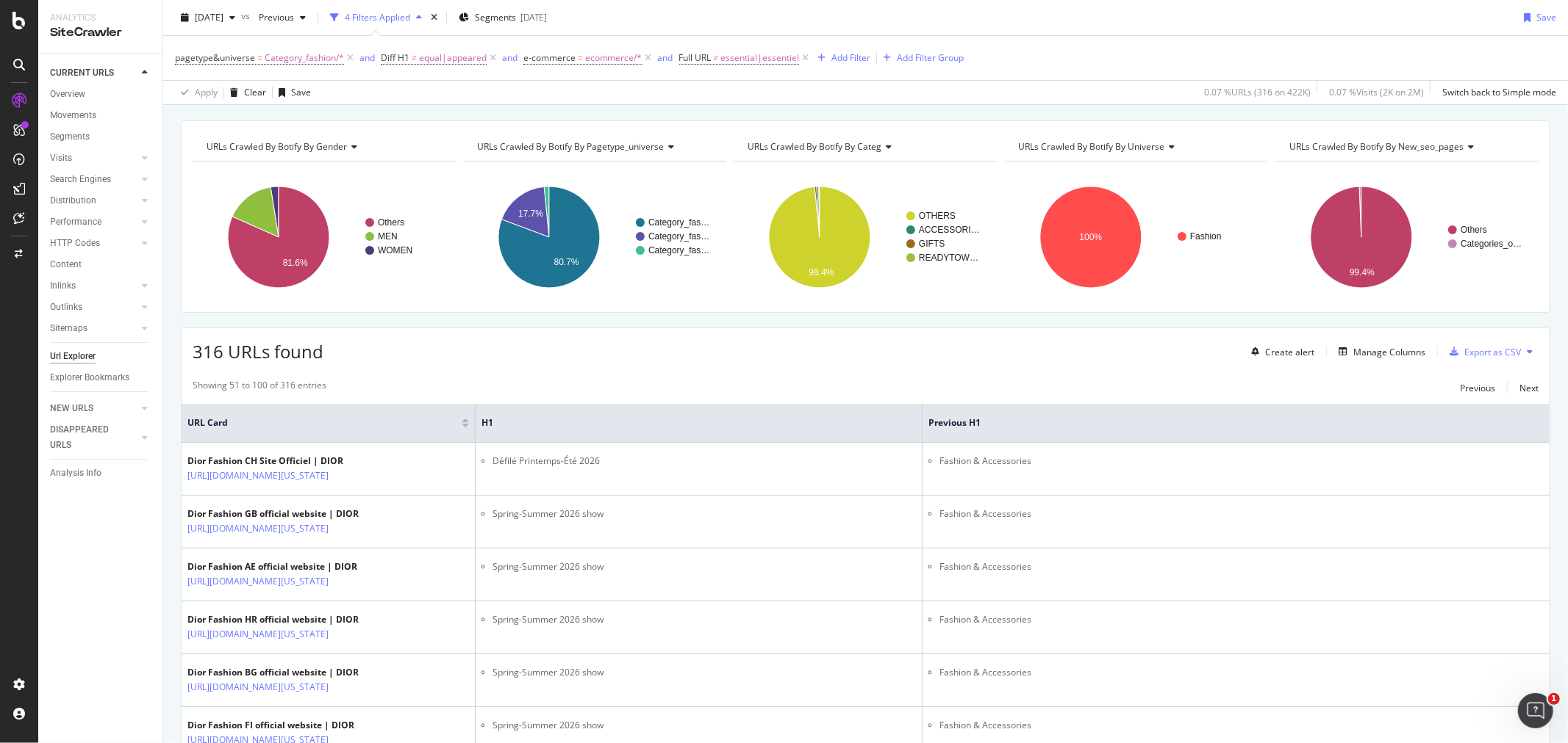
scroll to position [0, 0]
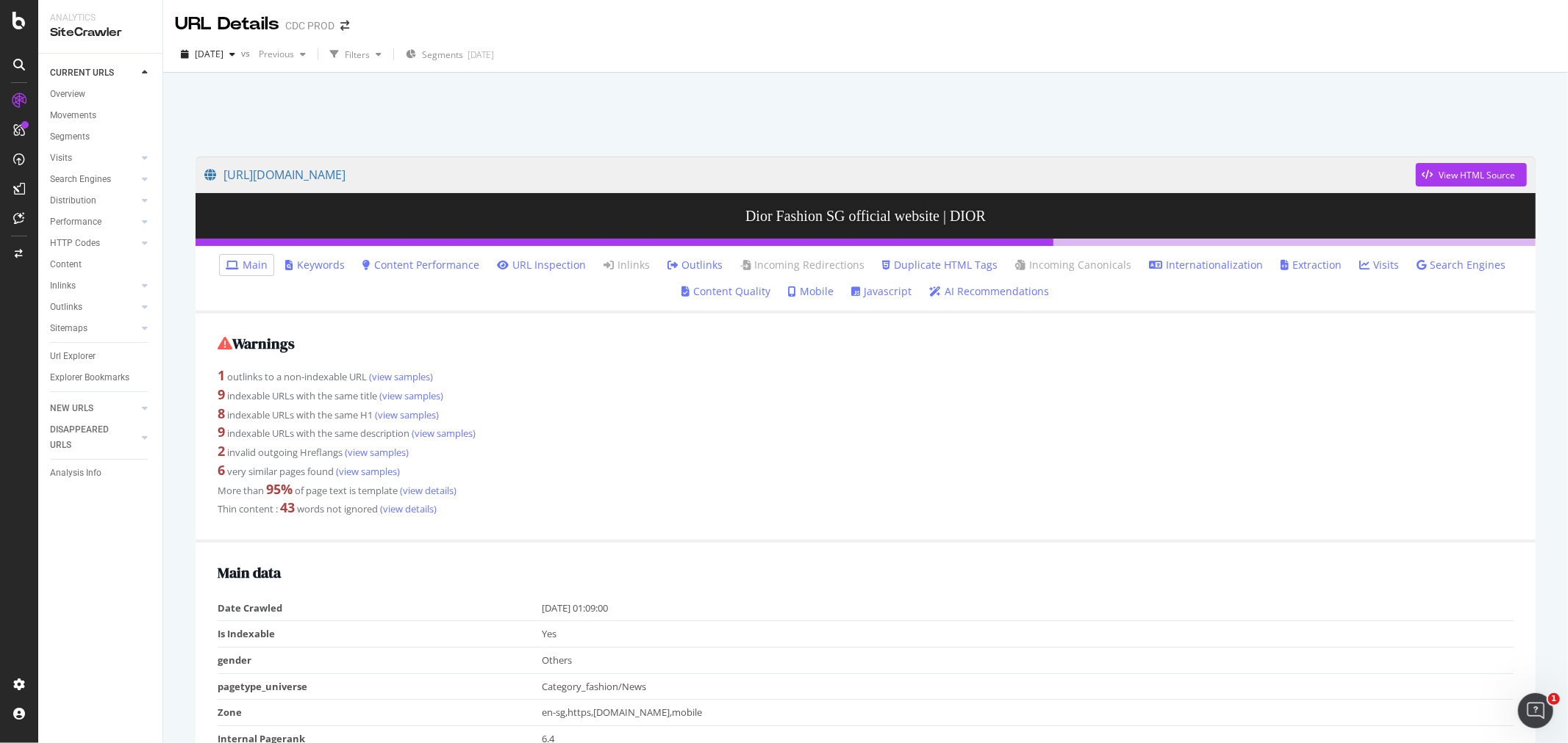
click at [1202, 265] on link "Internationalization" at bounding box center [1206, 265] width 113 height 15
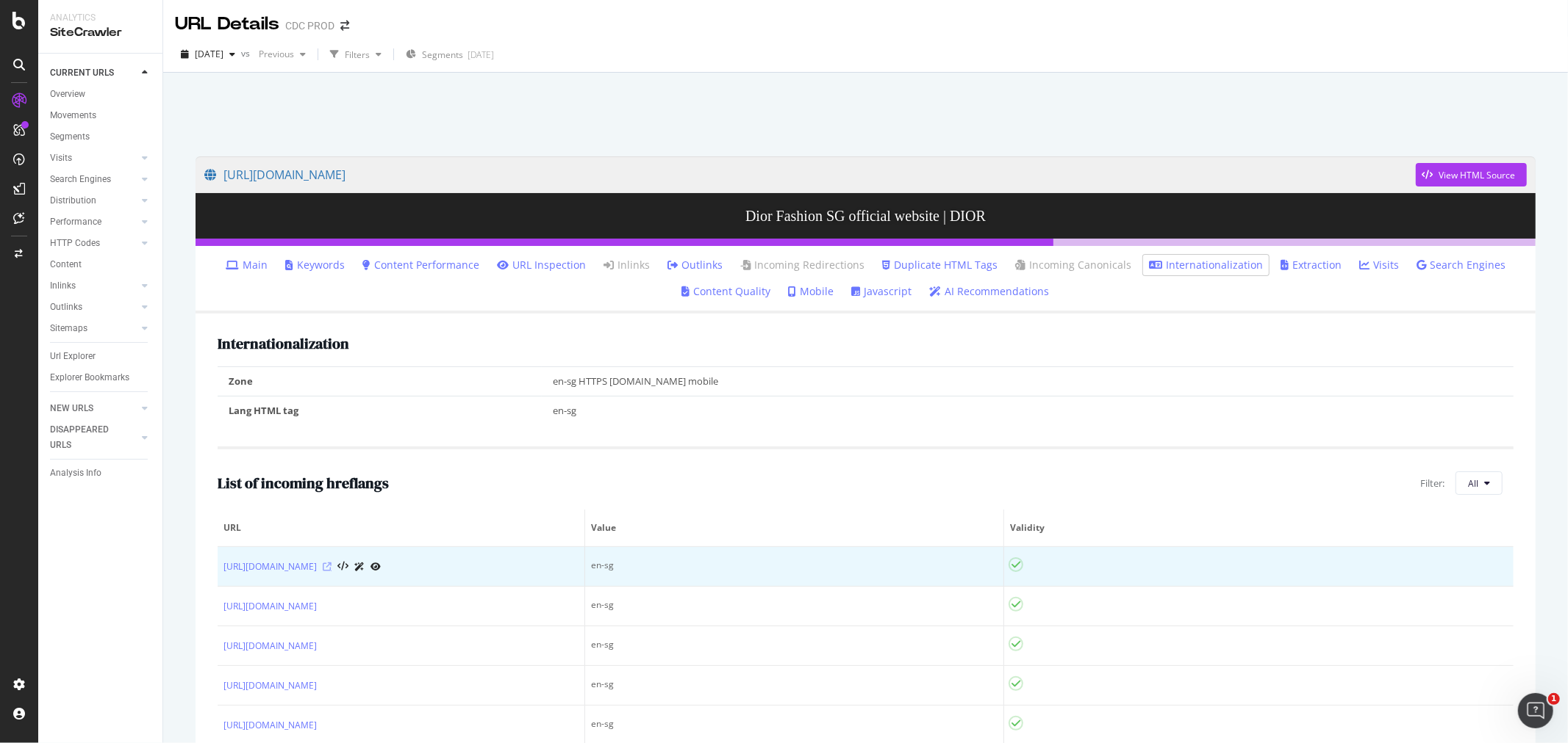
click at [332, 569] on icon at bounding box center [327, 567] width 9 height 9
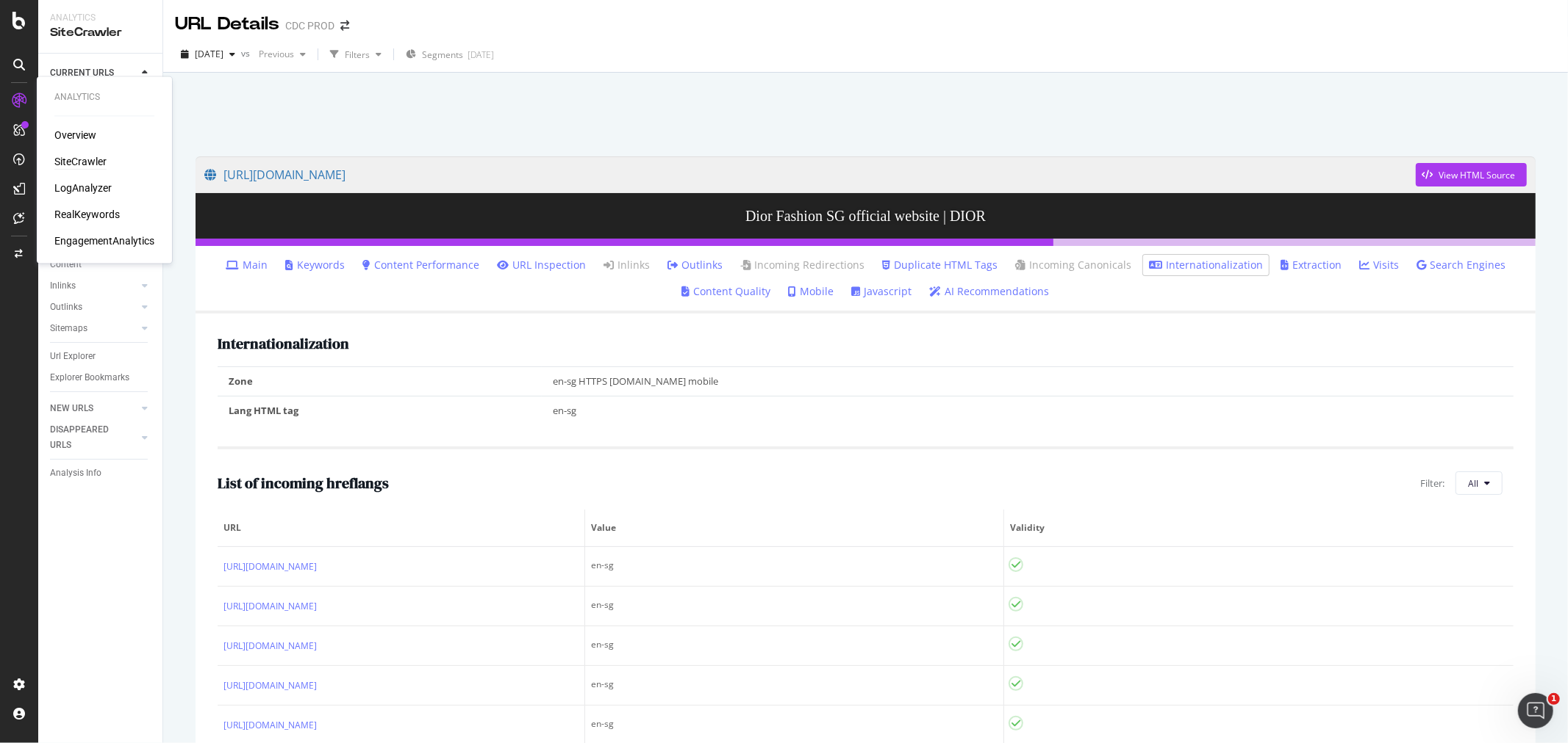
click at [84, 163] on div "SiteCrawler" at bounding box center [80, 162] width 52 height 15
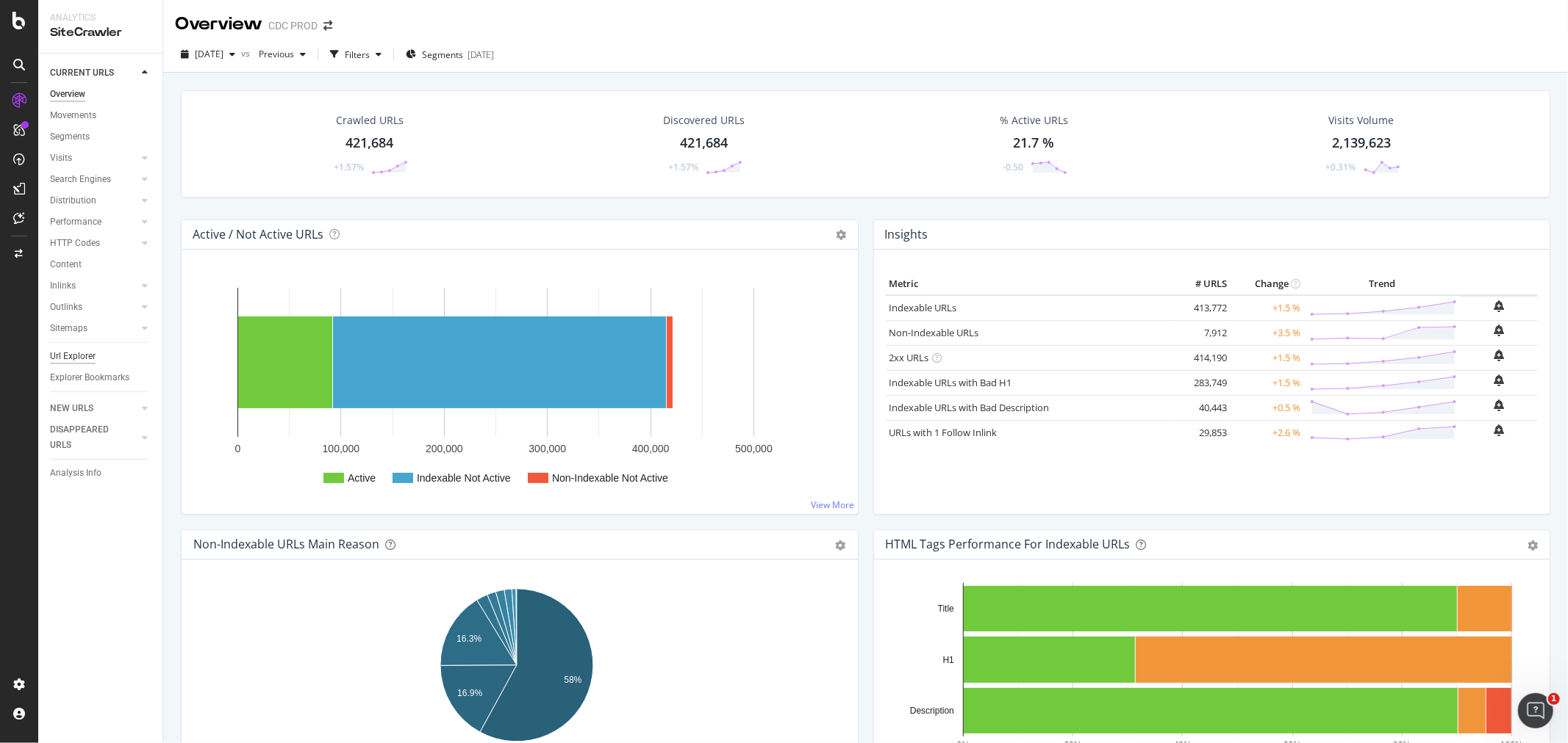
click at [90, 354] on div "Url Explorer" at bounding box center [72, 357] width 46 height 16
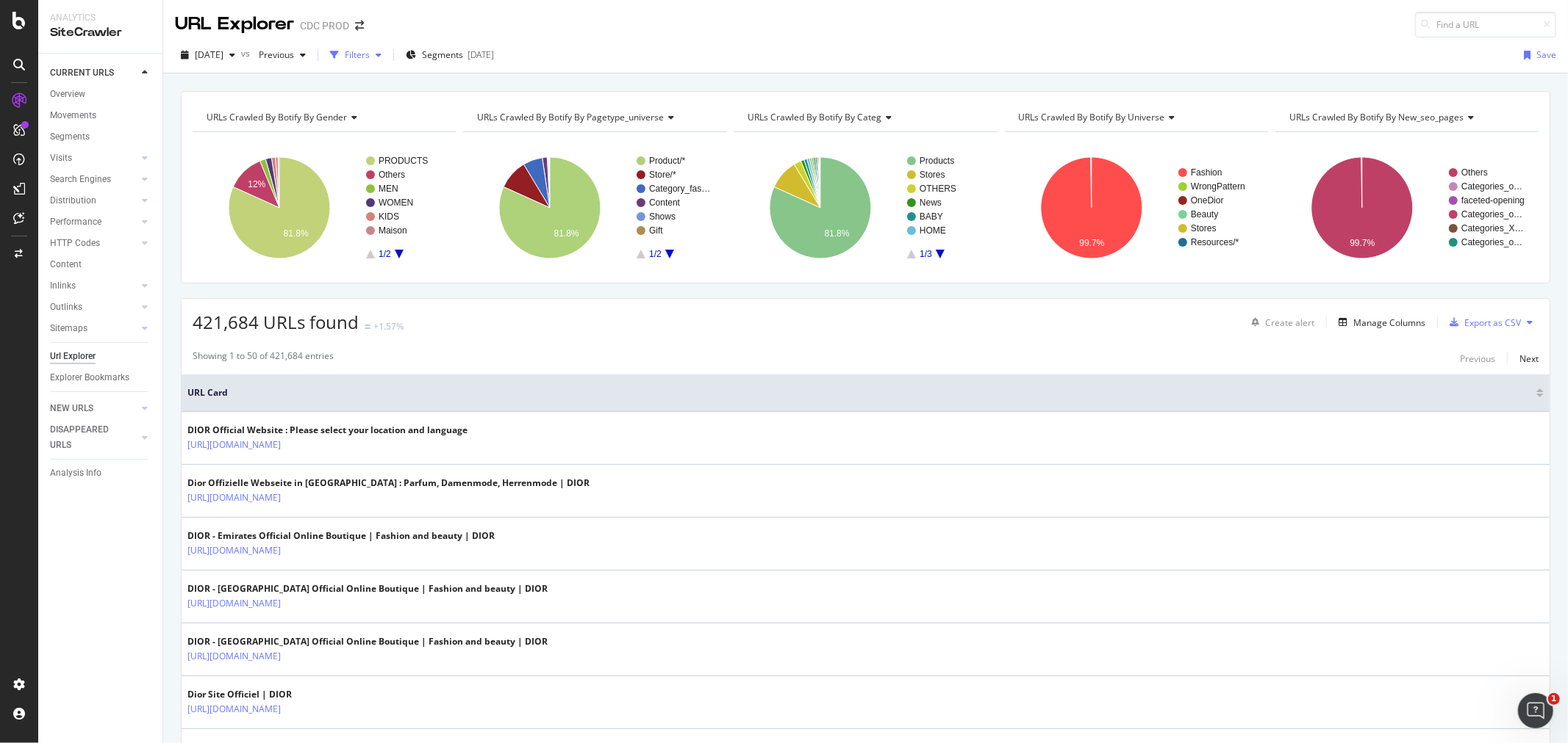
click at [370, 52] on div "Filters" at bounding box center [357, 55] width 25 height 13
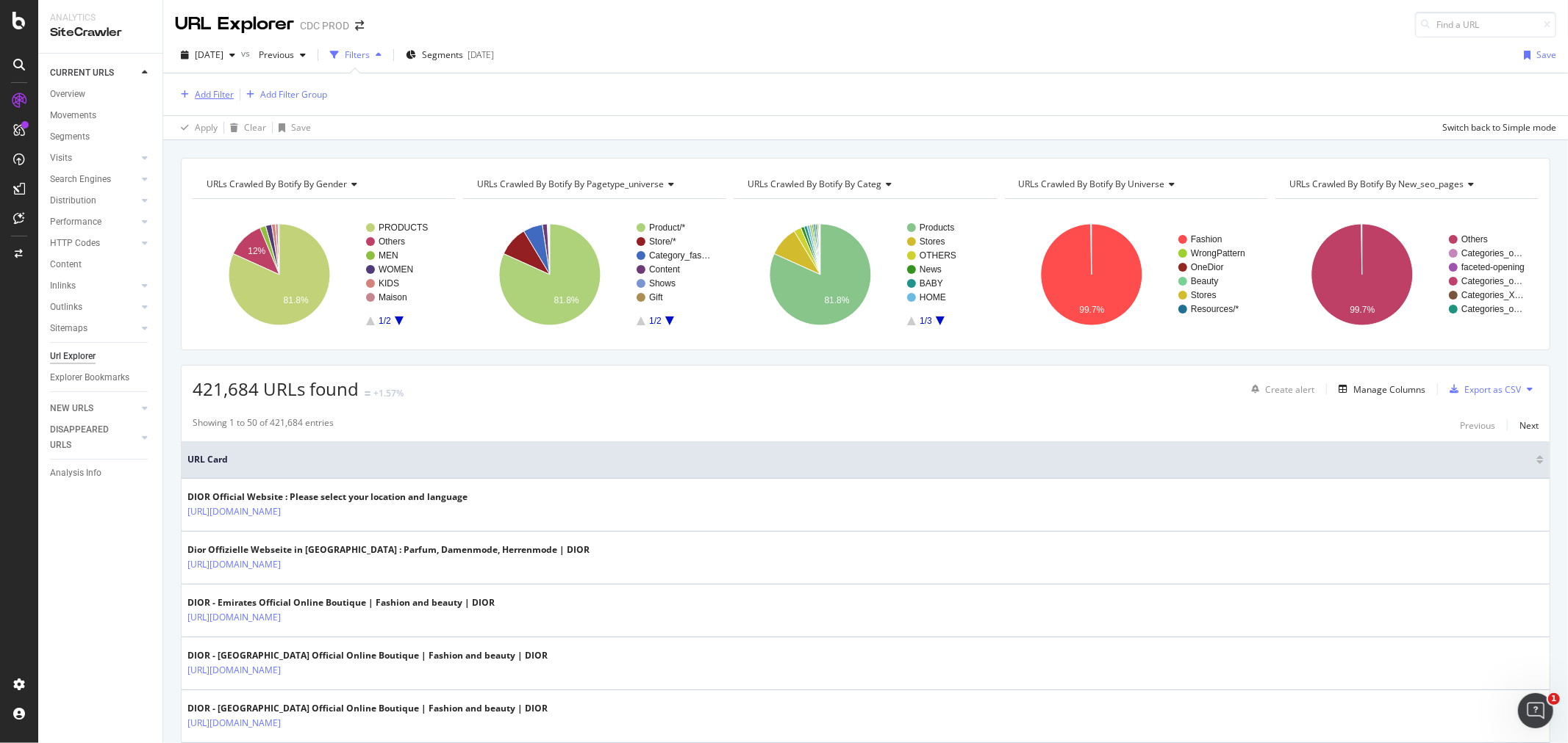
click at [208, 91] on div "Add Filter" at bounding box center [214, 94] width 39 height 13
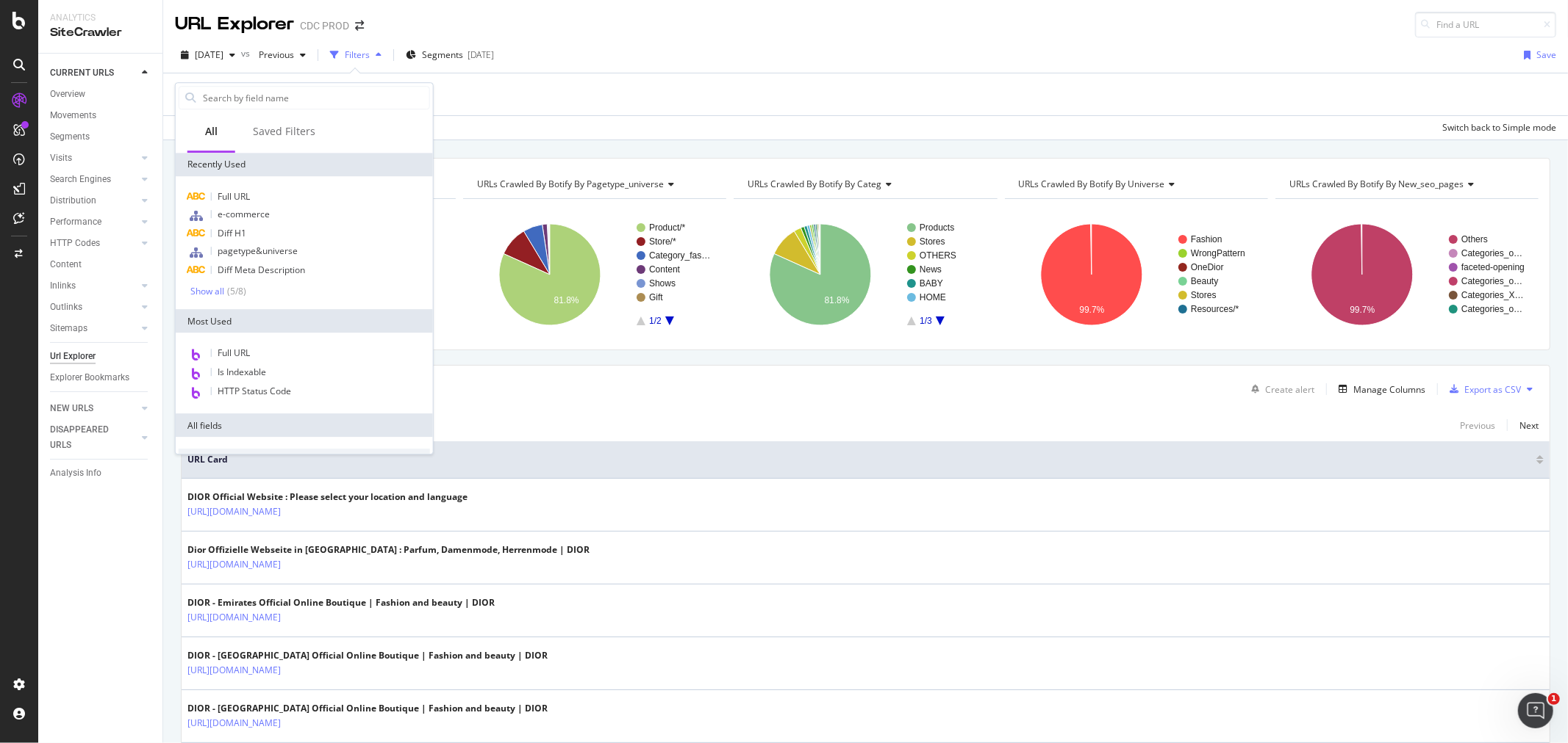
click at [590, 96] on div "Add Filter Add Filter Group" at bounding box center [866, 94] width 1381 height 42
